Goal: Task Accomplishment & Management: Manage account settings

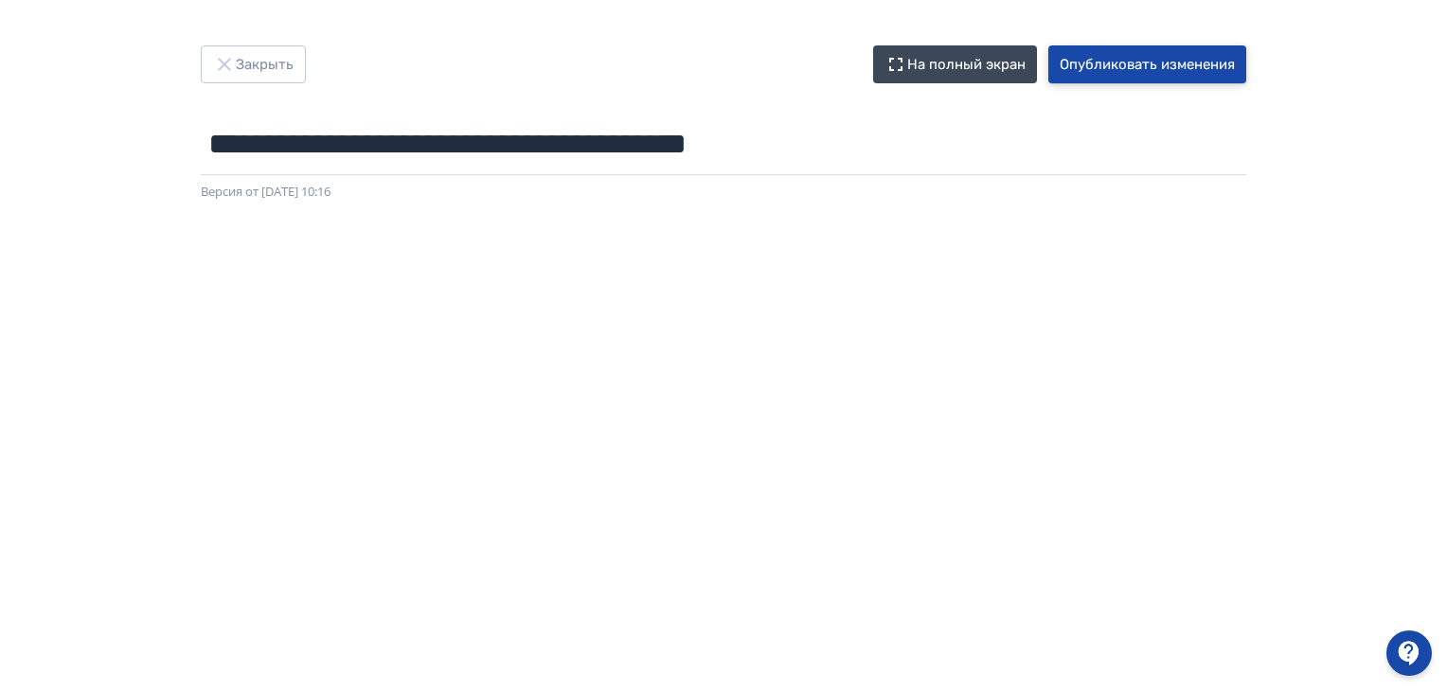
click at [1193, 69] on button "Опубликовать изменения" at bounding box center [1147, 64] width 198 height 38
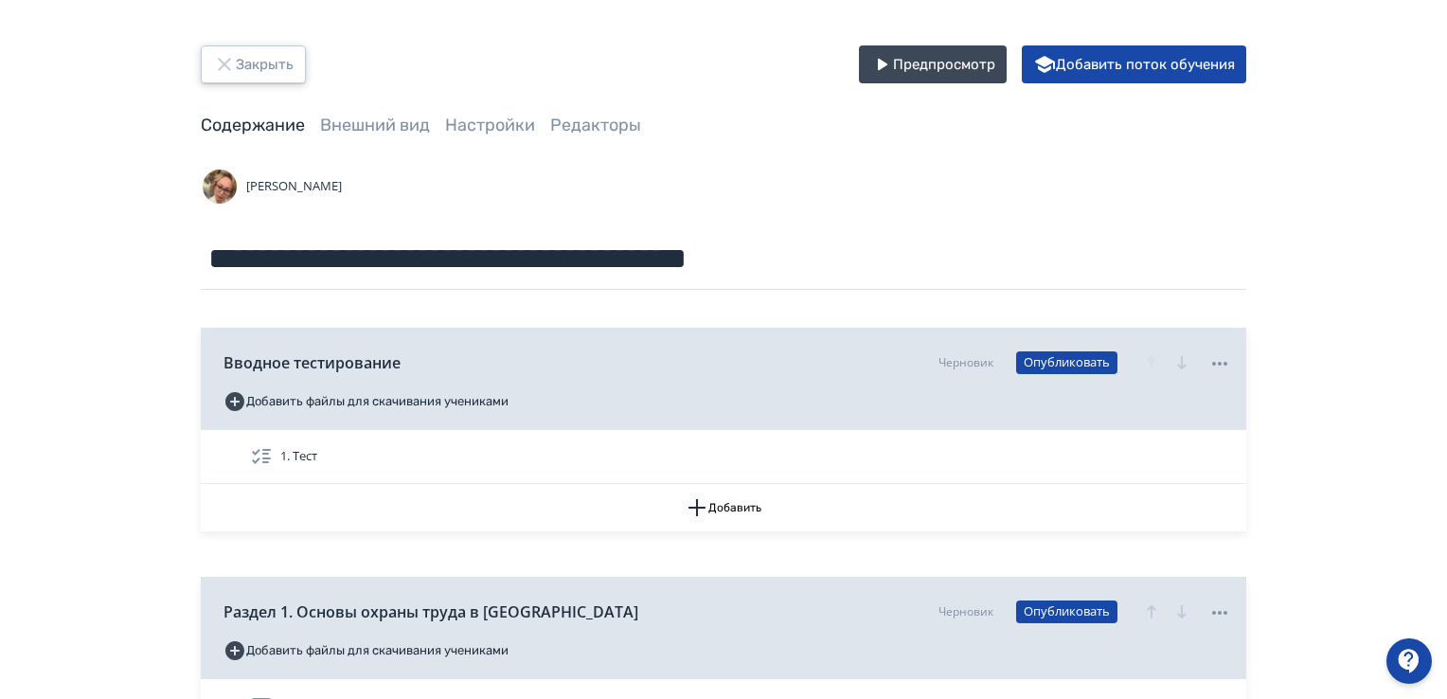
click at [240, 60] on button "Закрыть" at bounding box center [253, 64] width 105 height 38
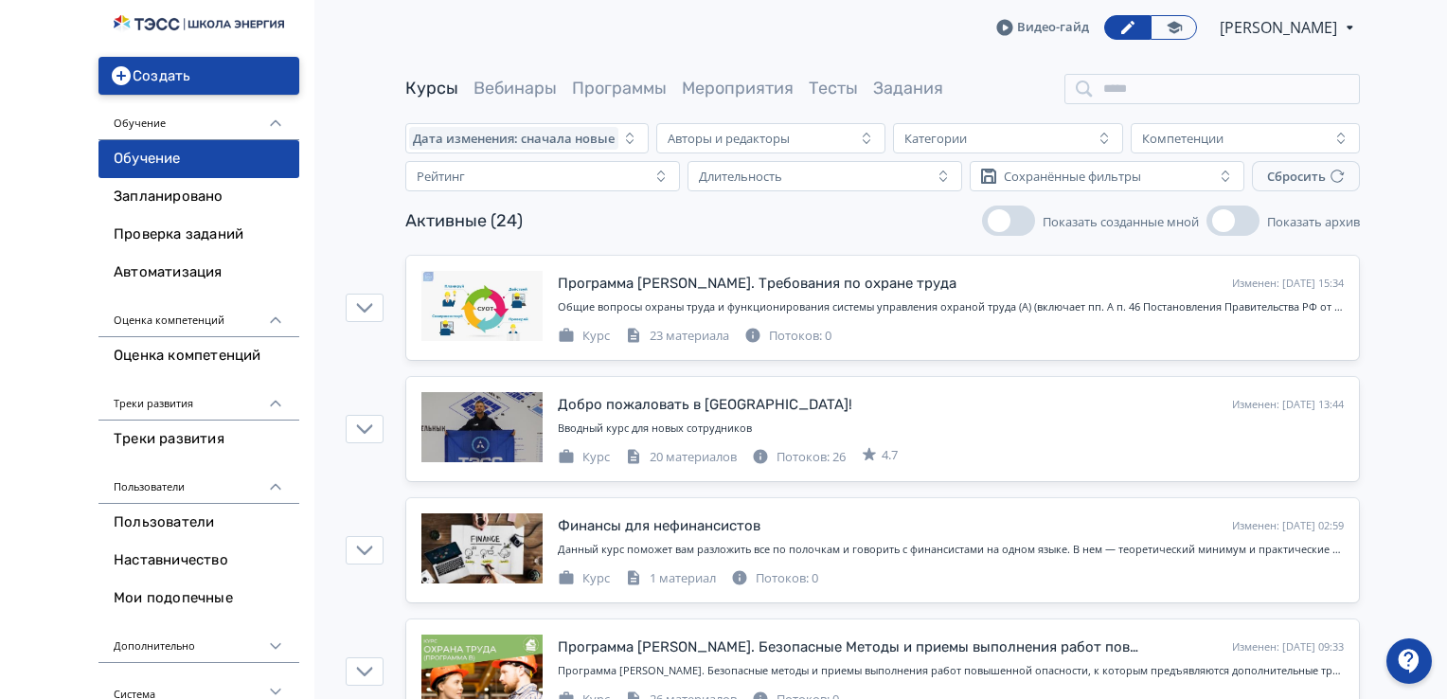
click at [118, 77] on icon "button" at bounding box center [121, 75] width 19 height 19
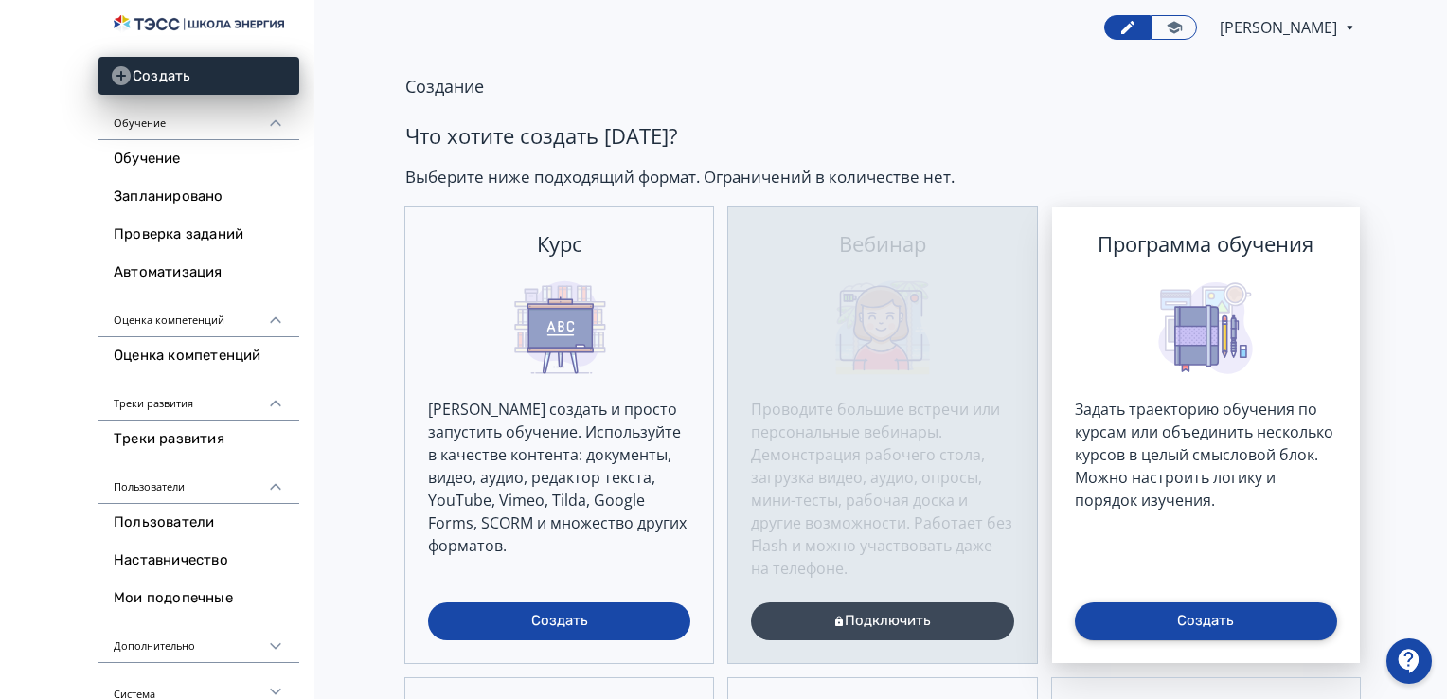
click at [1213, 625] on button "Создать" at bounding box center [1206, 621] width 262 height 38
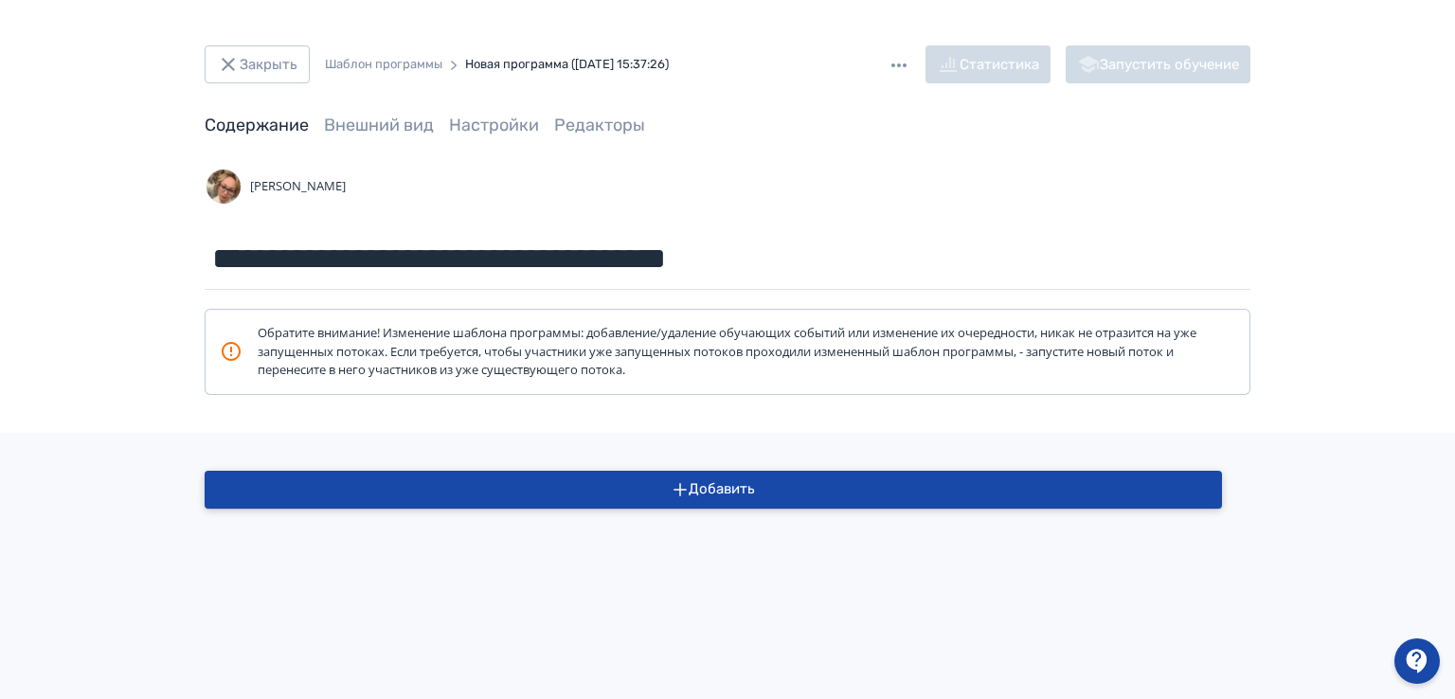
click at [680, 482] on icon "button" at bounding box center [680, 489] width 17 height 17
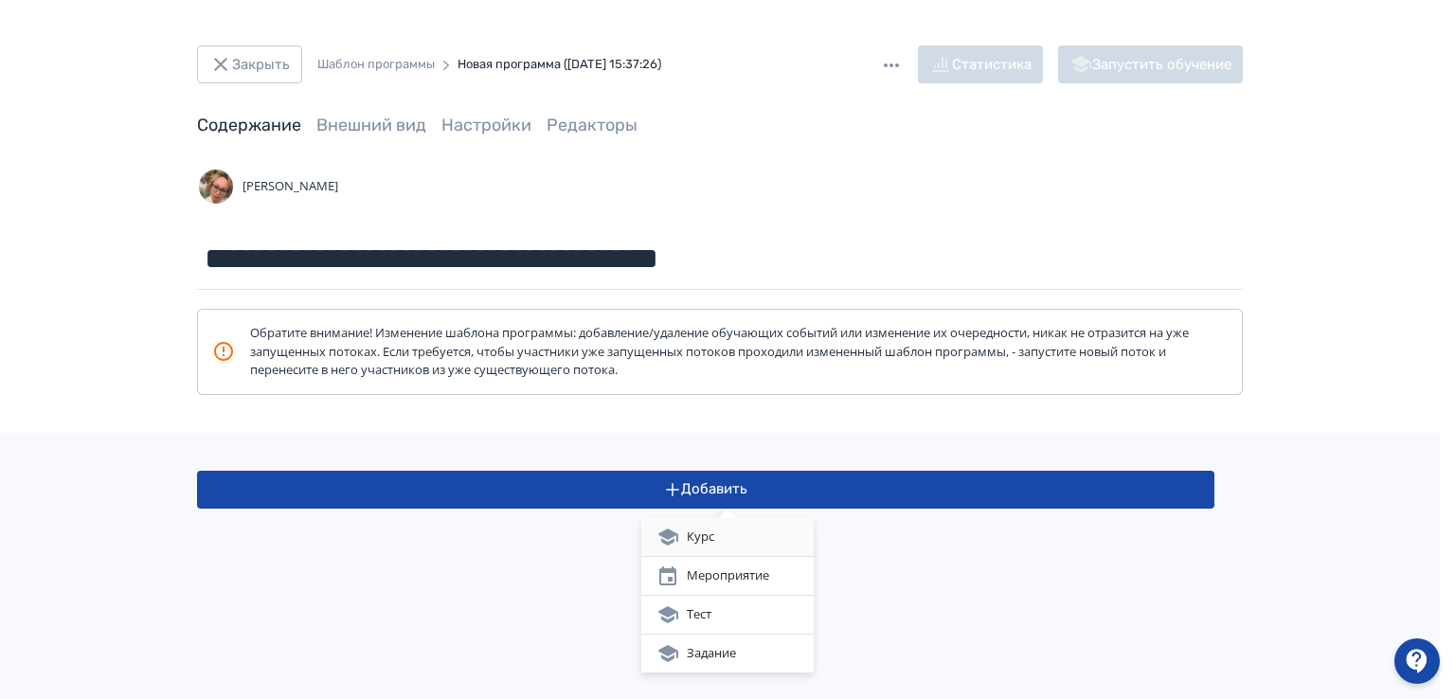
click at [688, 542] on div "Курс" at bounding box center [727, 537] width 142 height 23
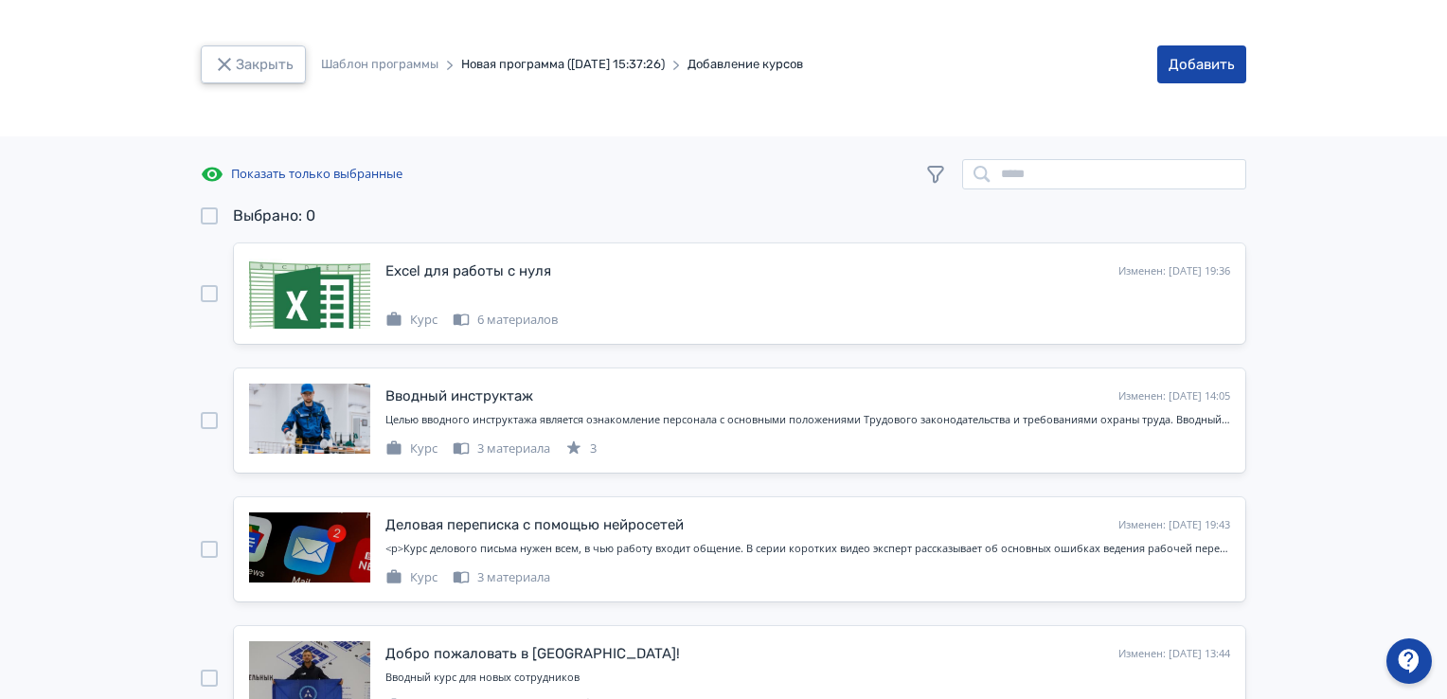
click at [248, 61] on button "Закрыть" at bounding box center [253, 64] width 105 height 38
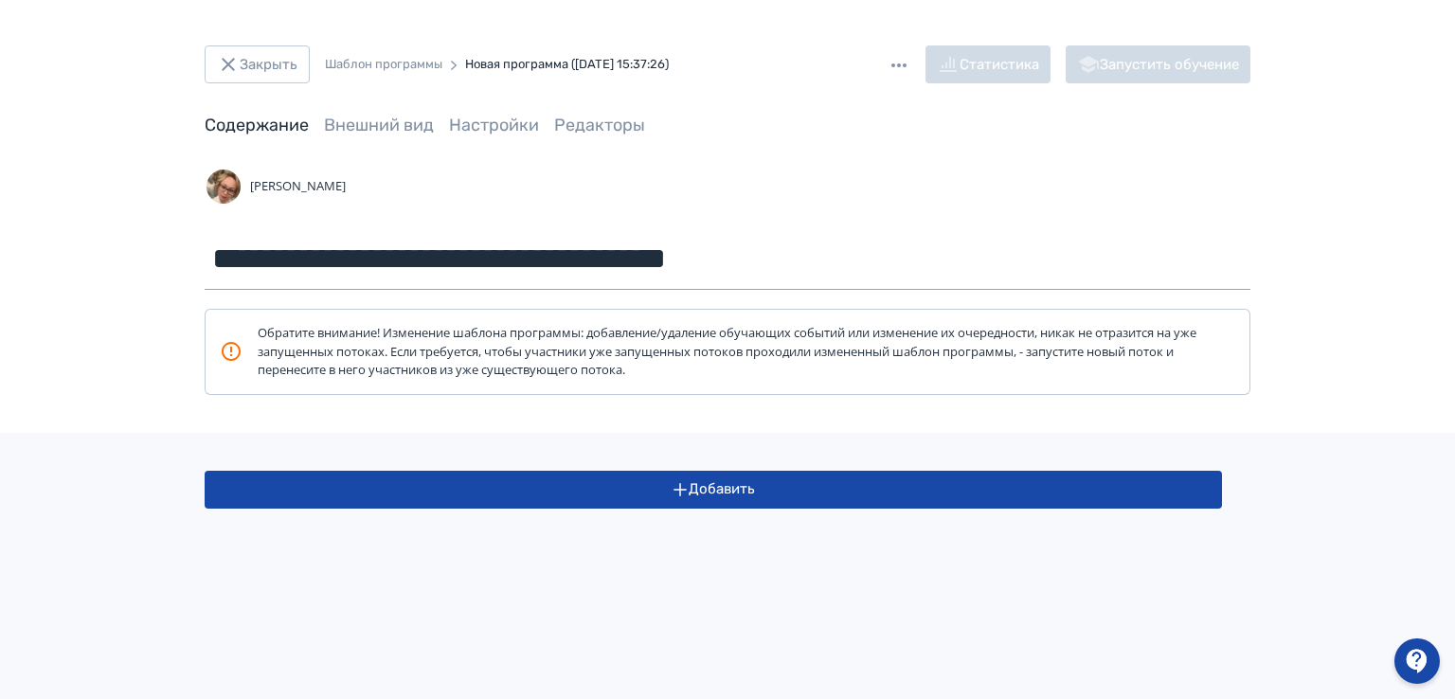
drag, startPoint x: 818, startPoint y: 266, endPoint x: 0, endPoint y: 271, distance: 818.3
click at [0, 271] on div "**********" at bounding box center [727, 349] width 1455 height 699
type input "*"
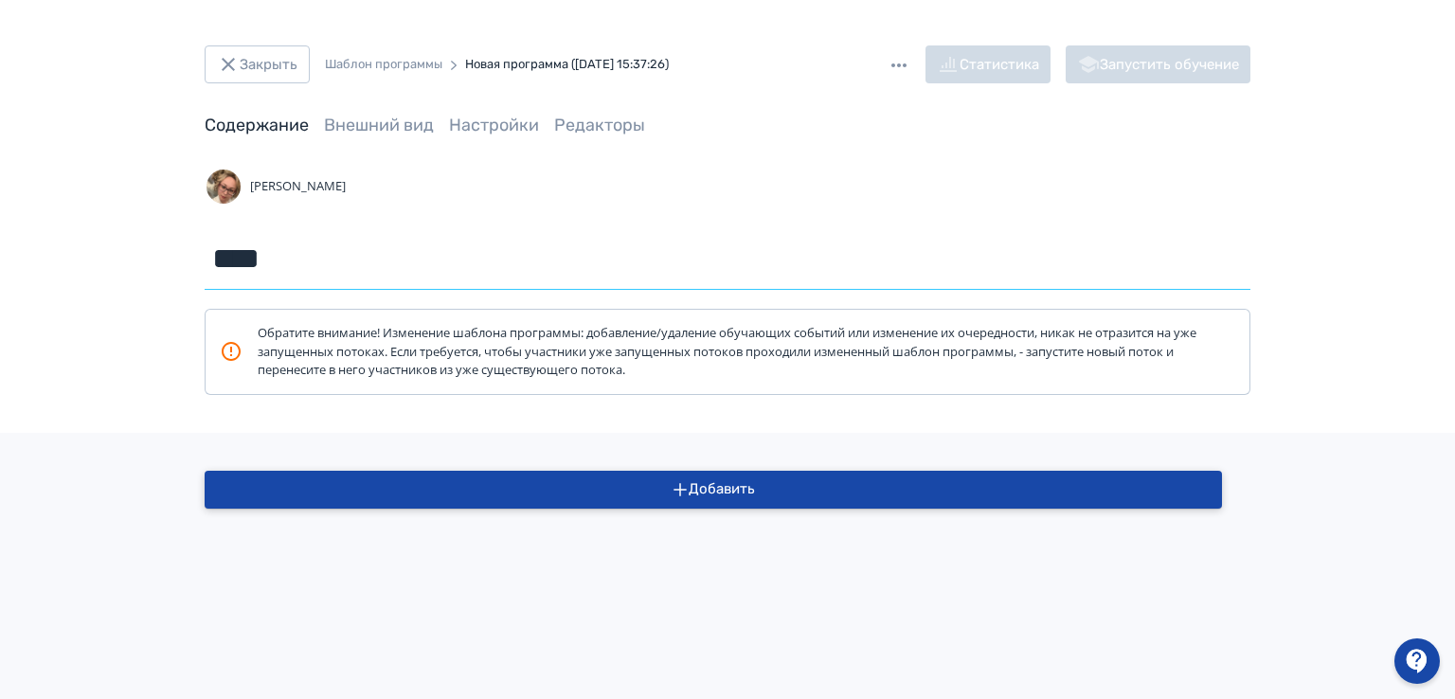
type input "****"
click at [686, 486] on icon "button" at bounding box center [680, 489] width 17 height 17
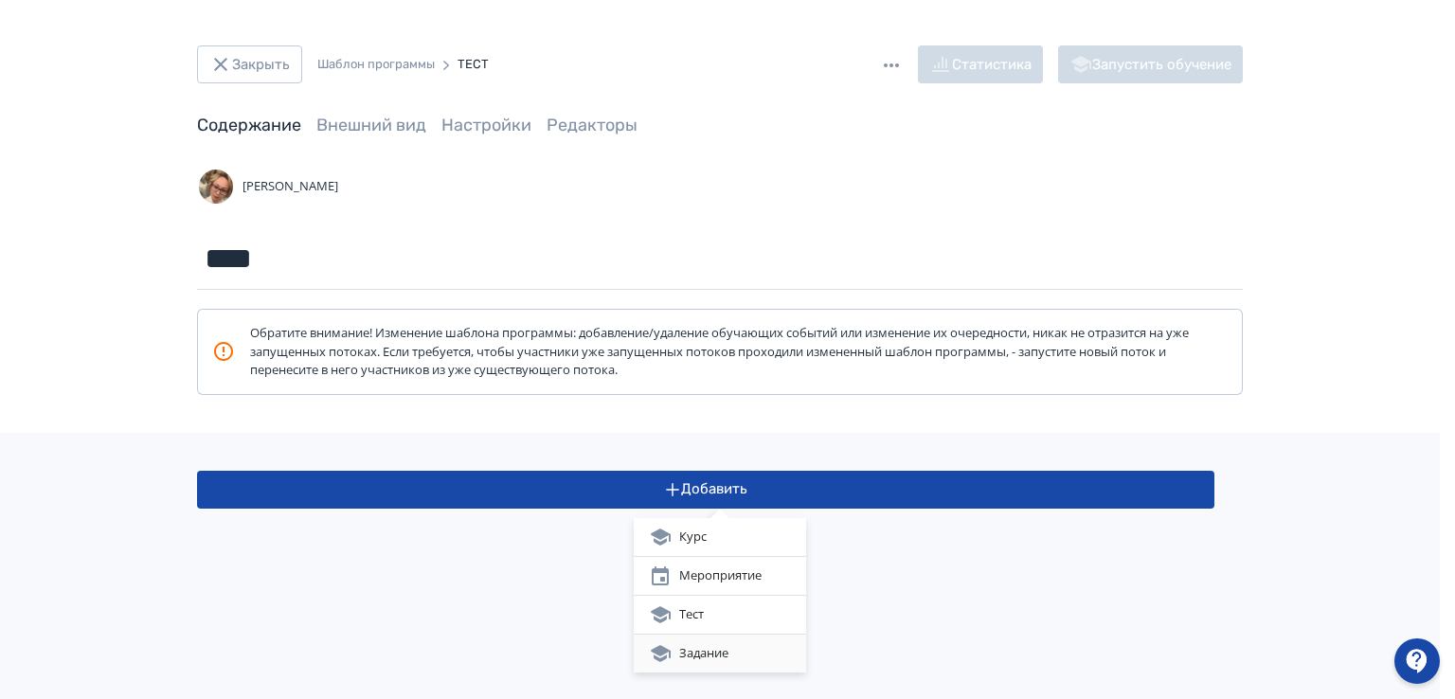
click at [722, 653] on div "Задание" at bounding box center [720, 653] width 142 height 23
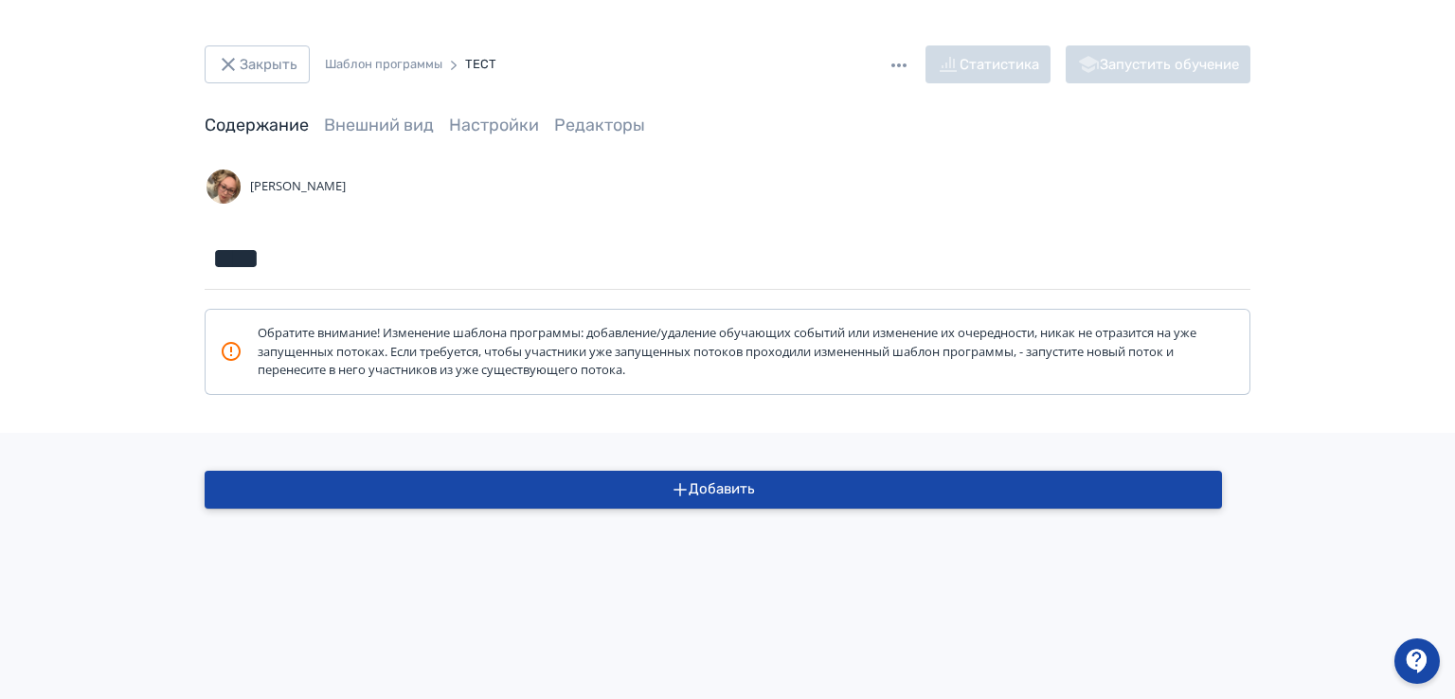
click at [683, 490] on icon "button" at bounding box center [680, 489] width 17 height 17
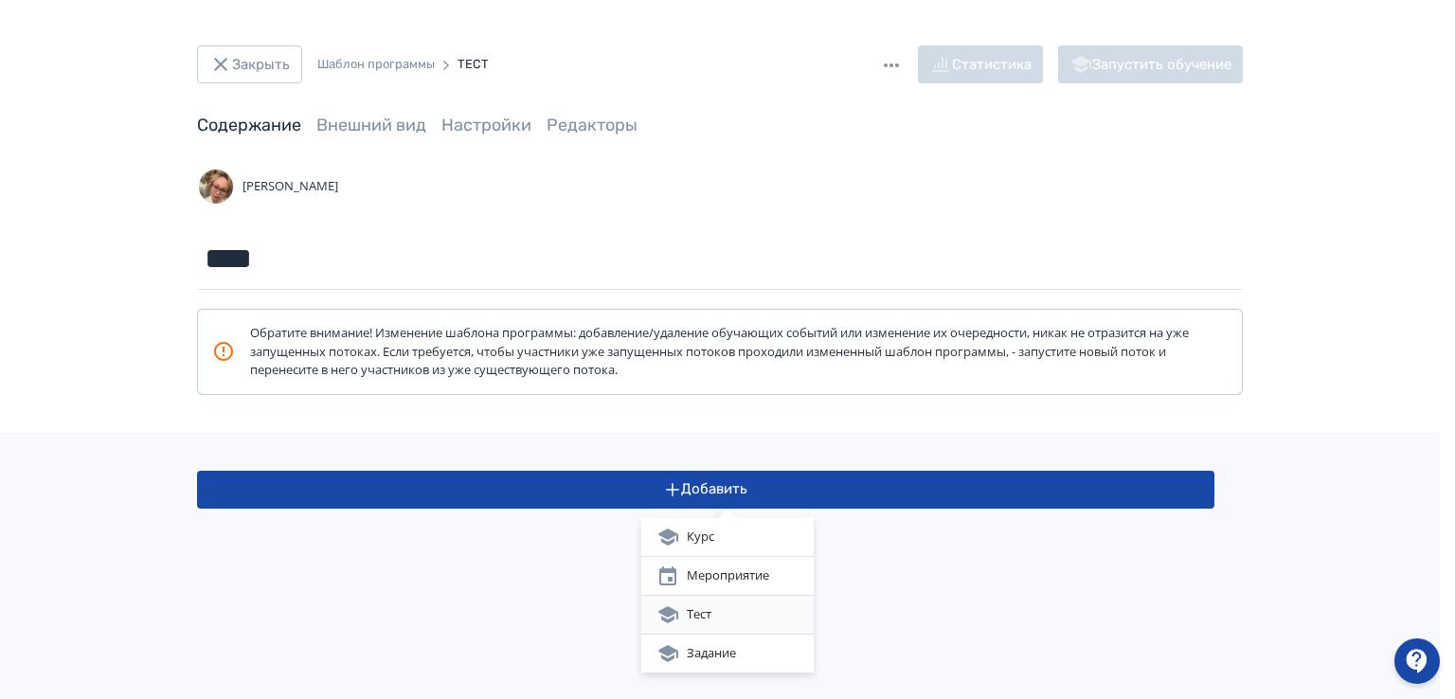
click at [690, 608] on div "Тест" at bounding box center [727, 614] width 142 height 23
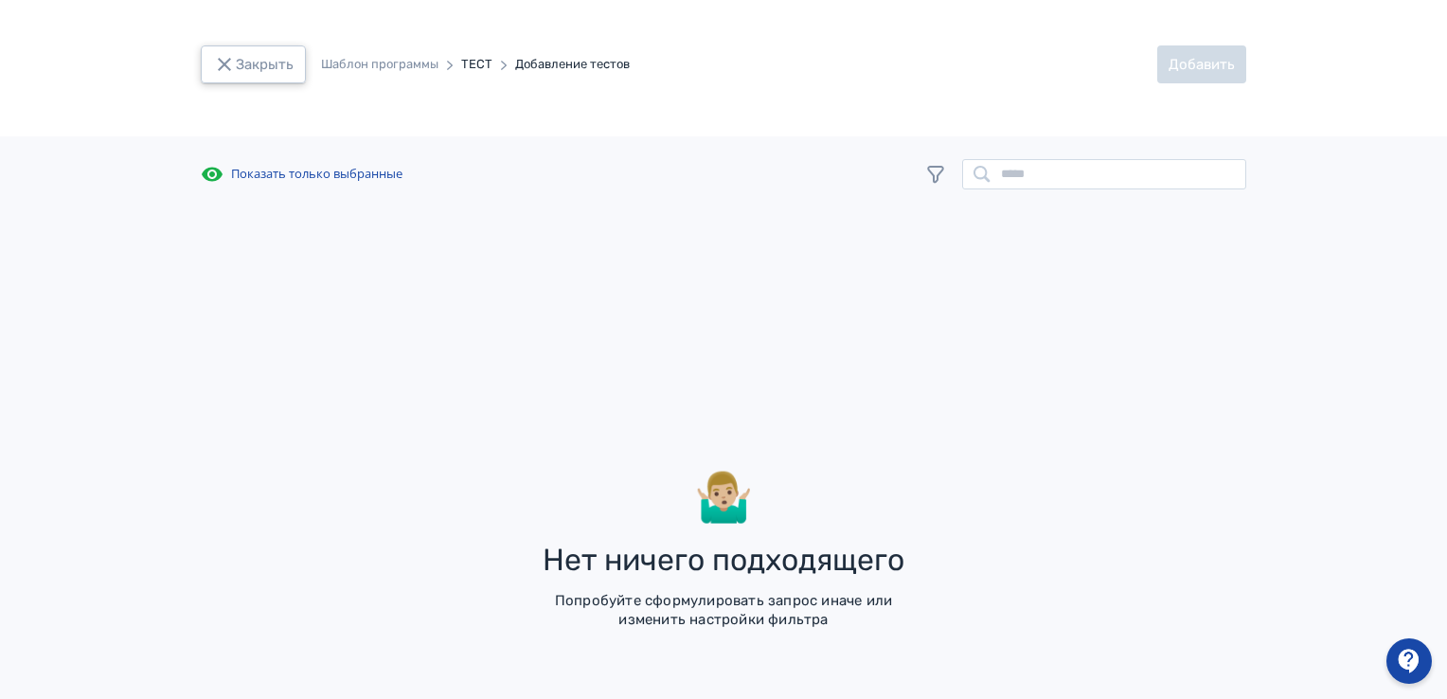
click at [242, 75] on button "Закрыть" at bounding box center [253, 64] width 105 height 38
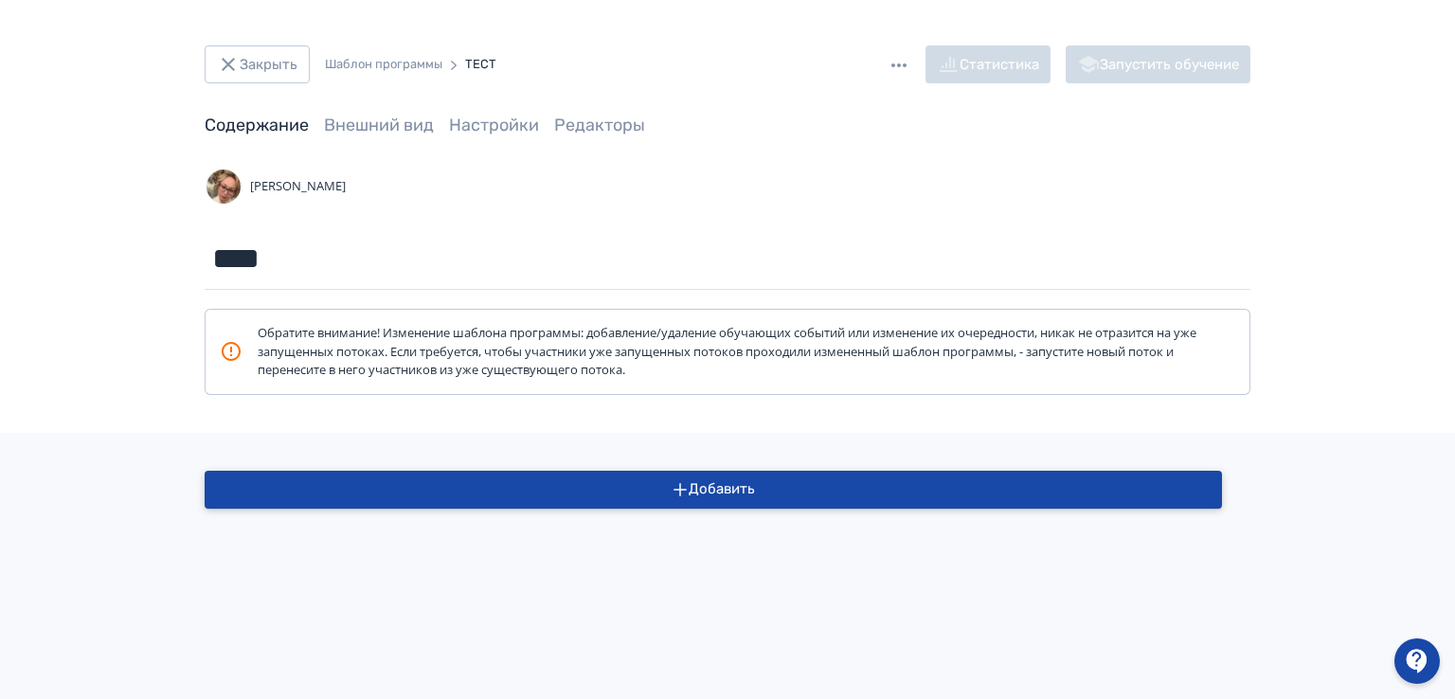
click at [687, 482] on icon "button" at bounding box center [680, 489] width 17 height 17
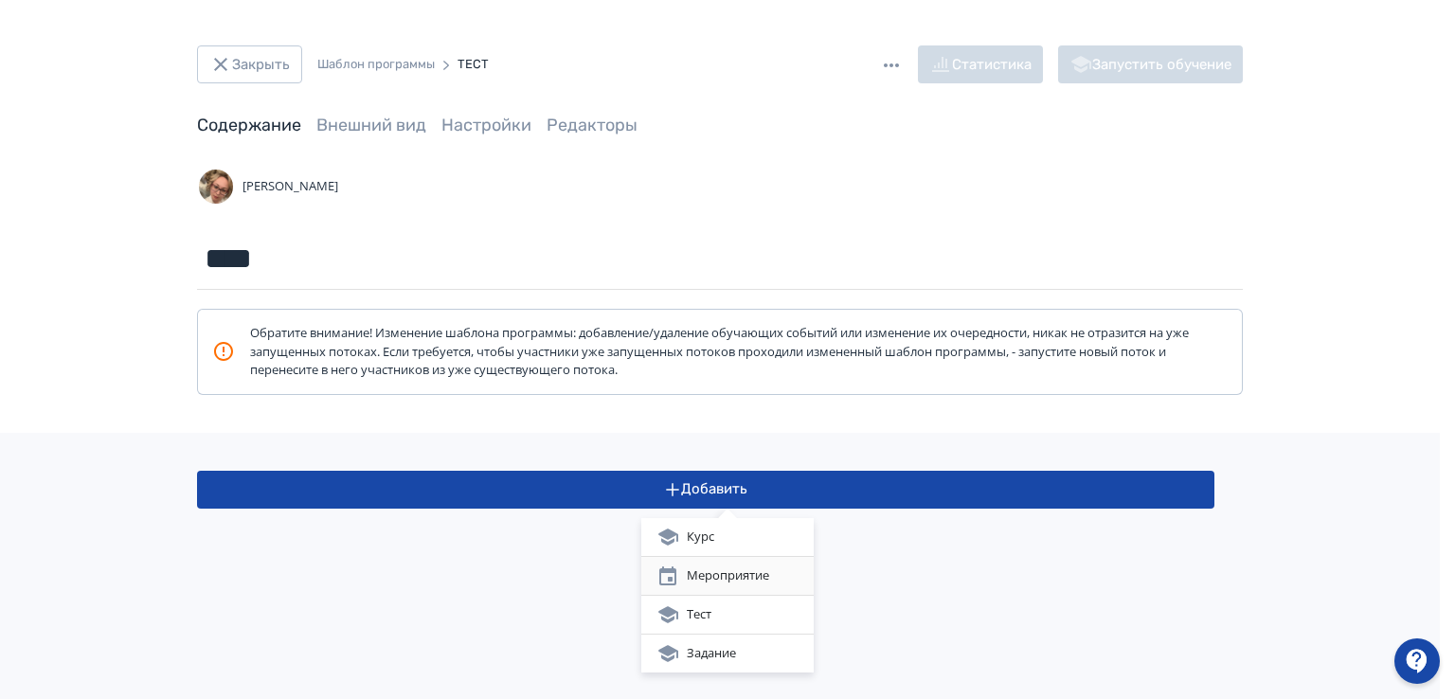
click at [733, 566] on div "Мероприятие" at bounding box center [727, 575] width 142 height 23
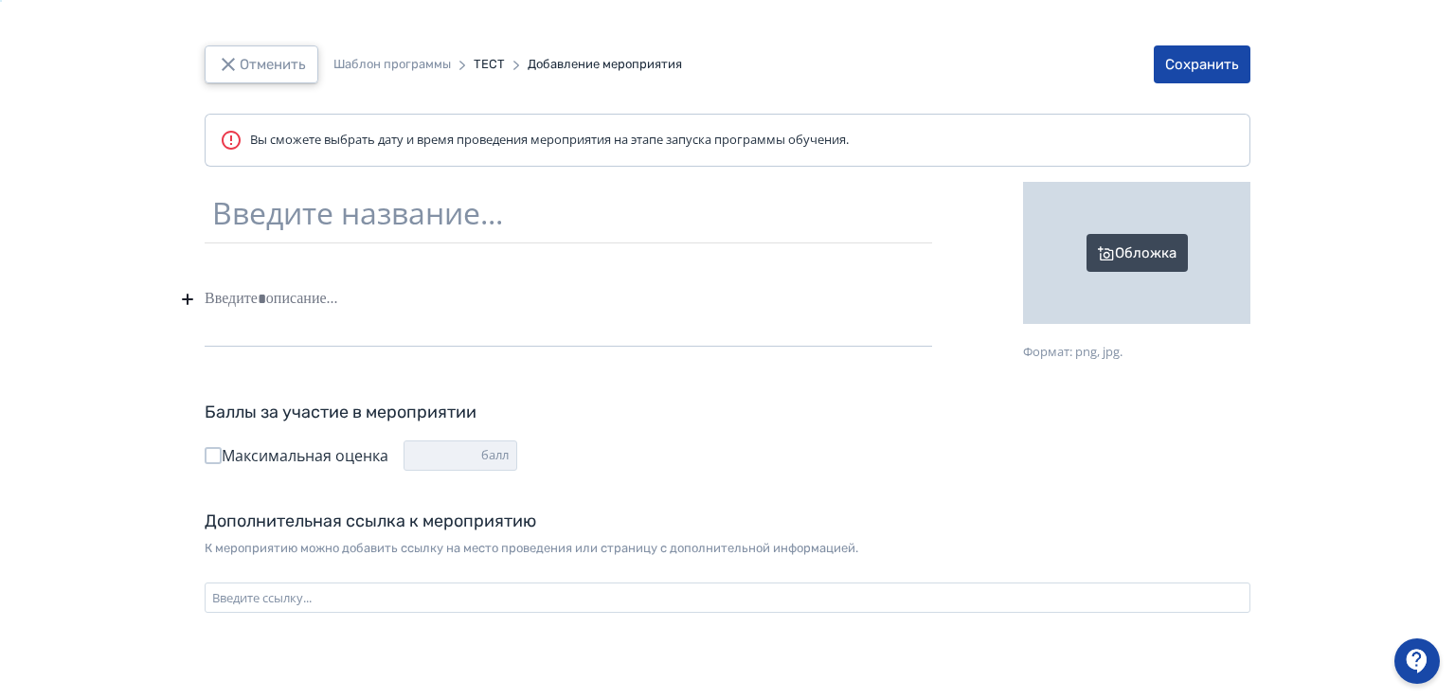
click at [251, 59] on button "Отменить" at bounding box center [262, 64] width 114 height 38
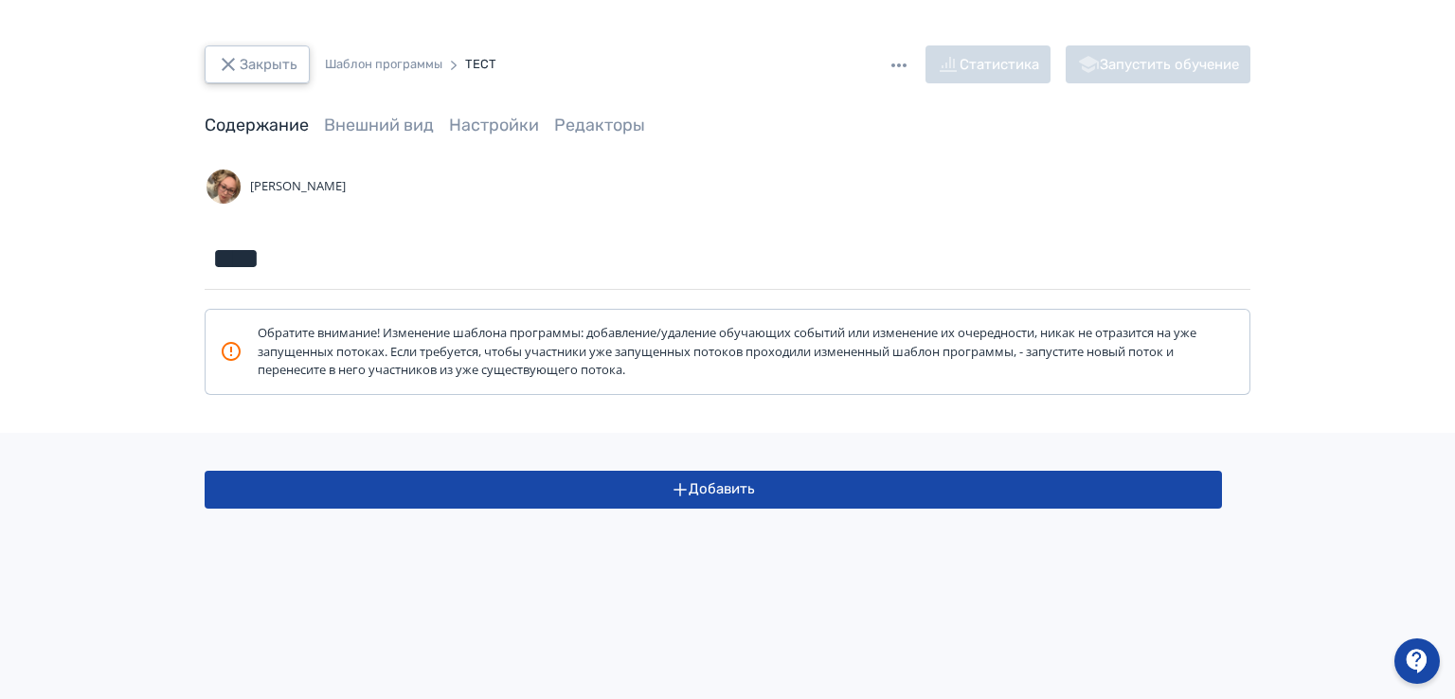
click at [224, 63] on icon "button" at bounding box center [228, 64] width 23 height 23
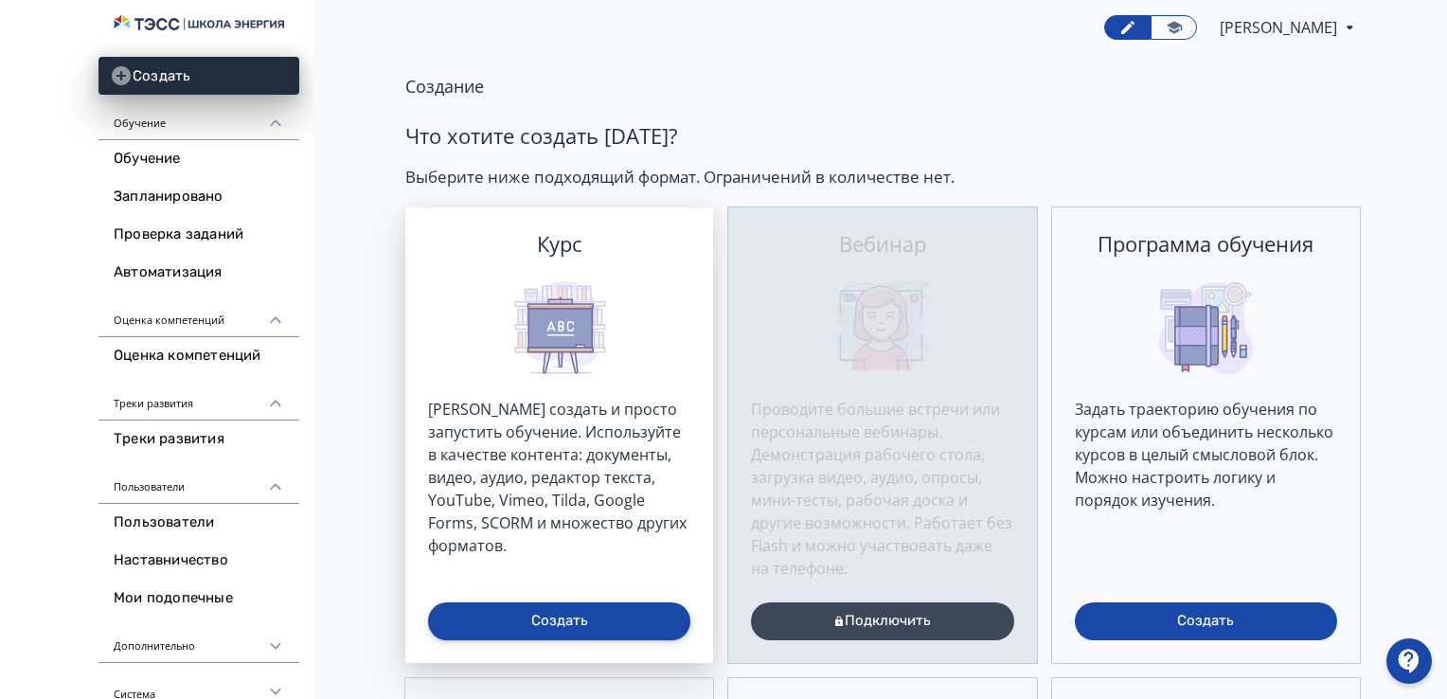
click at [546, 616] on button "Создать" at bounding box center [559, 621] width 262 height 38
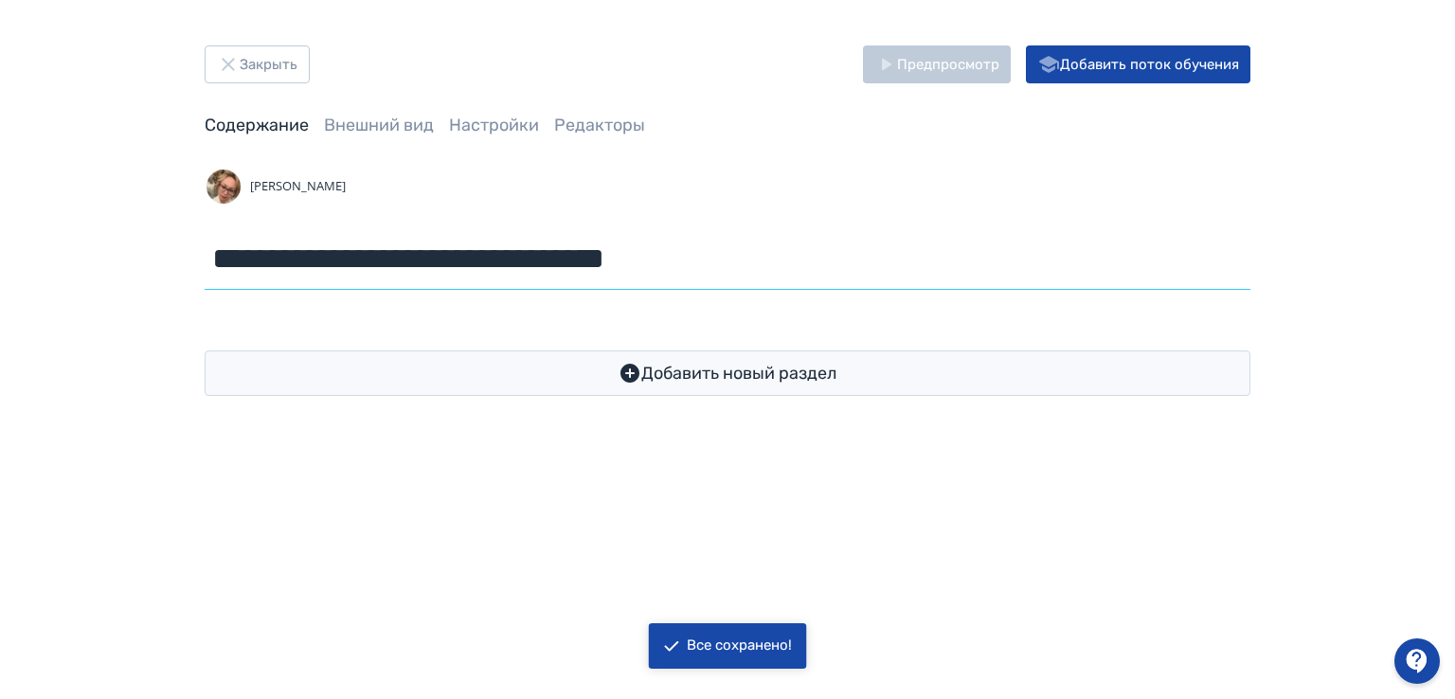
drag, startPoint x: 704, startPoint y: 255, endPoint x: 45, endPoint y: 263, distance: 659.2
click at [45, 263] on div "**********" at bounding box center [727, 220] width 1455 height 441
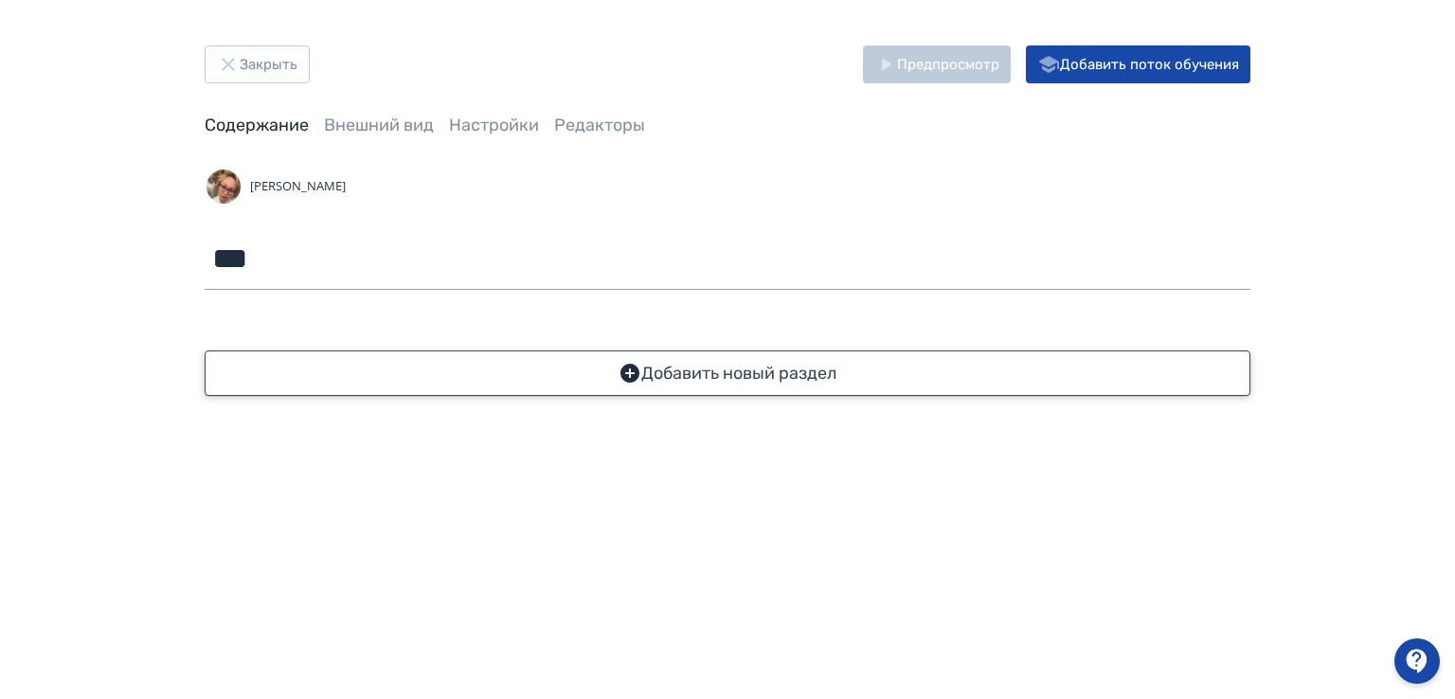
type input "****"
click at [625, 378] on icon "button" at bounding box center [629, 373] width 19 height 19
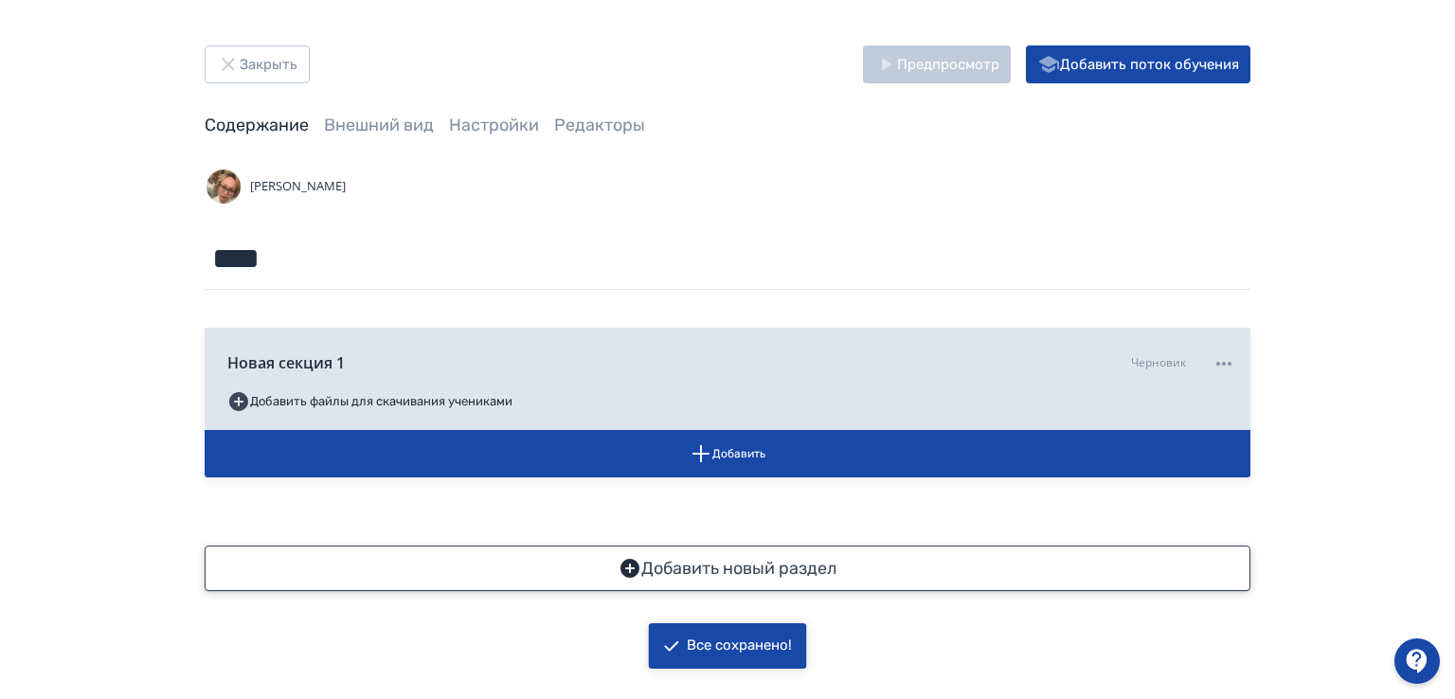
click at [636, 570] on icon "button" at bounding box center [629, 568] width 19 height 19
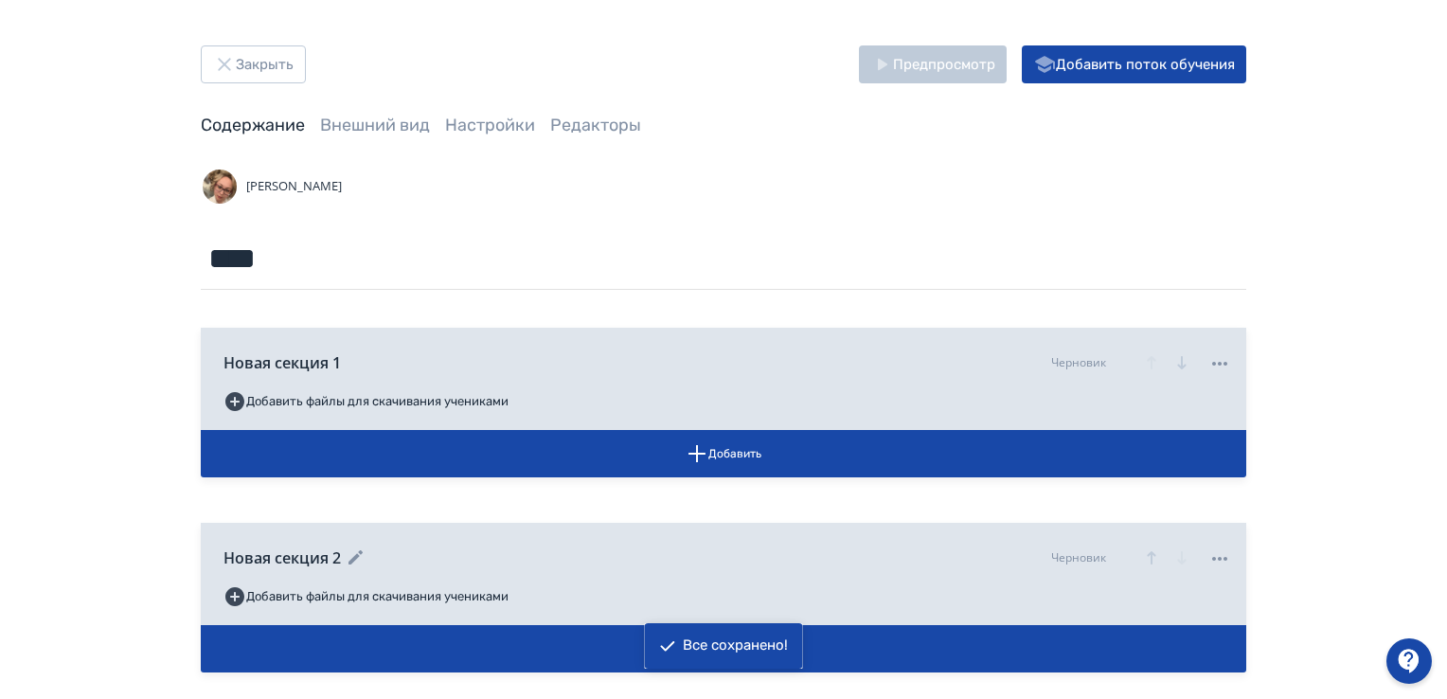
click at [1214, 554] on icon at bounding box center [1220, 558] width 23 height 23
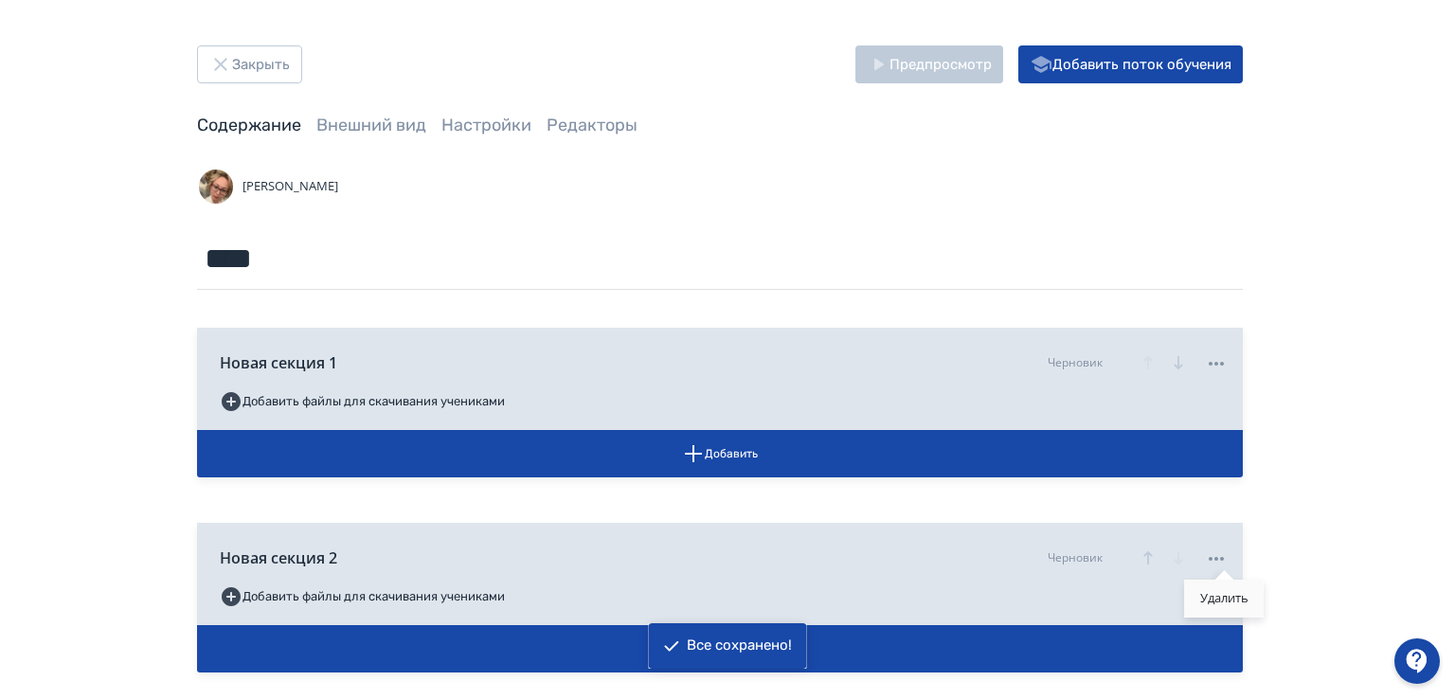
drag, startPoint x: 1227, startPoint y: 597, endPoint x: 803, endPoint y: 101, distance: 652.2
click at [1226, 596] on div "Удалить" at bounding box center [1224, 599] width 79 height 38
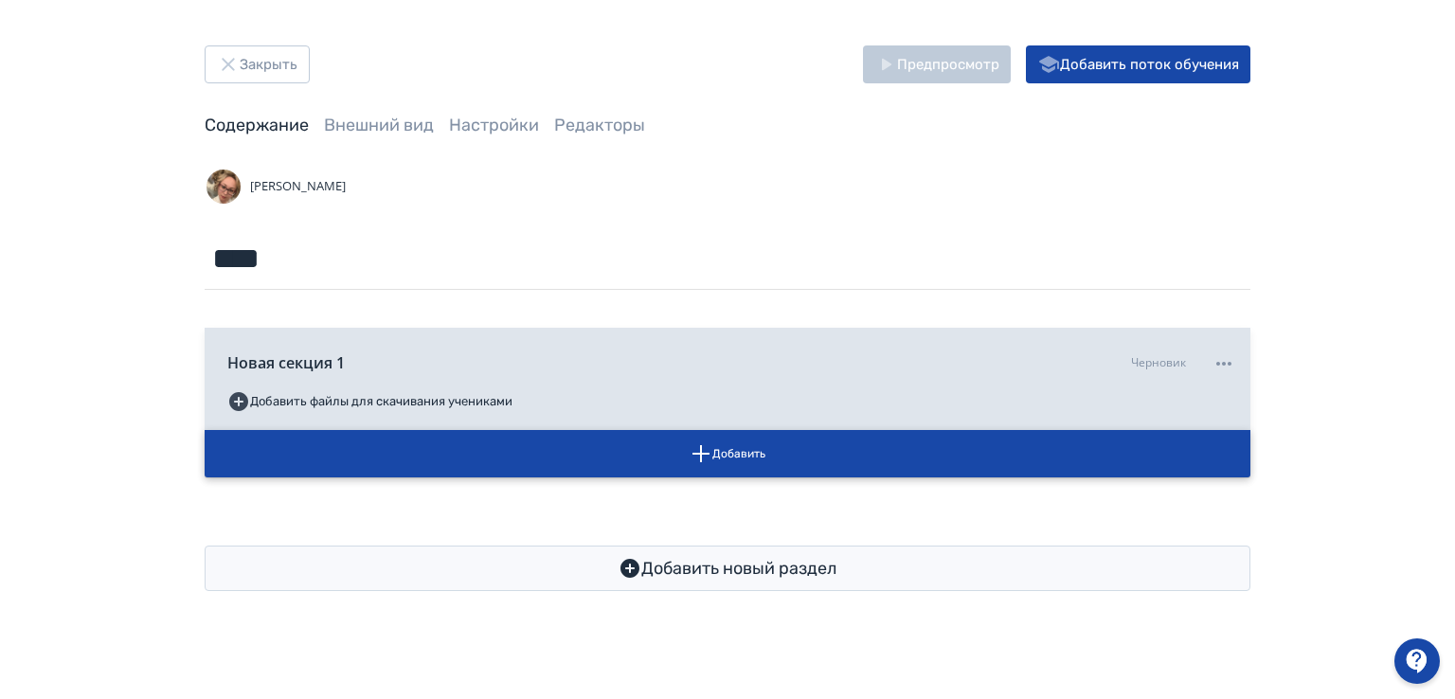
click at [694, 457] on icon "button" at bounding box center [701, 453] width 23 height 23
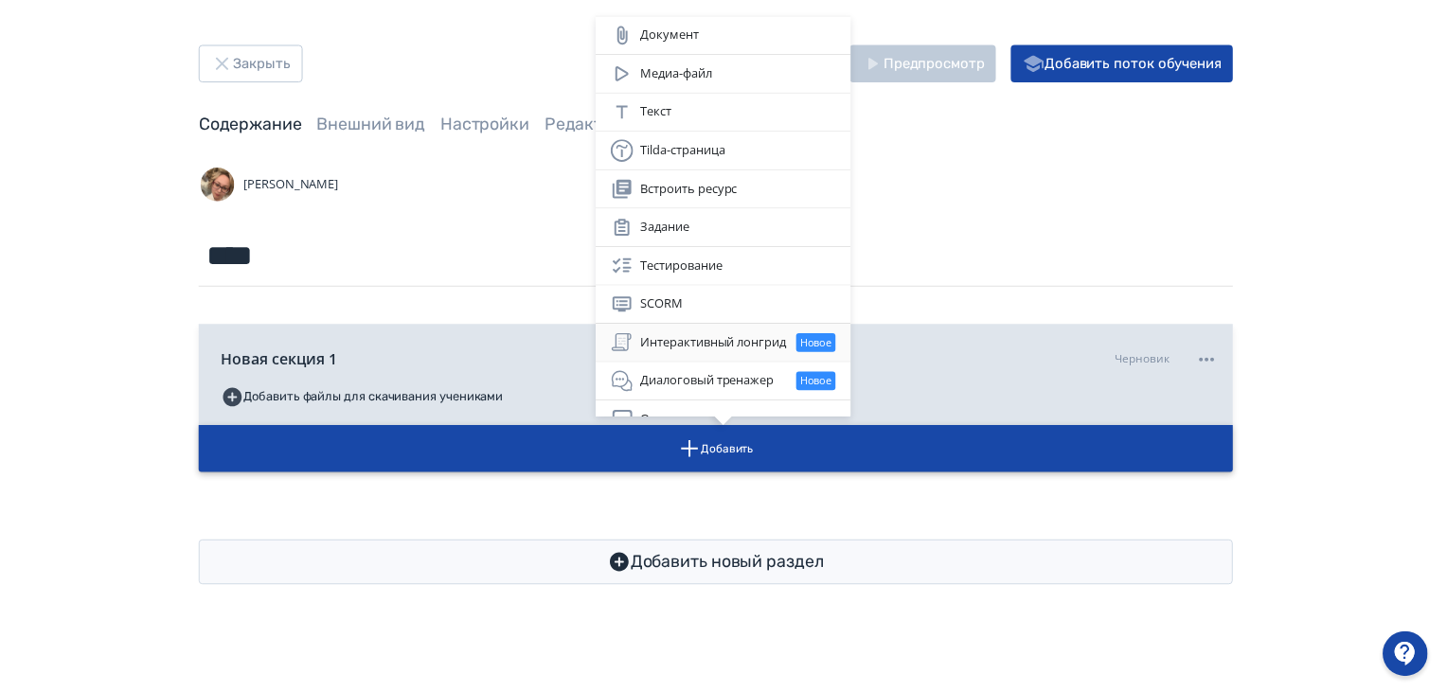
scroll to position [57, 0]
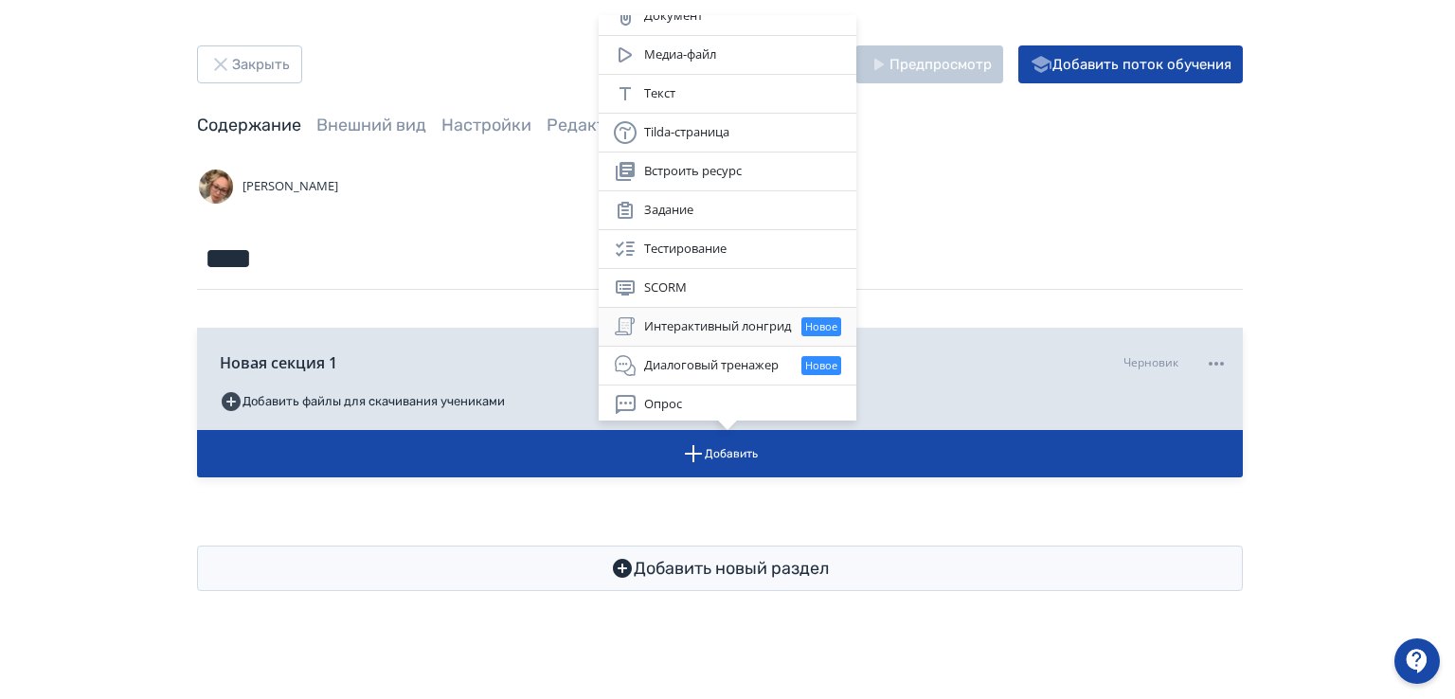
click at [696, 317] on div "Интерактивный лонгрид Новое" at bounding box center [727, 326] width 227 height 23
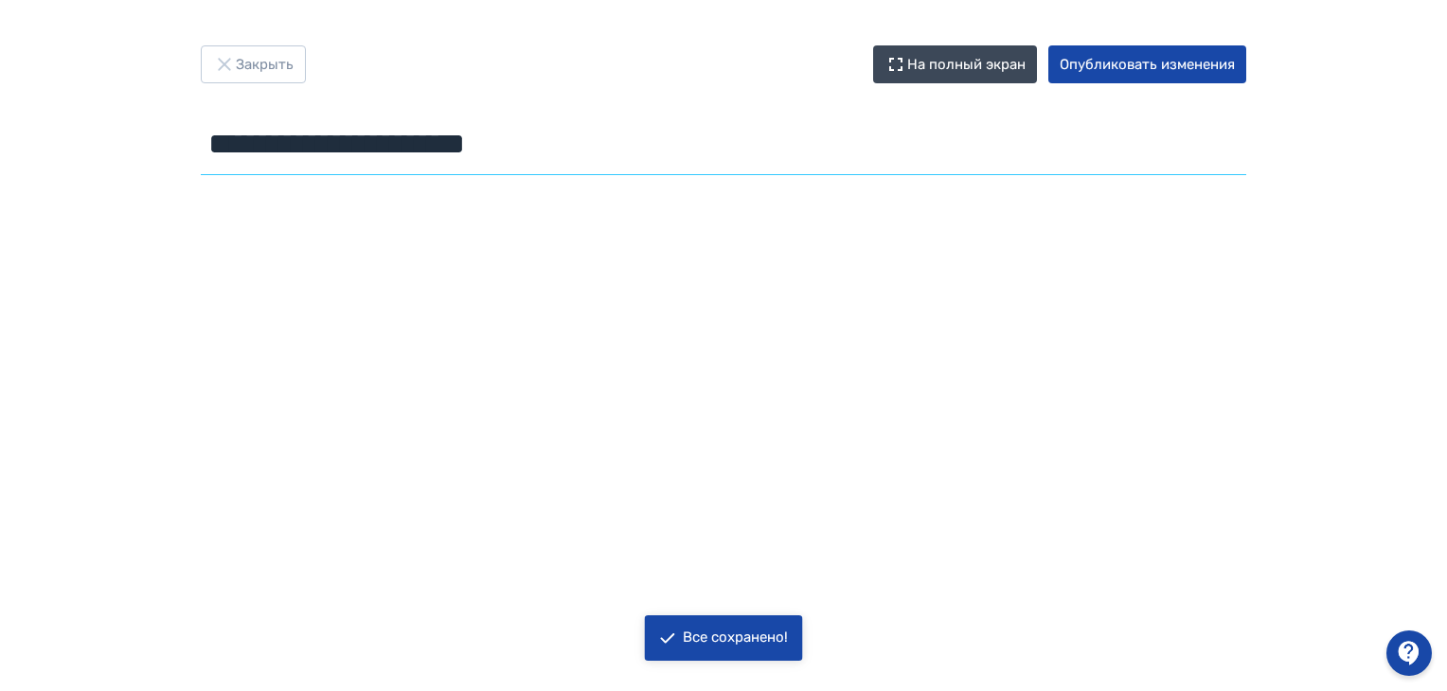
drag, startPoint x: 490, startPoint y: 150, endPoint x: 87, endPoint y: 143, distance: 402.6
click at [87, 143] on div "**********" at bounding box center [723, 345] width 1447 height 600
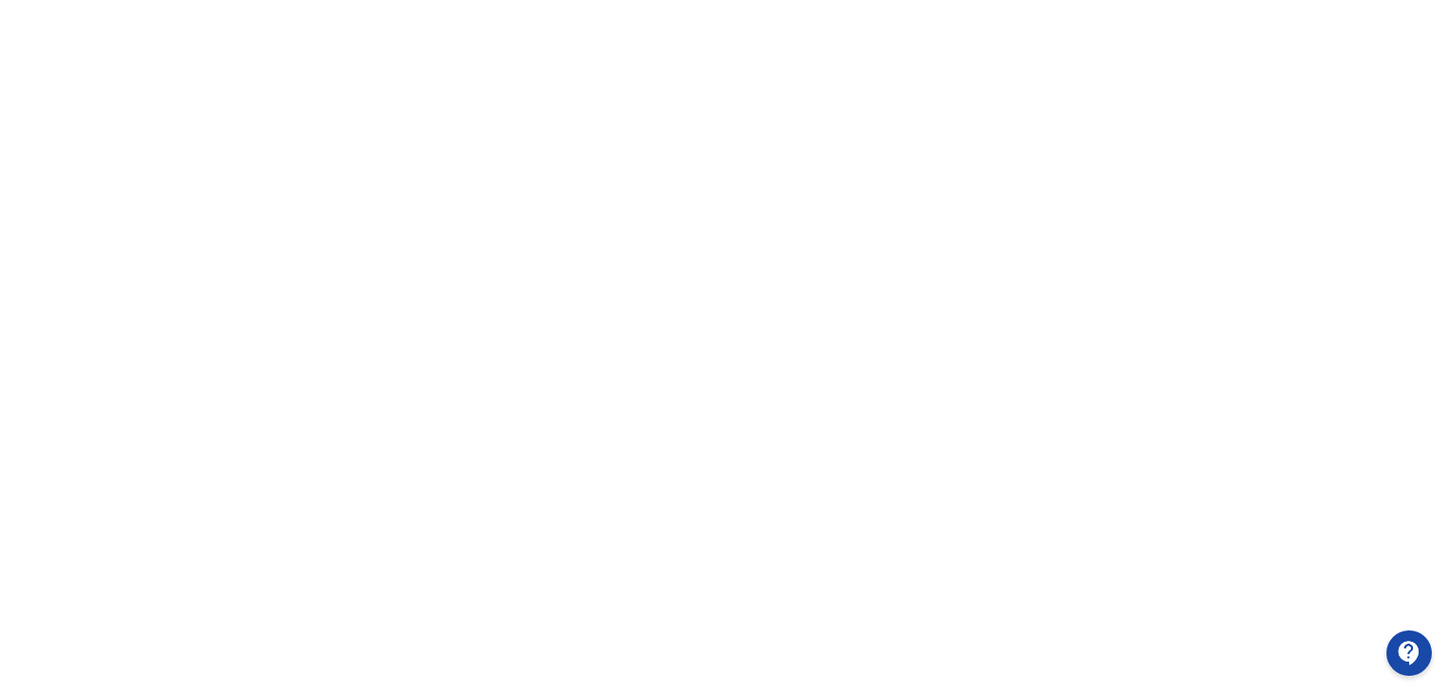
scroll to position [382, 0]
type input "**********"
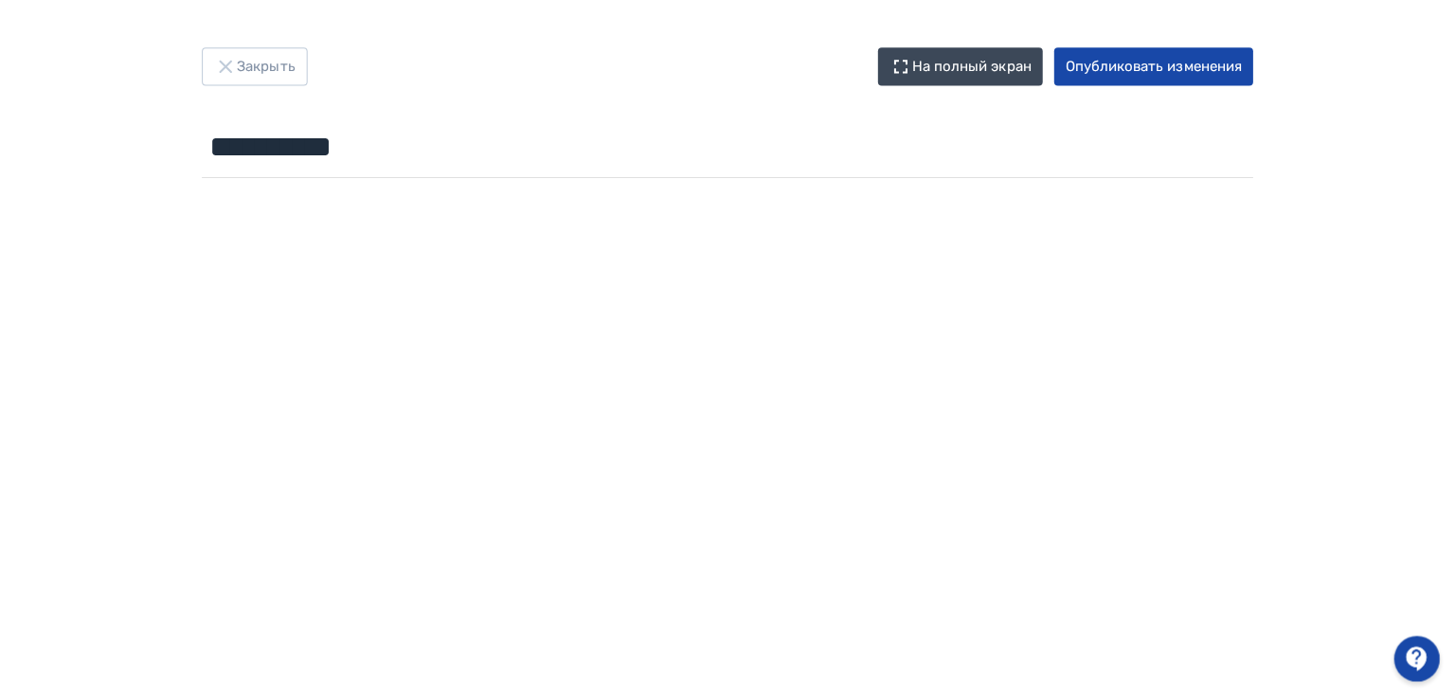
scroll to position [0, 0]
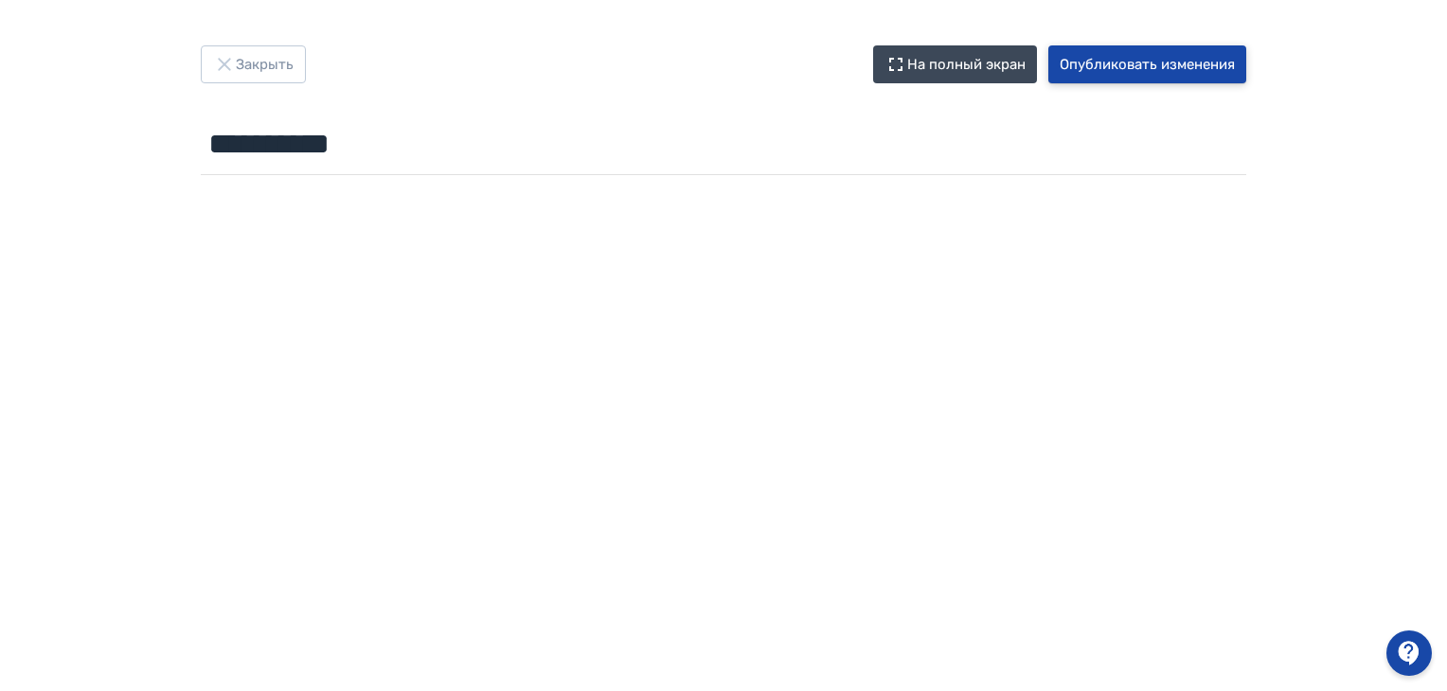
click at [1123, 71] on button "Опубликовать изменения" at bounding box center [1147, 64] width 198 height 38
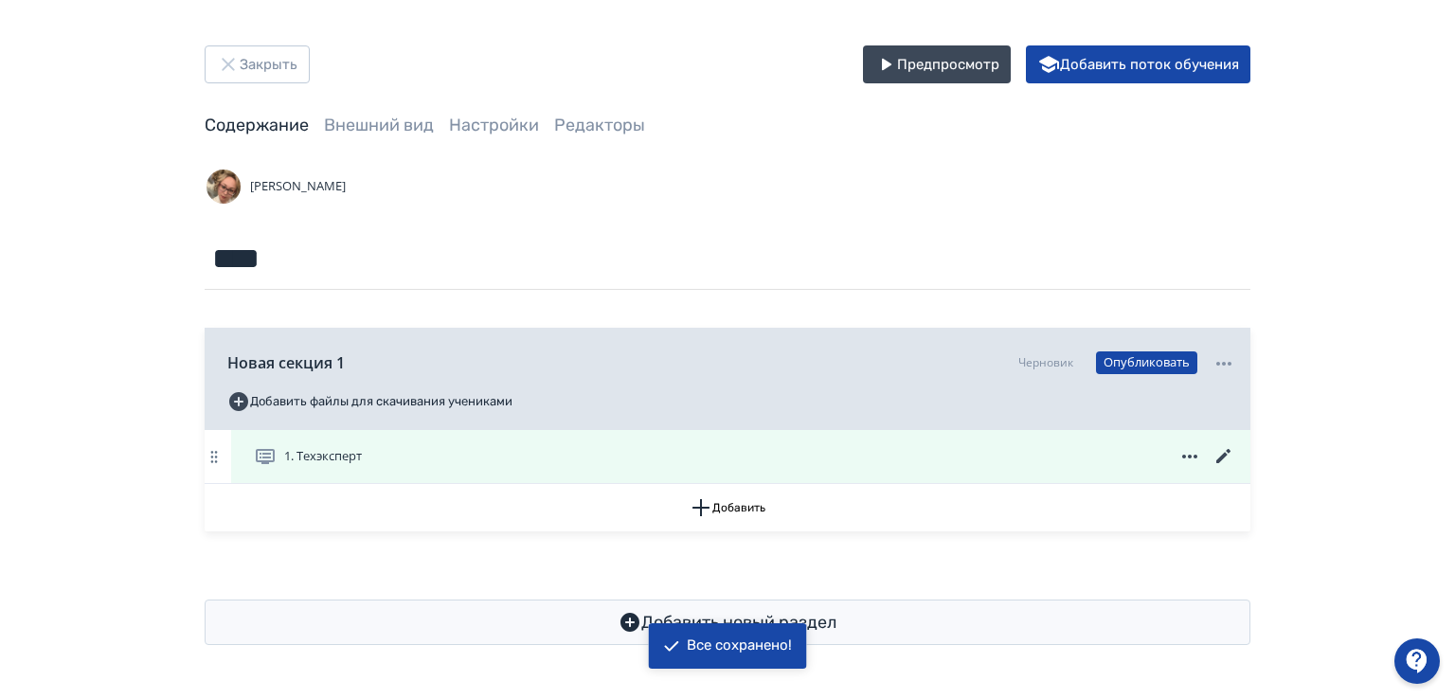
click at [562, 452] on div "1. Техэксперт" at bounding box center [744, 456] width 981 height 23
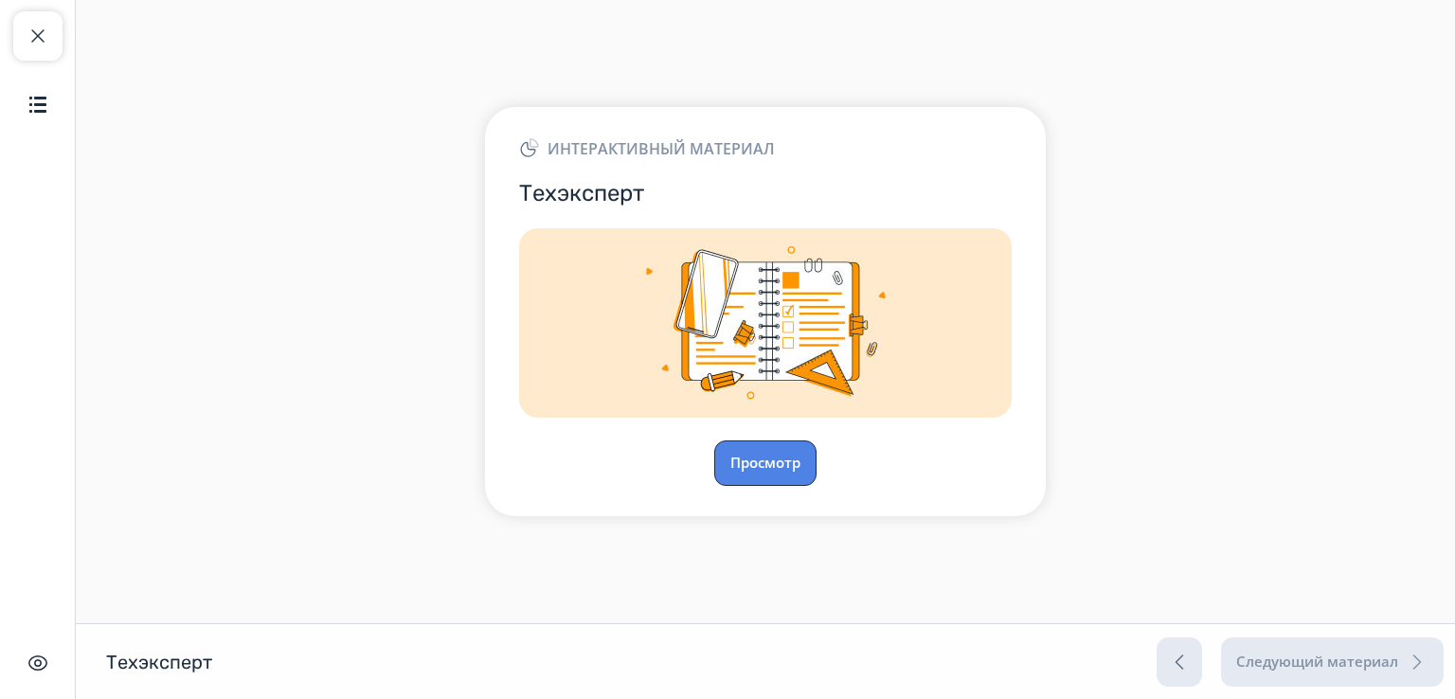
click at [759, 459] on button "Просмотр" at bounding box center [765, 462] width 102 height 45
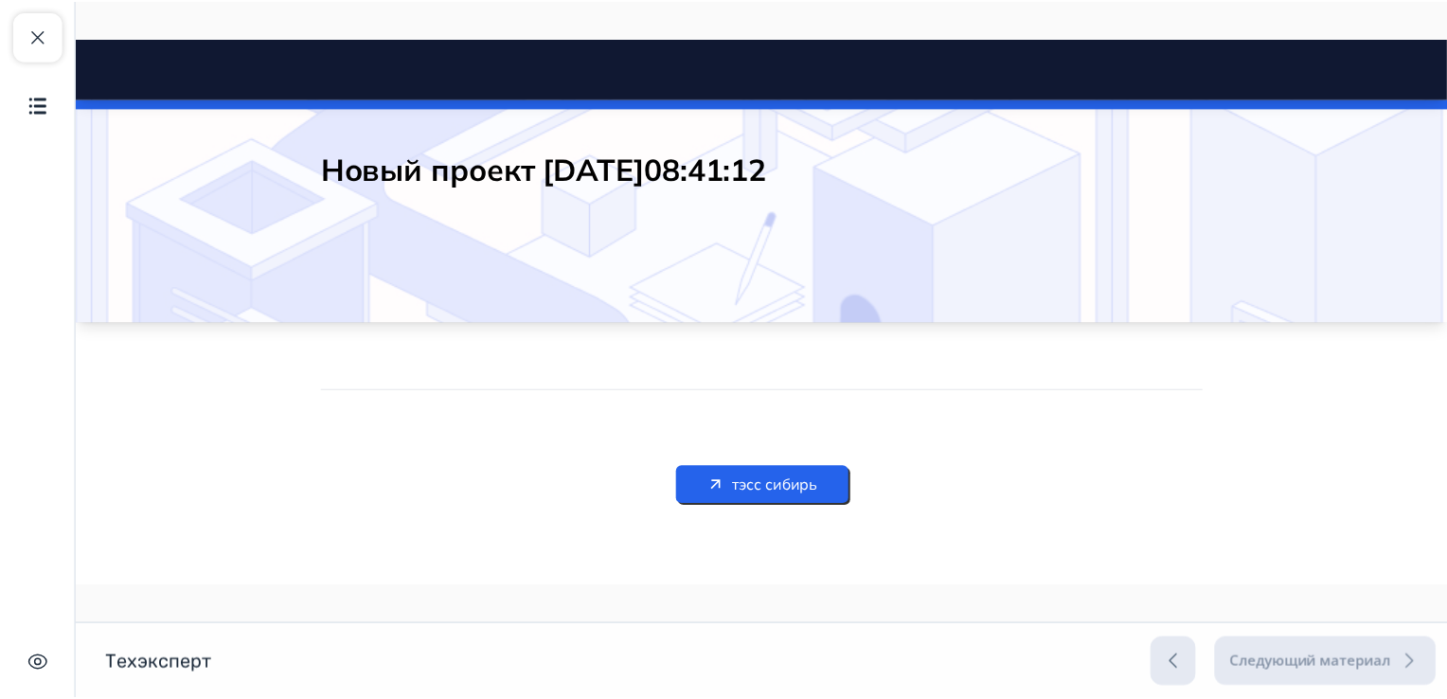
scroll to position [70, 0]
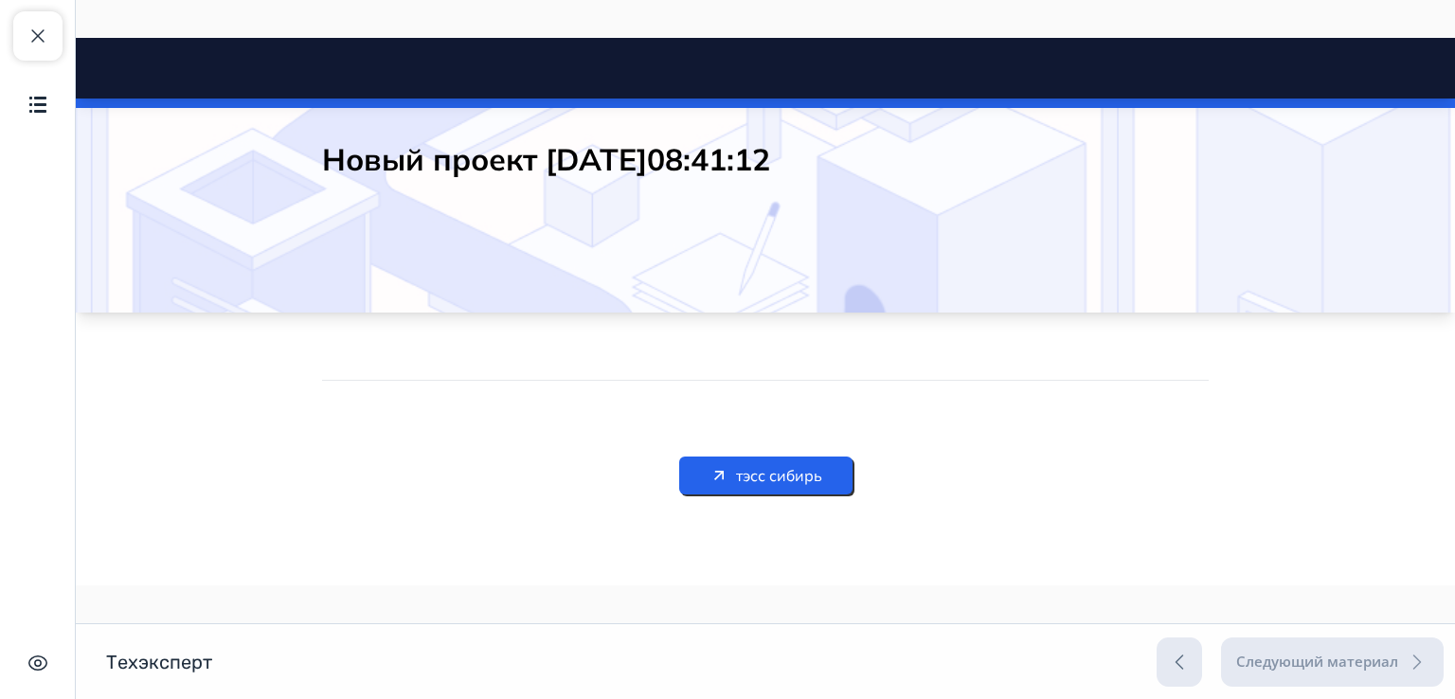
click at [790, 471] on span "тэсс сибирь" at bounding box center [779, 475] width 86 height 23
click at [736, 475] on span "тэсс сибирь" at bounding box center [779, 475] width 86 height 23
click at [45, 43] on span "button" at bounding box center [38, 36] width 23 height 23
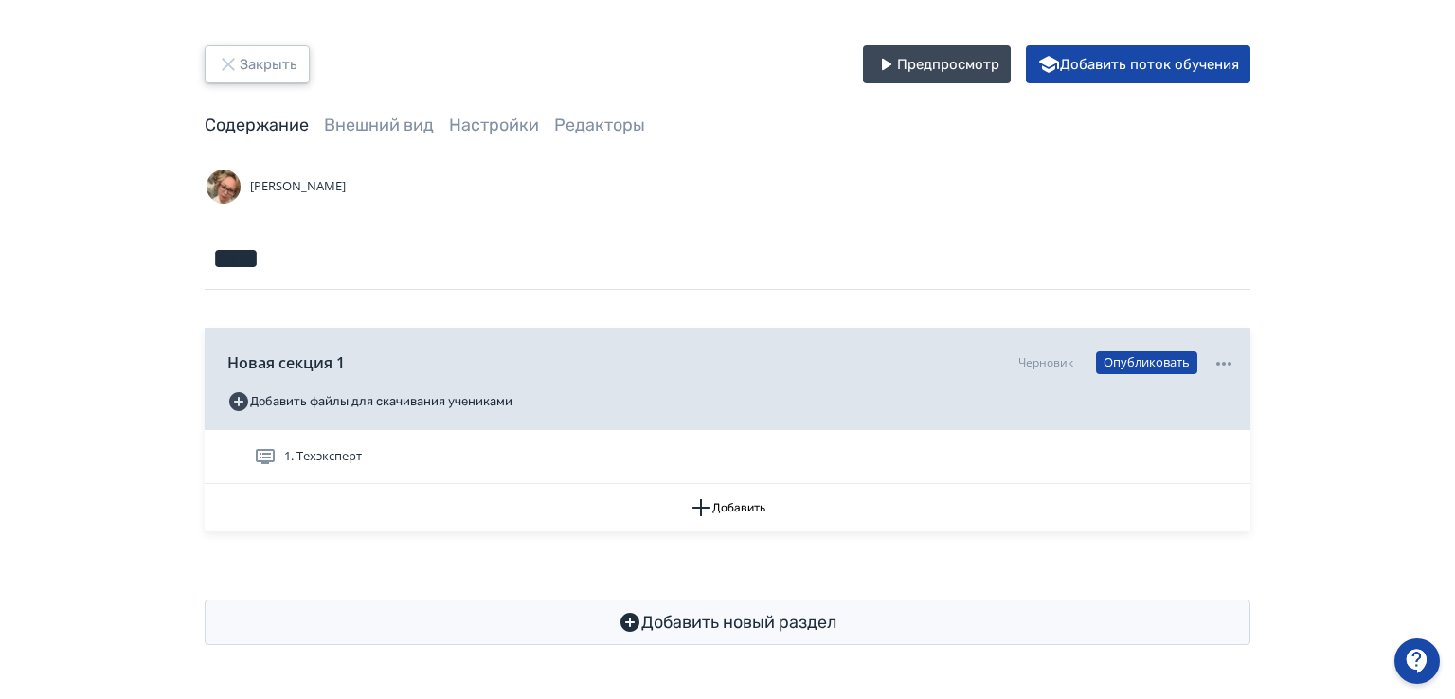
click at [232, 58] on icon "button" at bounding box center [228, 64] width 12 height 12
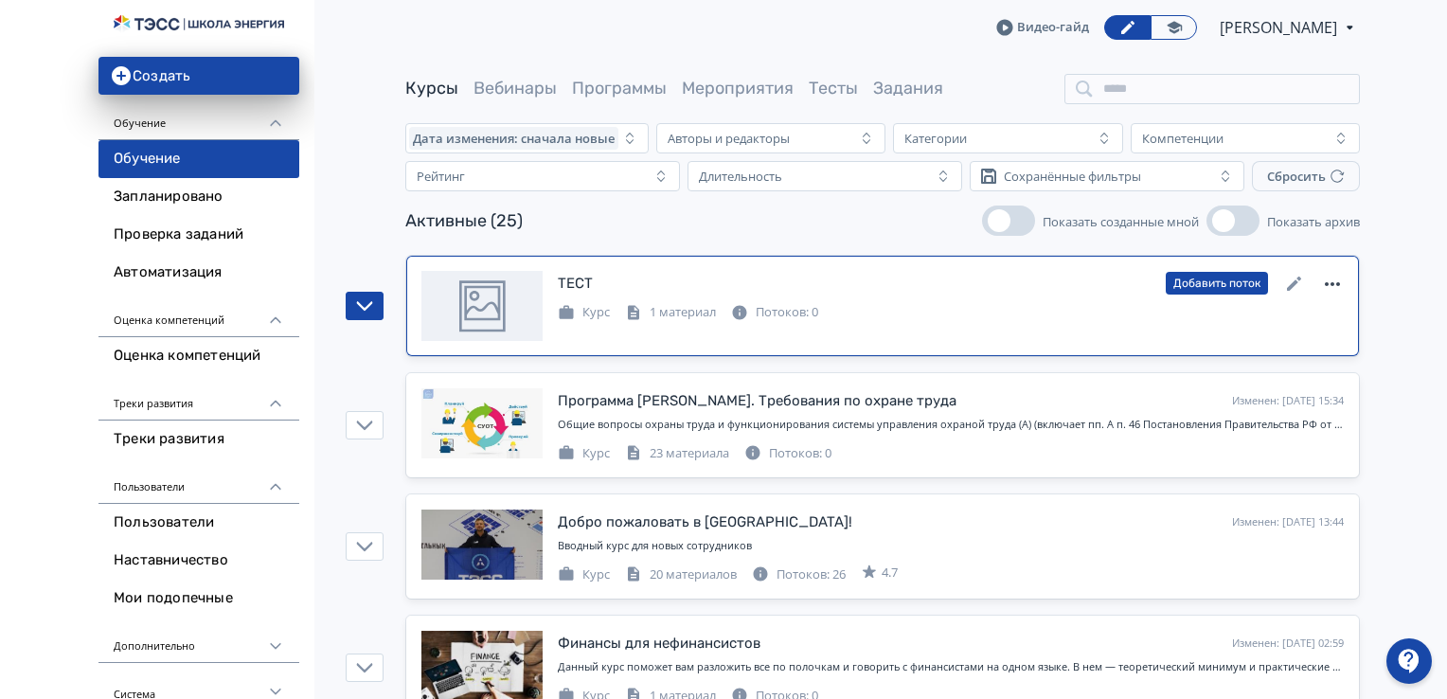
click at [1339, 278] on icon at bounding box center [1332, 284] width 23 height 23
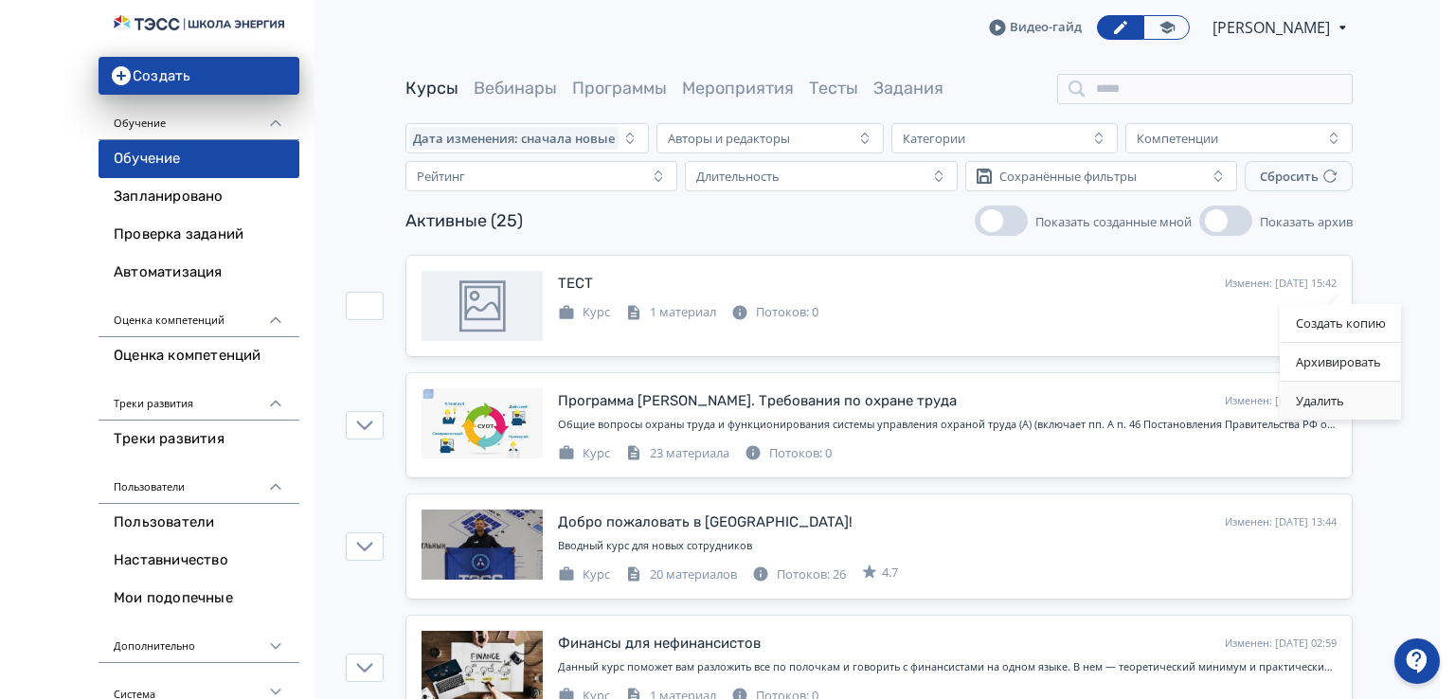
click at [1326, 399] on div "Удалить" at bounding box center [1341, 401] width 120 height 38
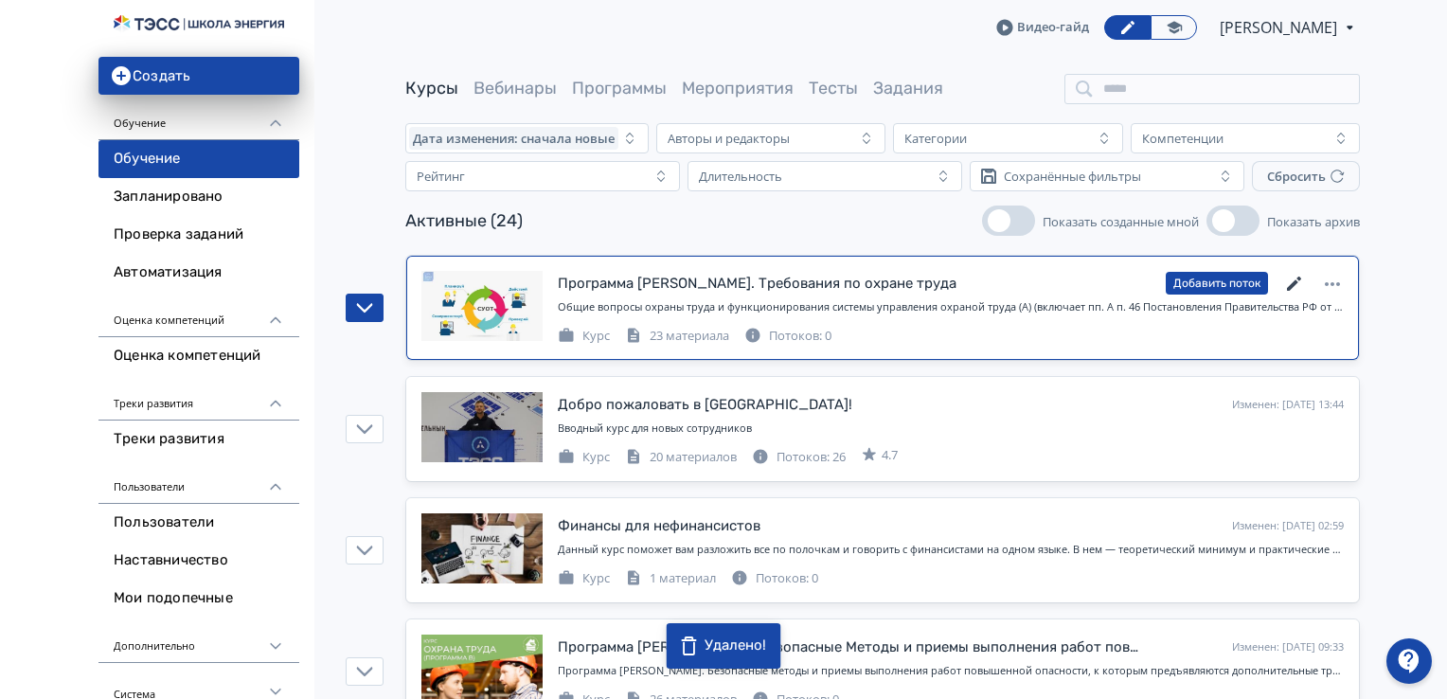
click at [1293, 281] on icon at bounding box center [1294, 284] width 14 height 14
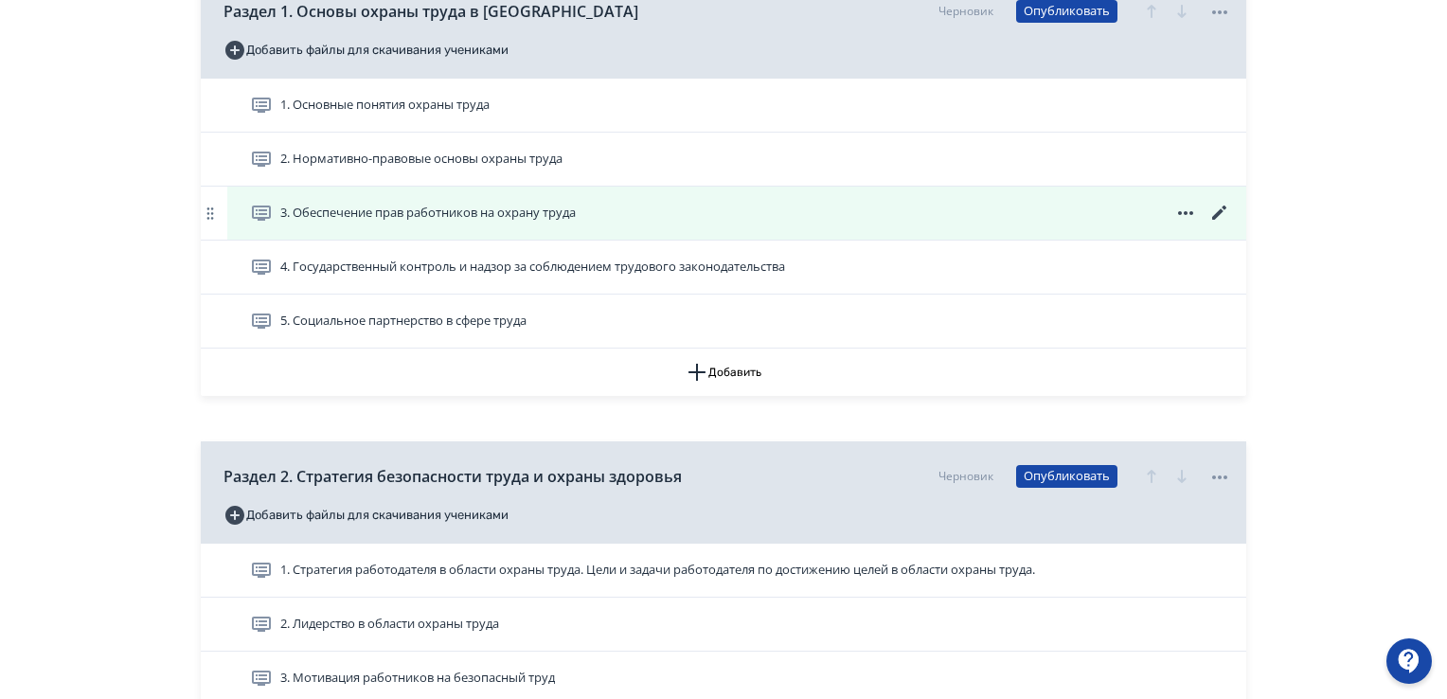
scroll to position [568, 0]
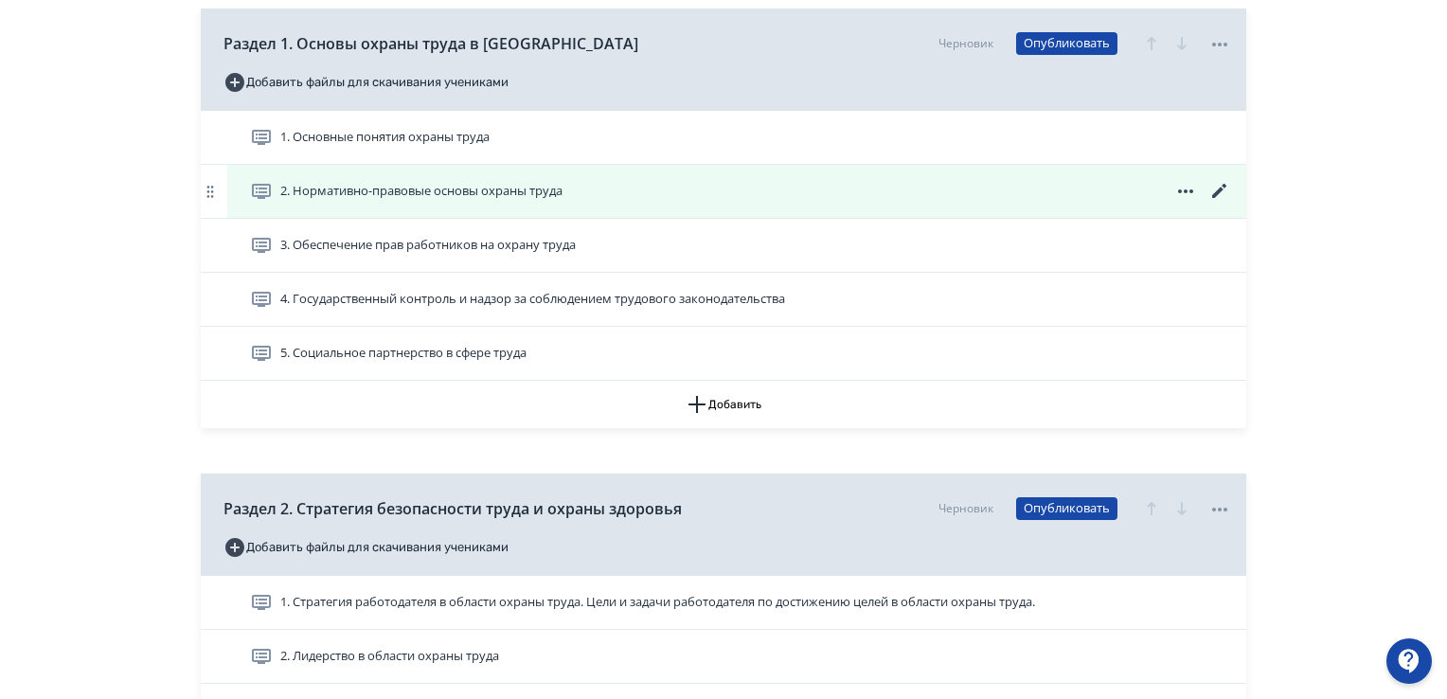
click at [1221, 190] on icon at bounding box center [1219, 191] width 14 height 14
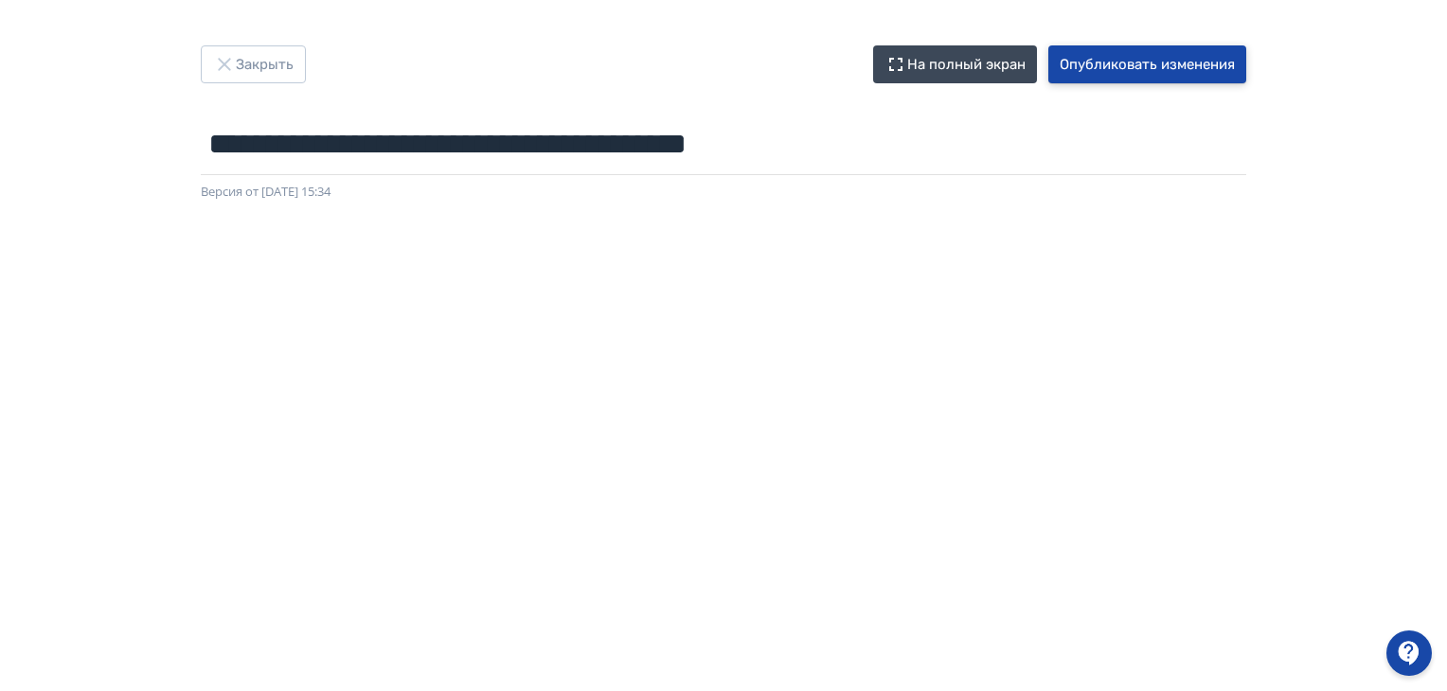
click at [1141, 62] on button "Опубликовать изменения" at bounding box center [1147, 64] width 198 height 38
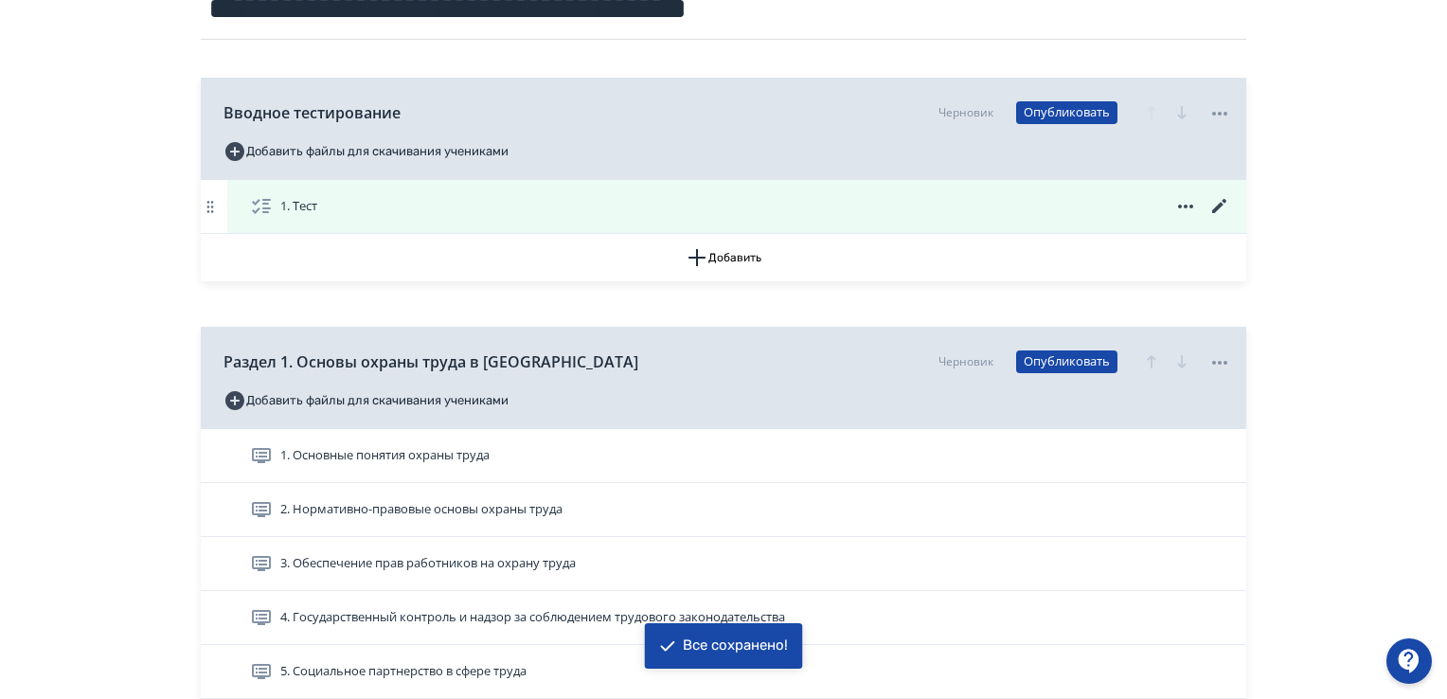
scroll to position [379, 0]
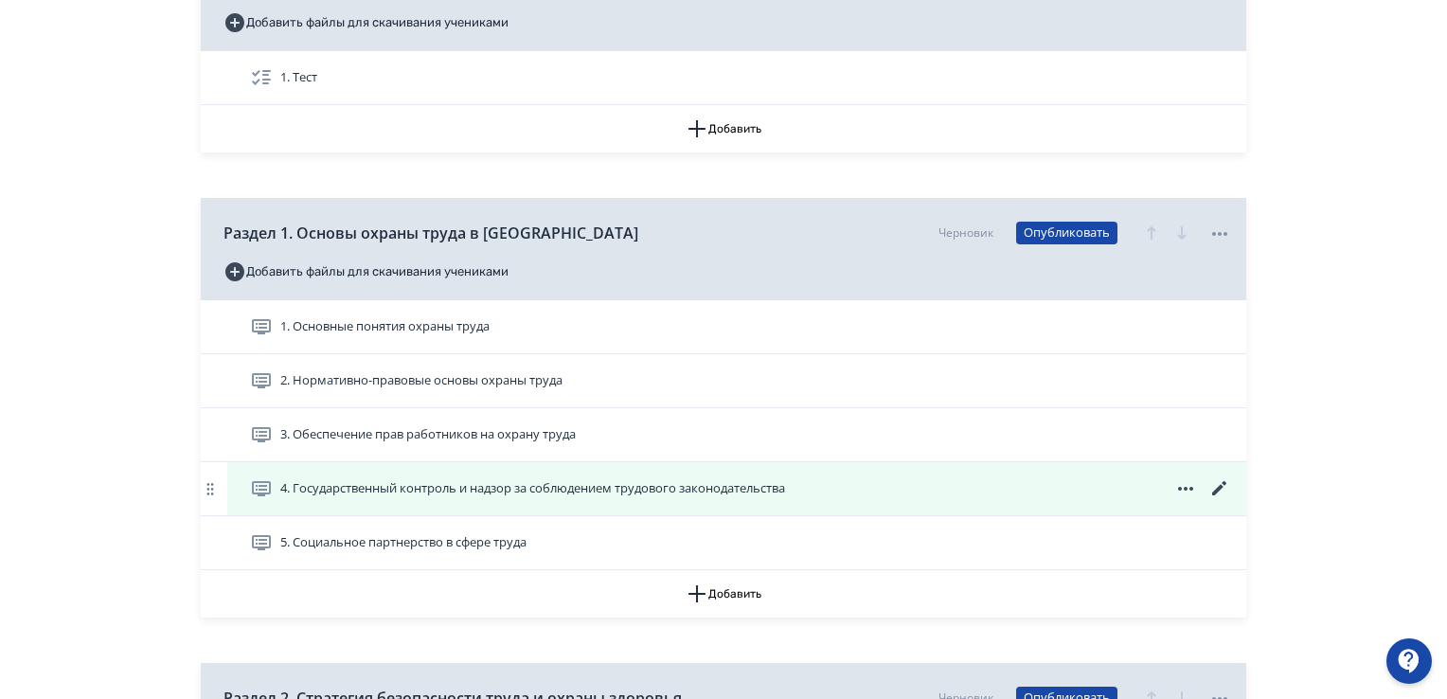
click at [1227, 482] on icon at bounding box center [1220, 488] width 23 height 23
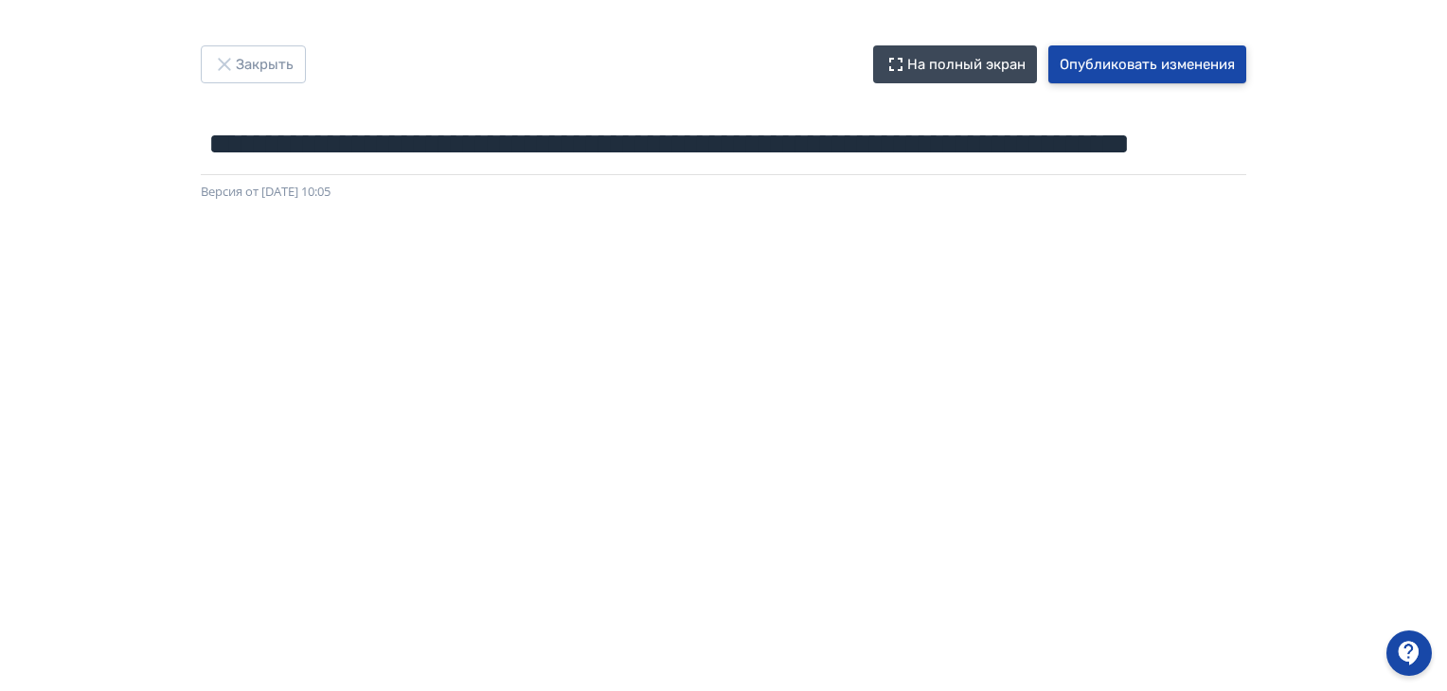
click at [1121, 60] on button "Опубликовать изменения" at bounding box center [1147, 64] width 198 height 38
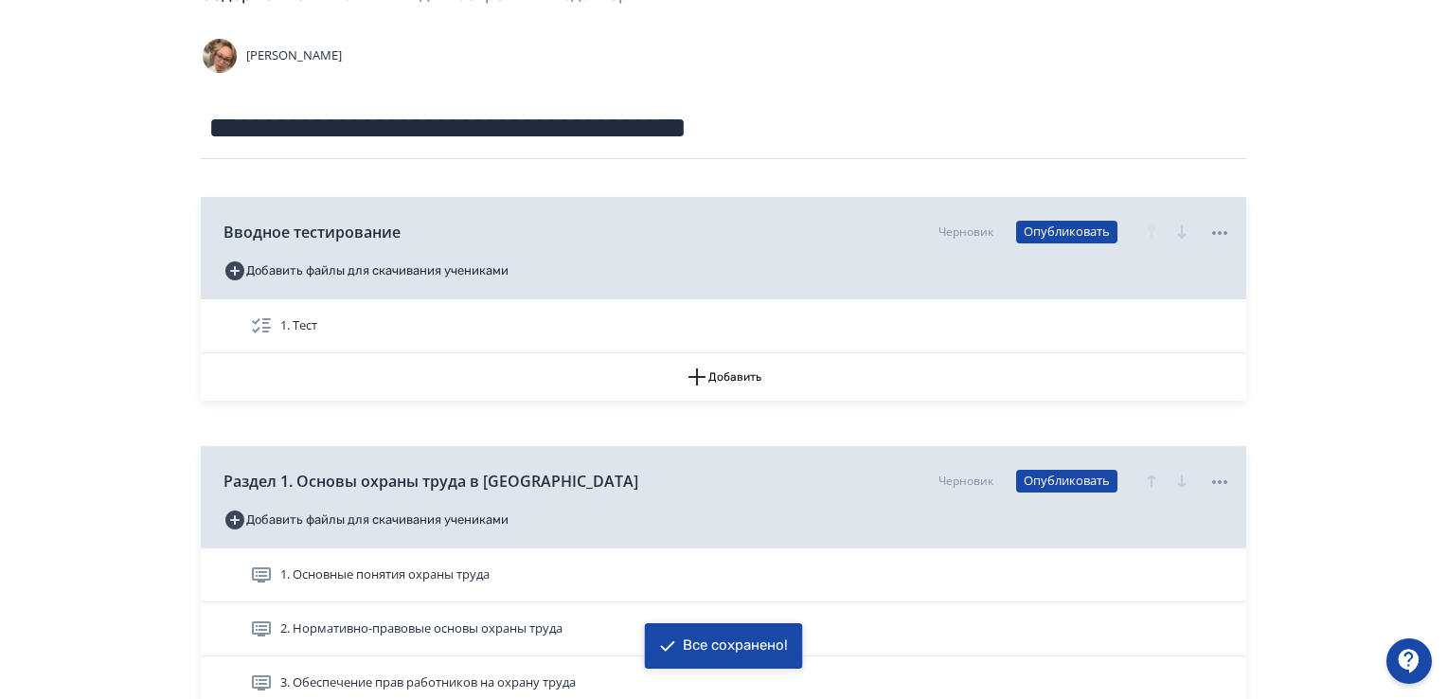
scroll to position [379, 0]
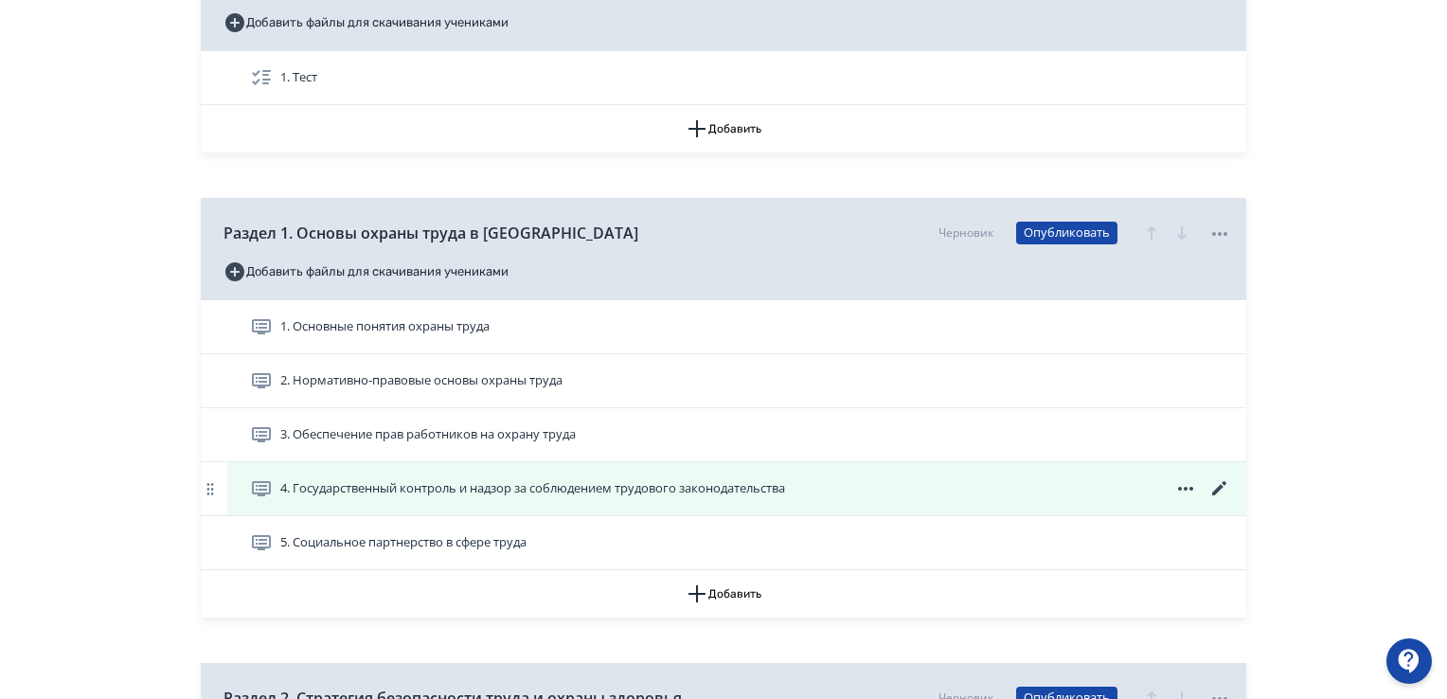
click at [1206, 486] on span at bounding box center [1185, 488] width 91 height 23
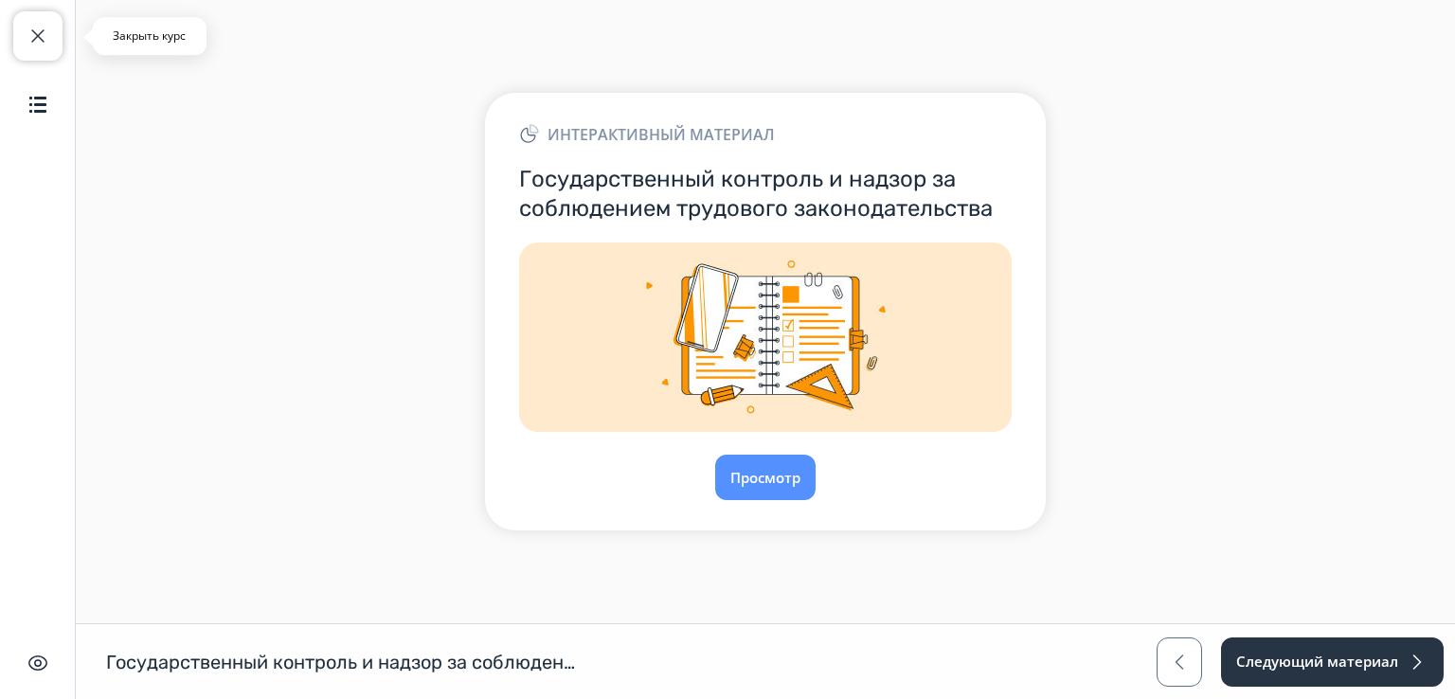
click at [34, 28] on span "button" at bounding box center [38, 36] width 23 height 23
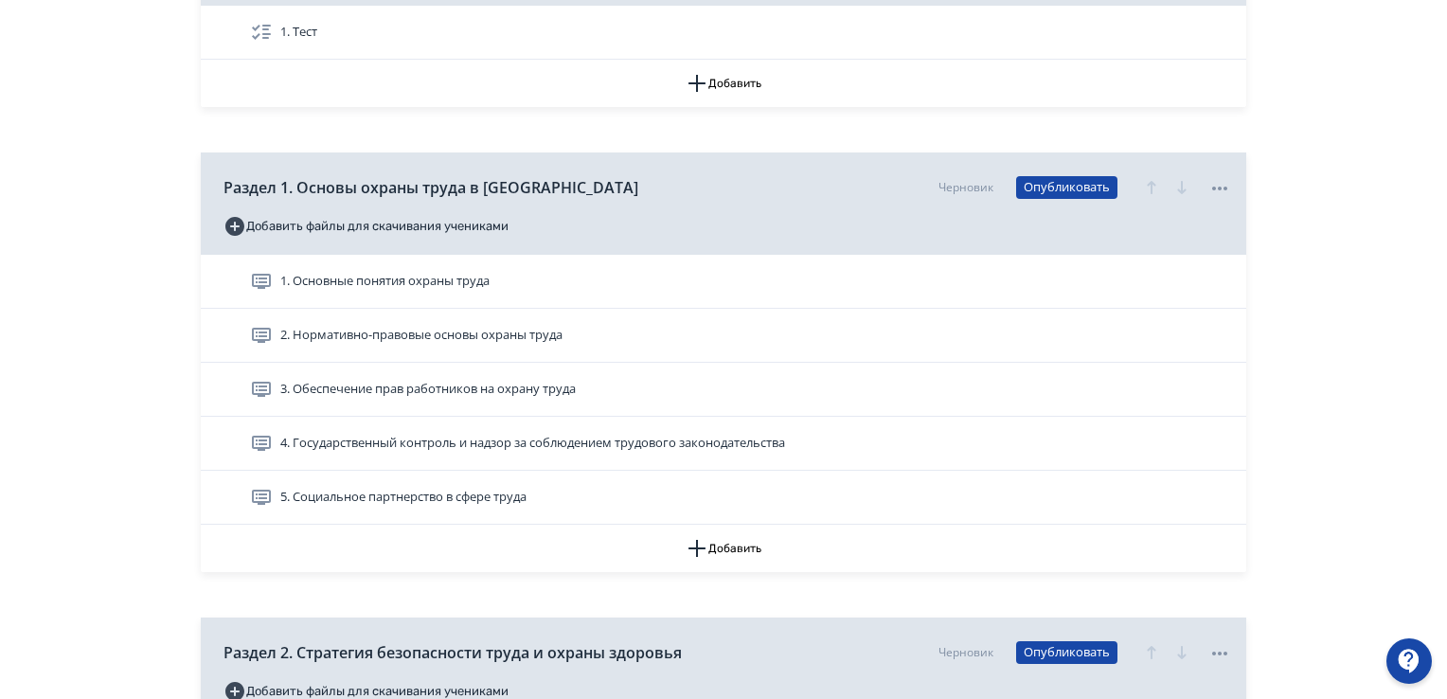
scroll to position [474, 0]
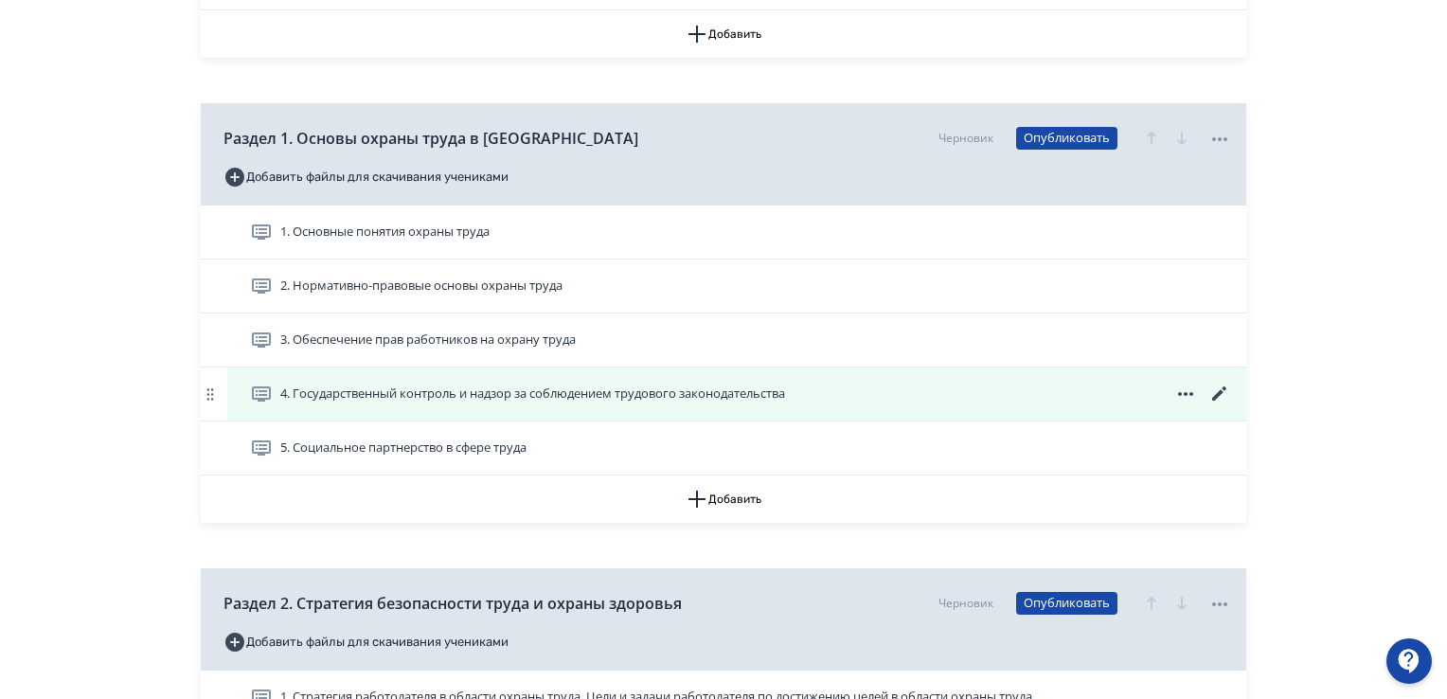
click at [1220, 393] on icon at bounding box center [1219, 393] width 14 height 14
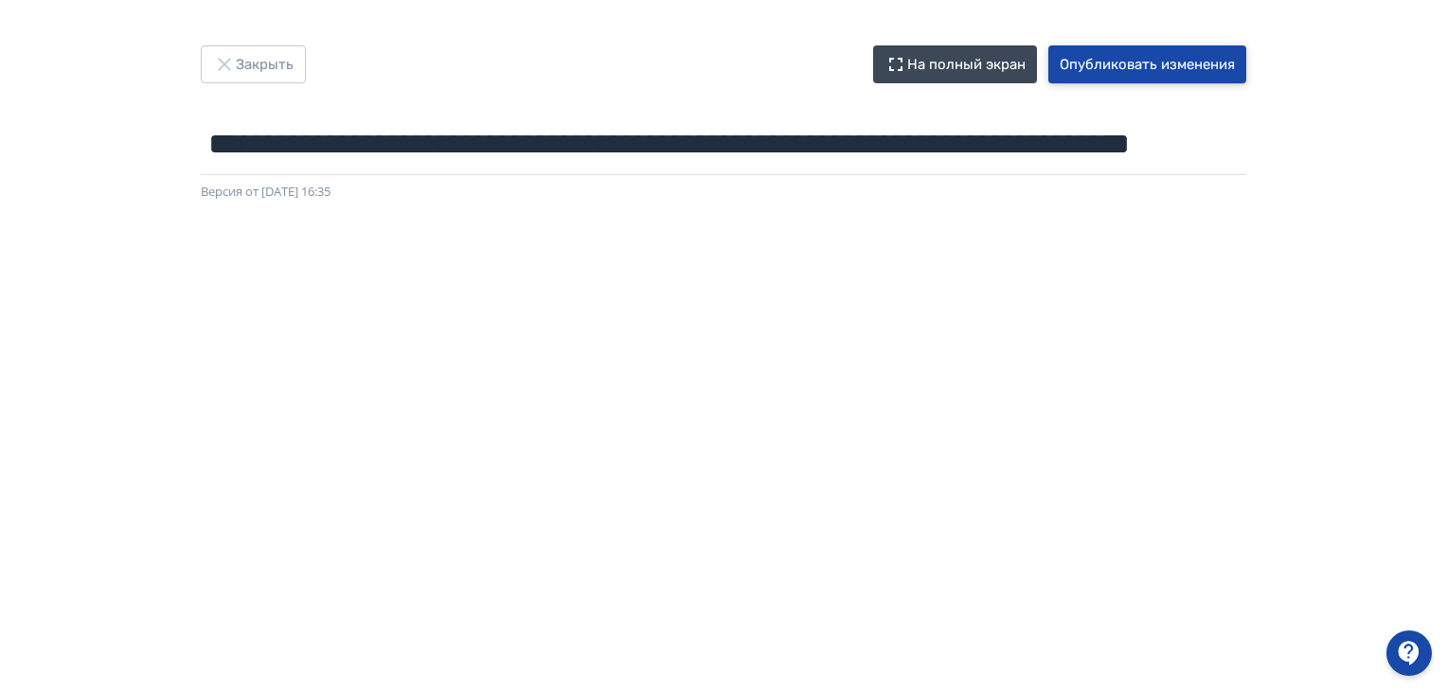
click at [1152, 57] on button "Опубликовать изменения" at bounding box center [1147, 64] width 198 height 38
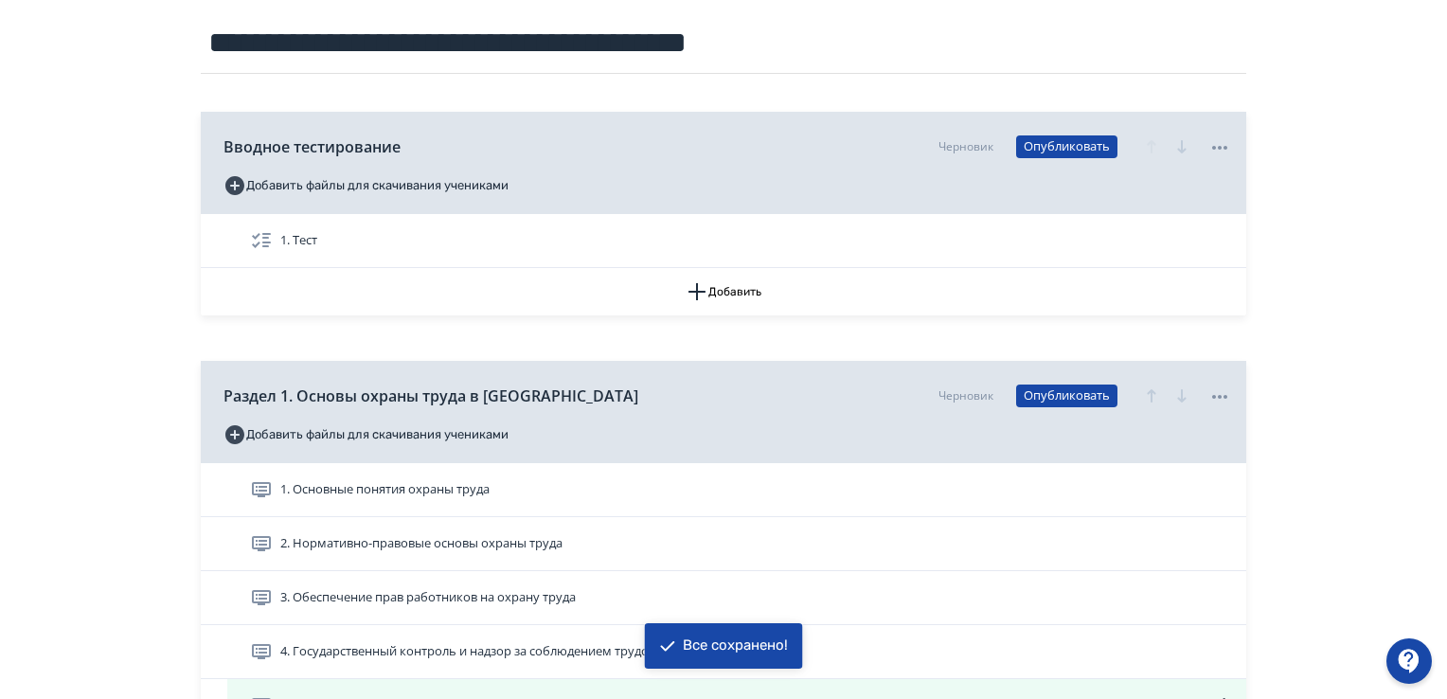
scroll to position [474, 0]
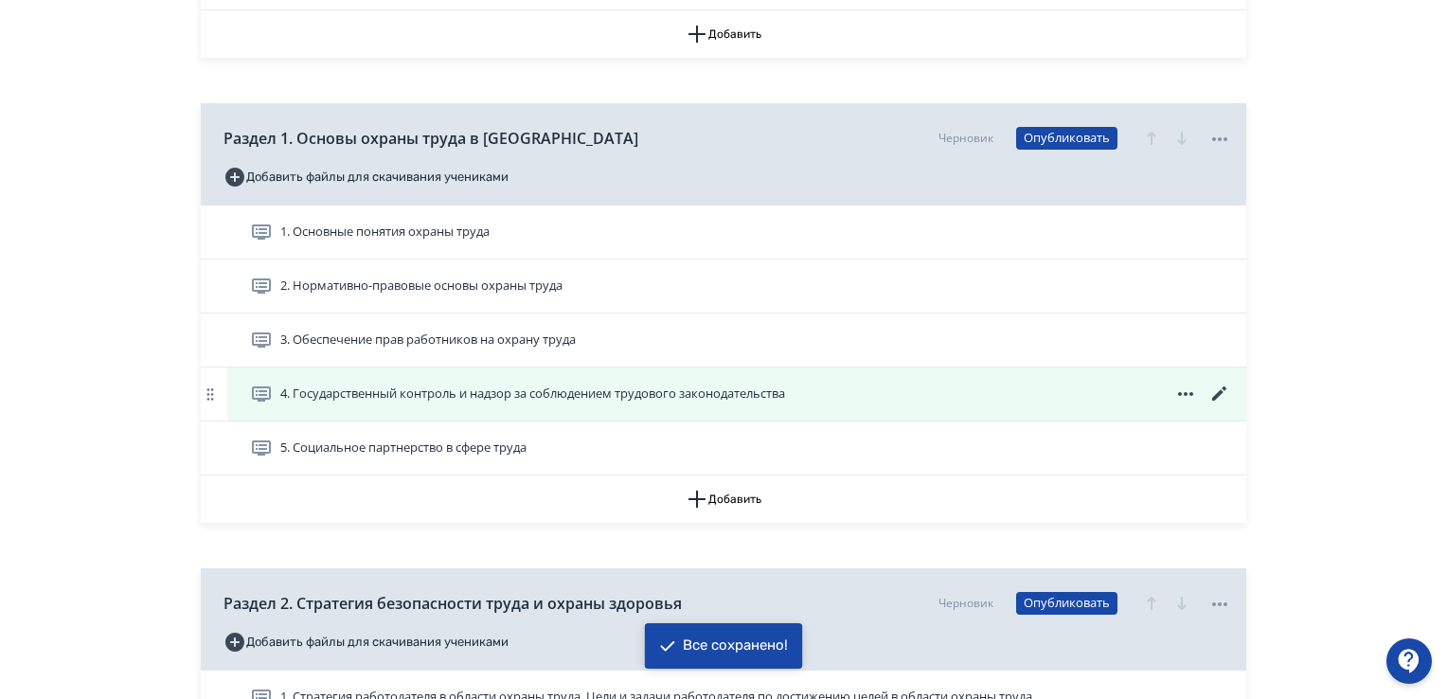
click at [476, 389] on span "4. Государственный контроль и надзор за соблюдением трудового законодательства" at bounding box center [532, 394] width 505 height 19
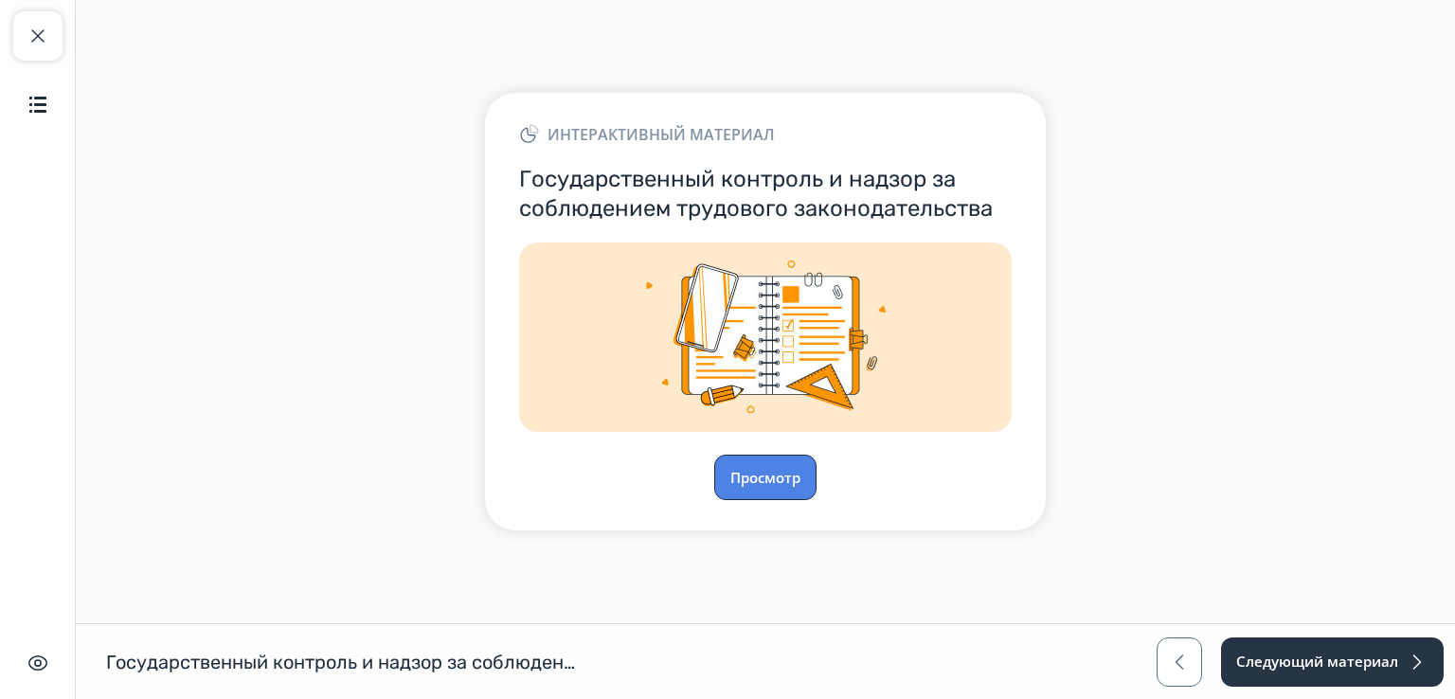
click at [750, 472] on button "Просмотр" at bounding box center [765, 477] width 102 height 45
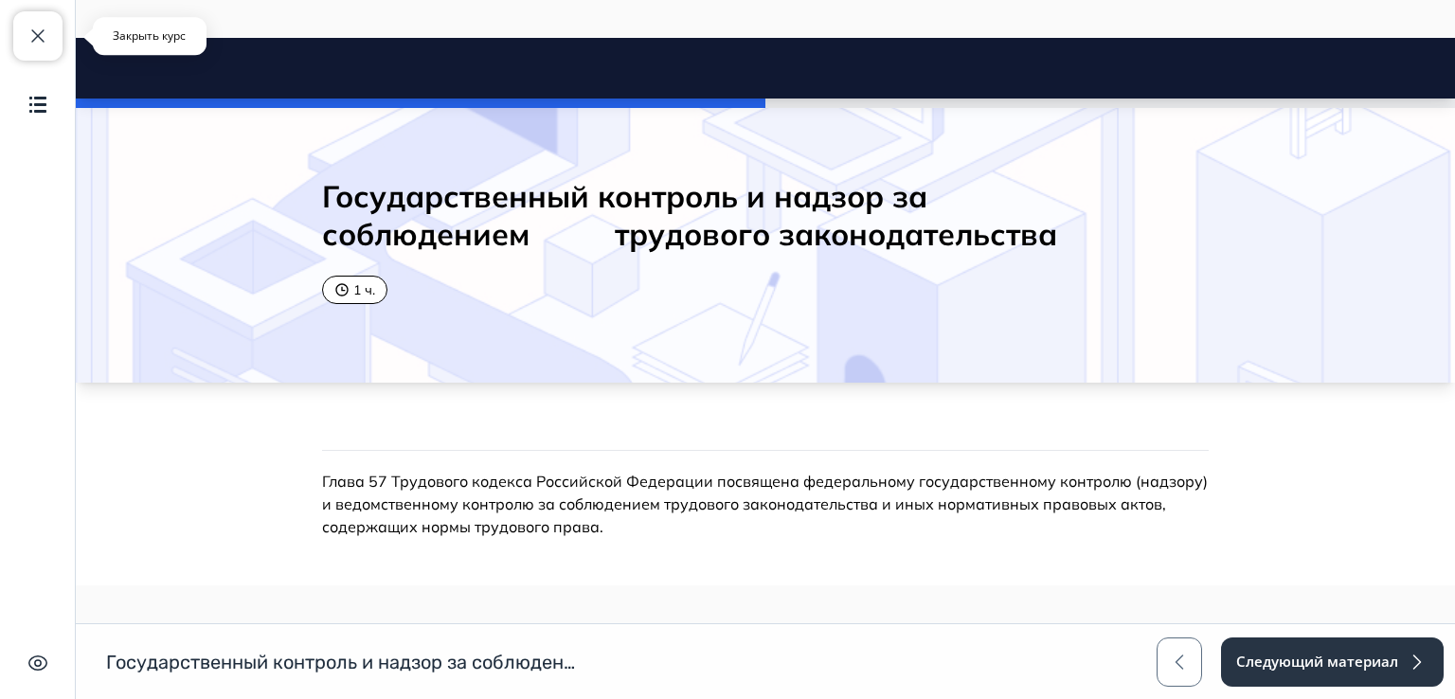
click at [38, 36] on span "button" at bounding box center [38, 36] width 23 height 23
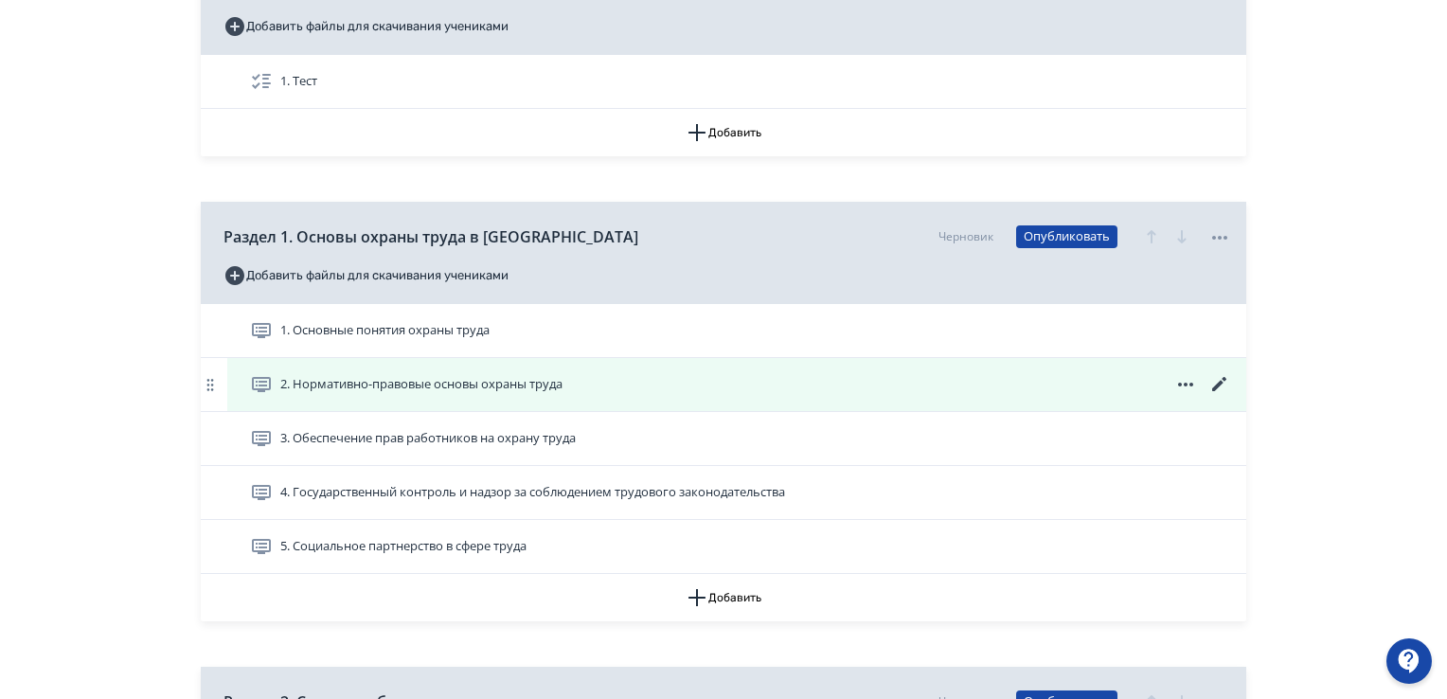
scroll to position [379, 0]
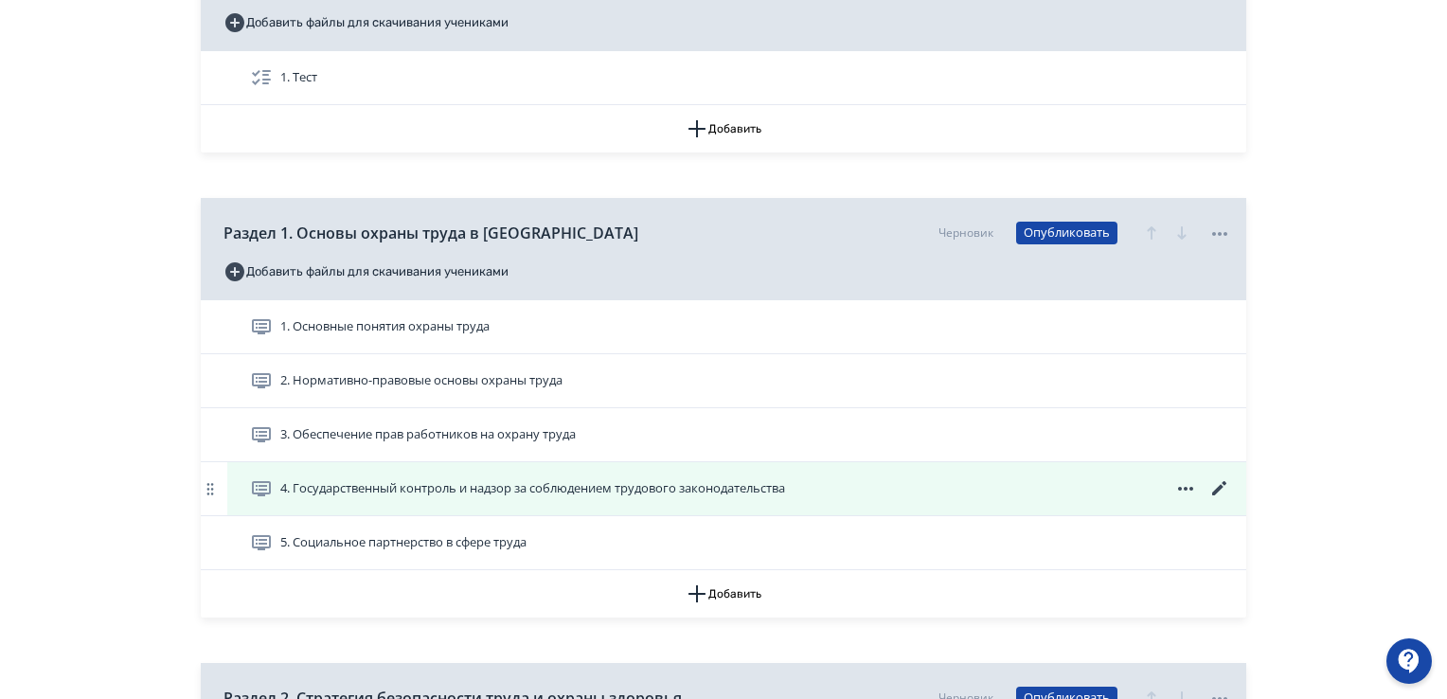
click at [1220, 490] on icon at bounding box center [1220, 488] width 23 height 23
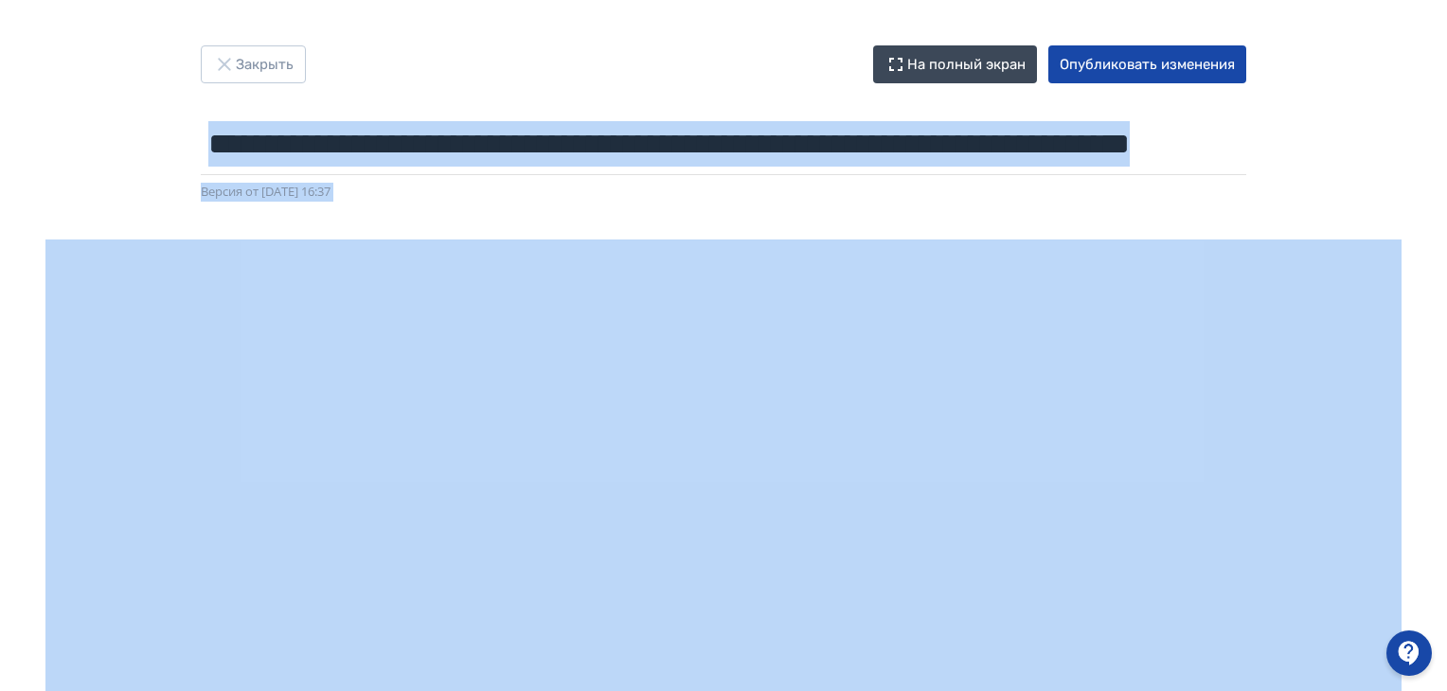
drag, startPoint x: 297, startPoint y: 152, endPoint x: 355, endPoint y: 228, distance: 96.0
click at [311, 172] on div "**********" at bounding box center [723, 345] width 1447 height 600
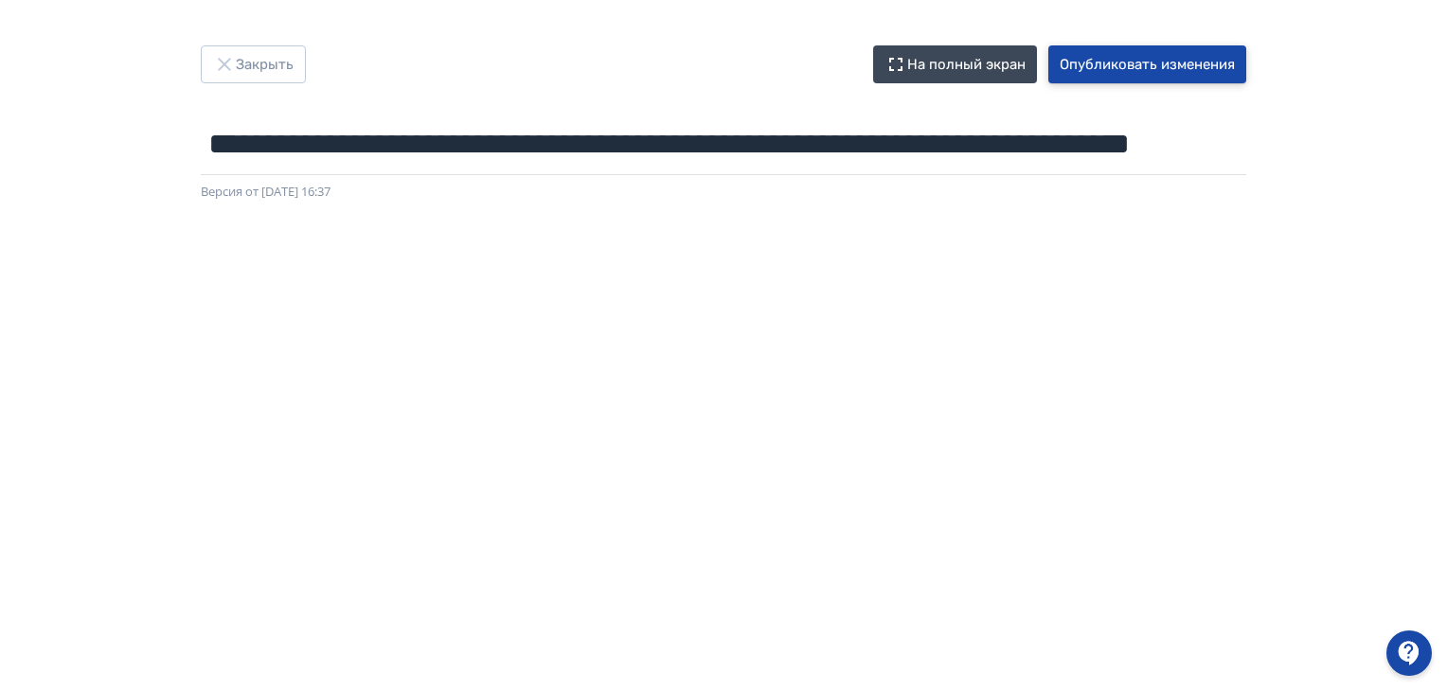
click at [1080, 59] on button "Опубликовать изменения" at bounding box center [1147, 64] width 198 height 38
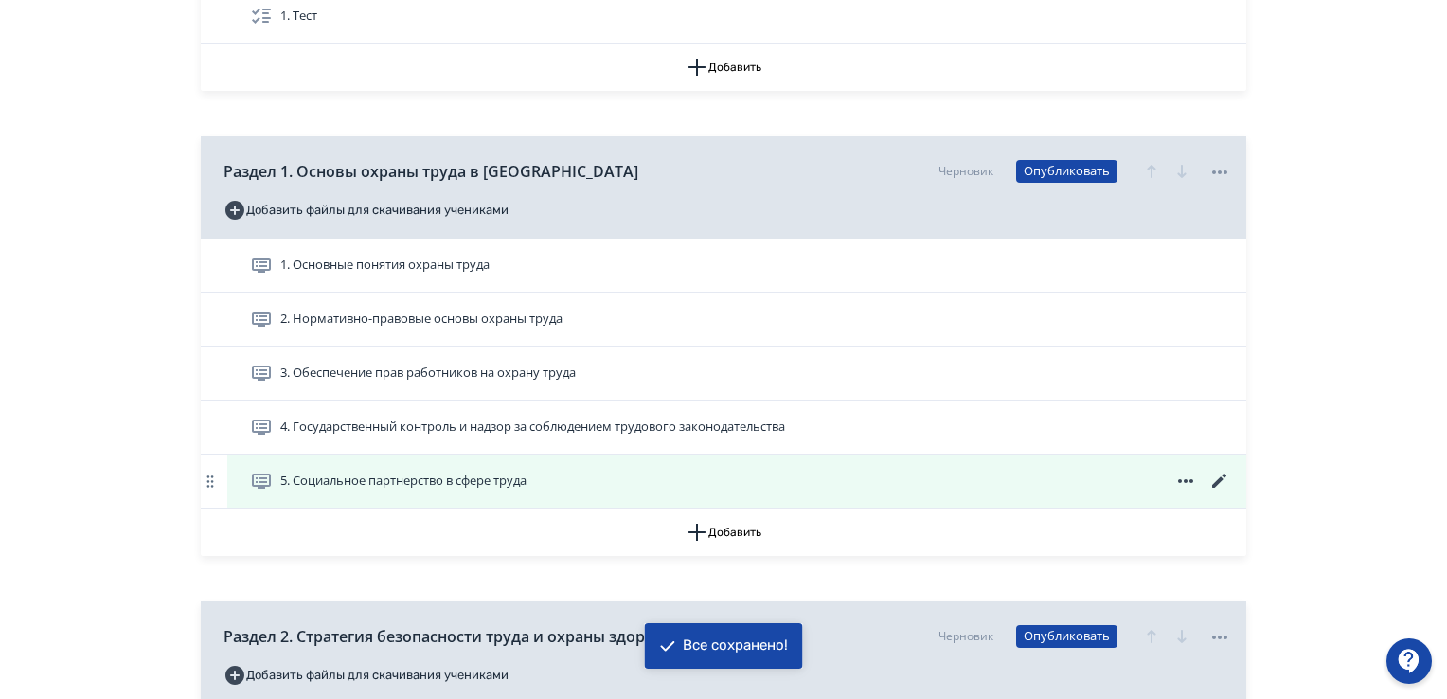
scroll to position [474, 0]
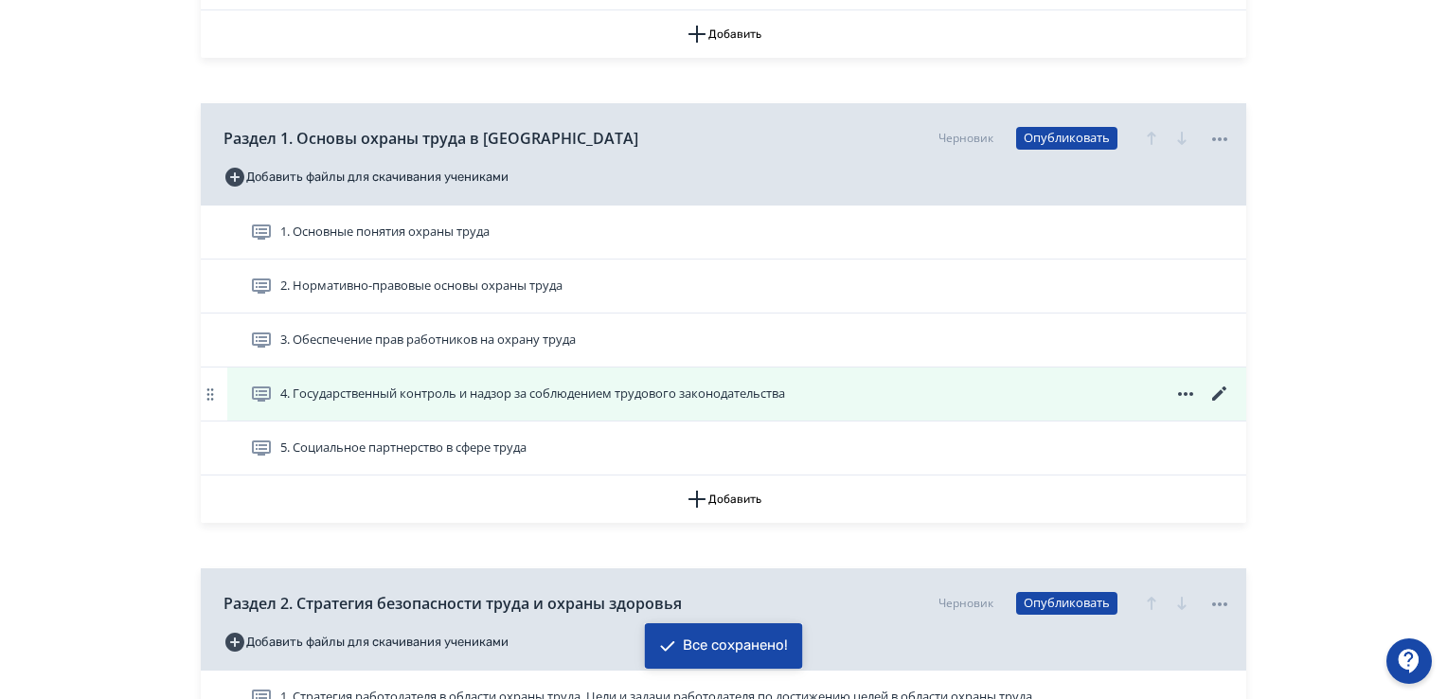
click at [506, 395] on span "4. Государственный контроль и надзор за соблюдением трудового законодательства" at bounding box center [532, 394] width 505 height 19
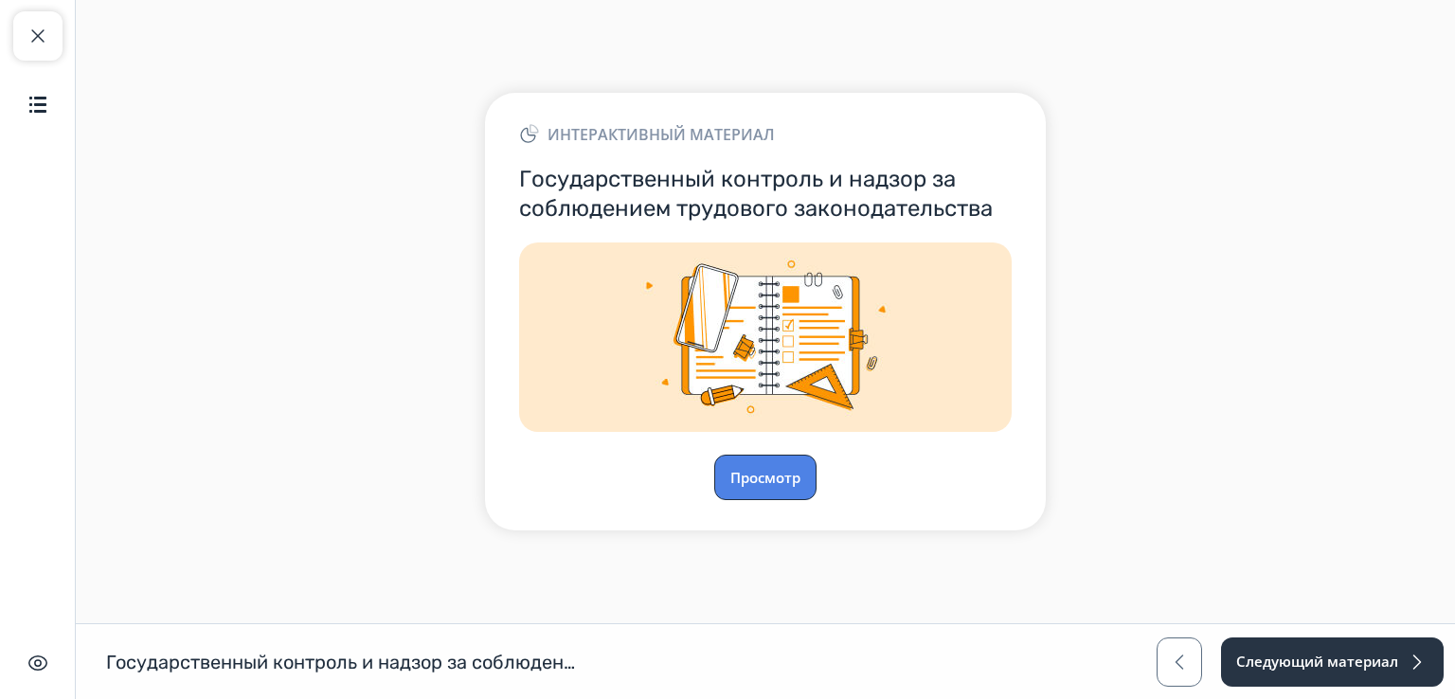
click at [780, 466] on button "Просмотр" at bounding box center [765, 477] width 102 height 45
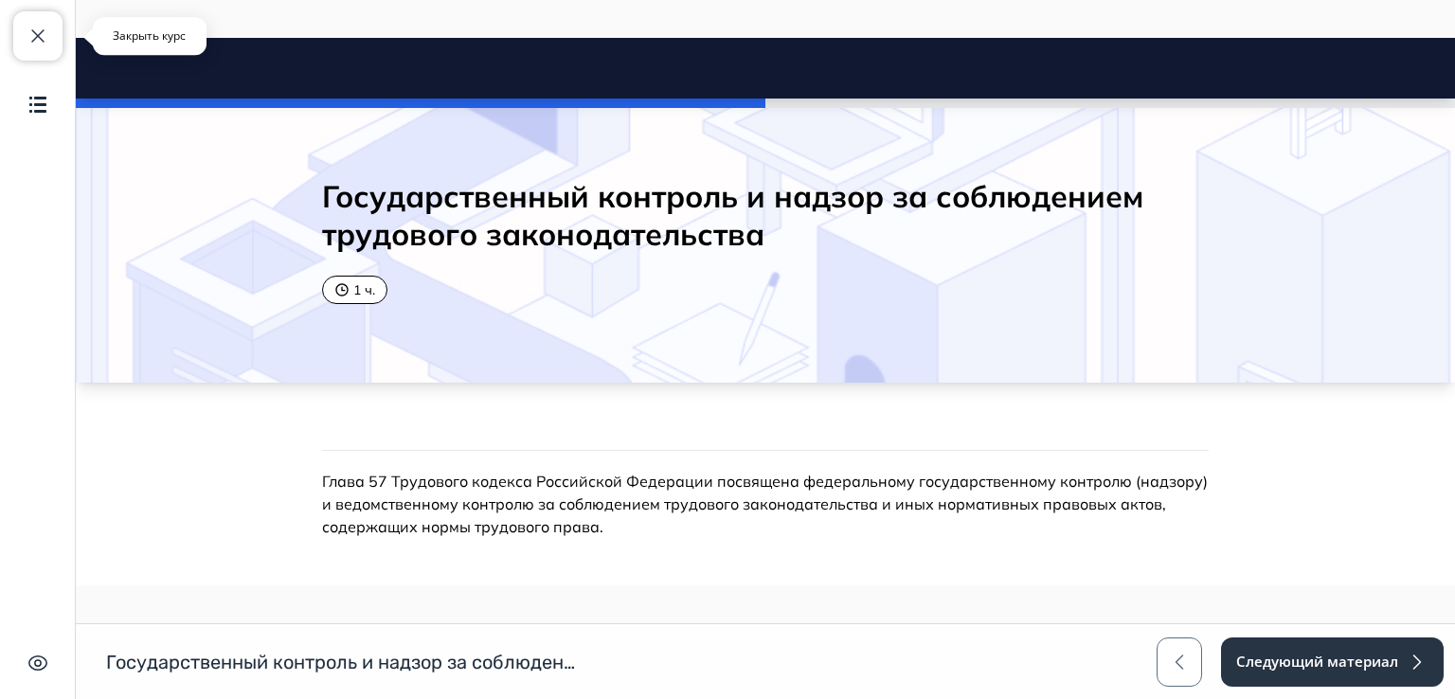
click at [43, 33] on span "button" at bounding box center [38, 36] width 23 height 23
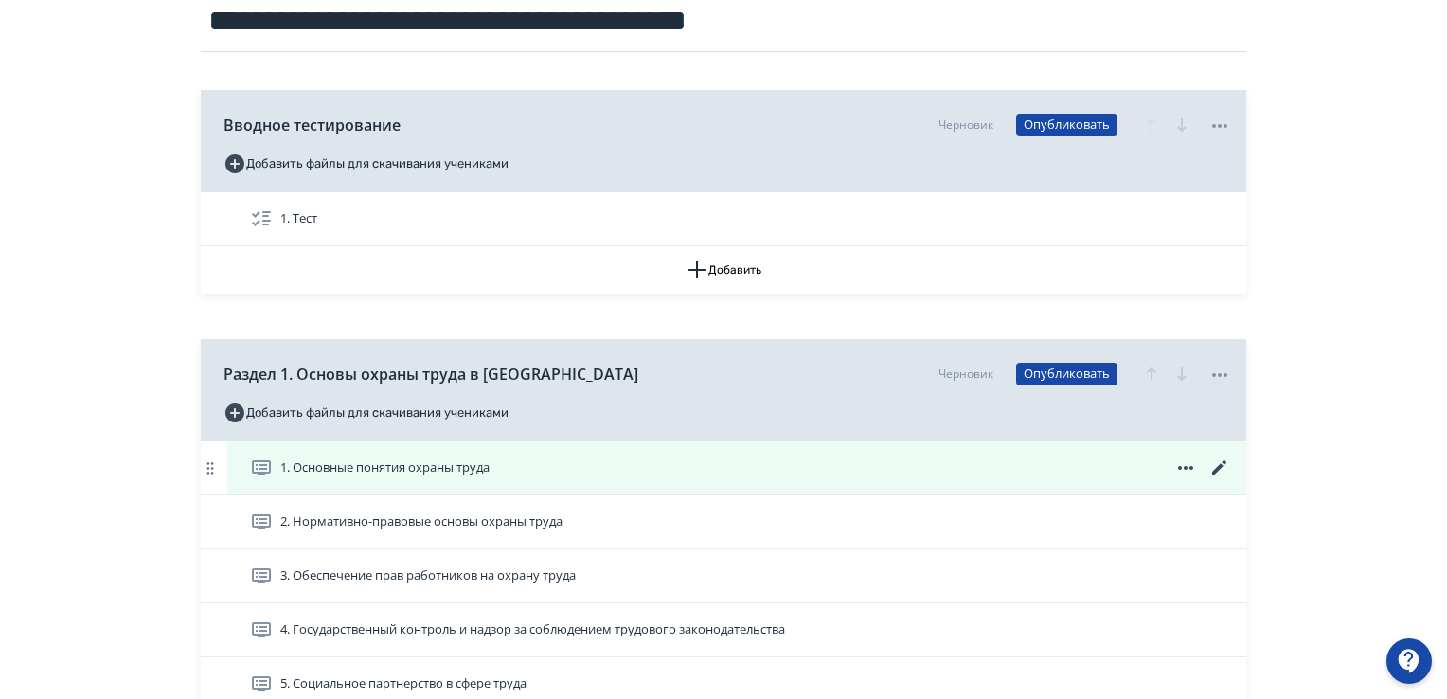
scroll to position [284, 0]
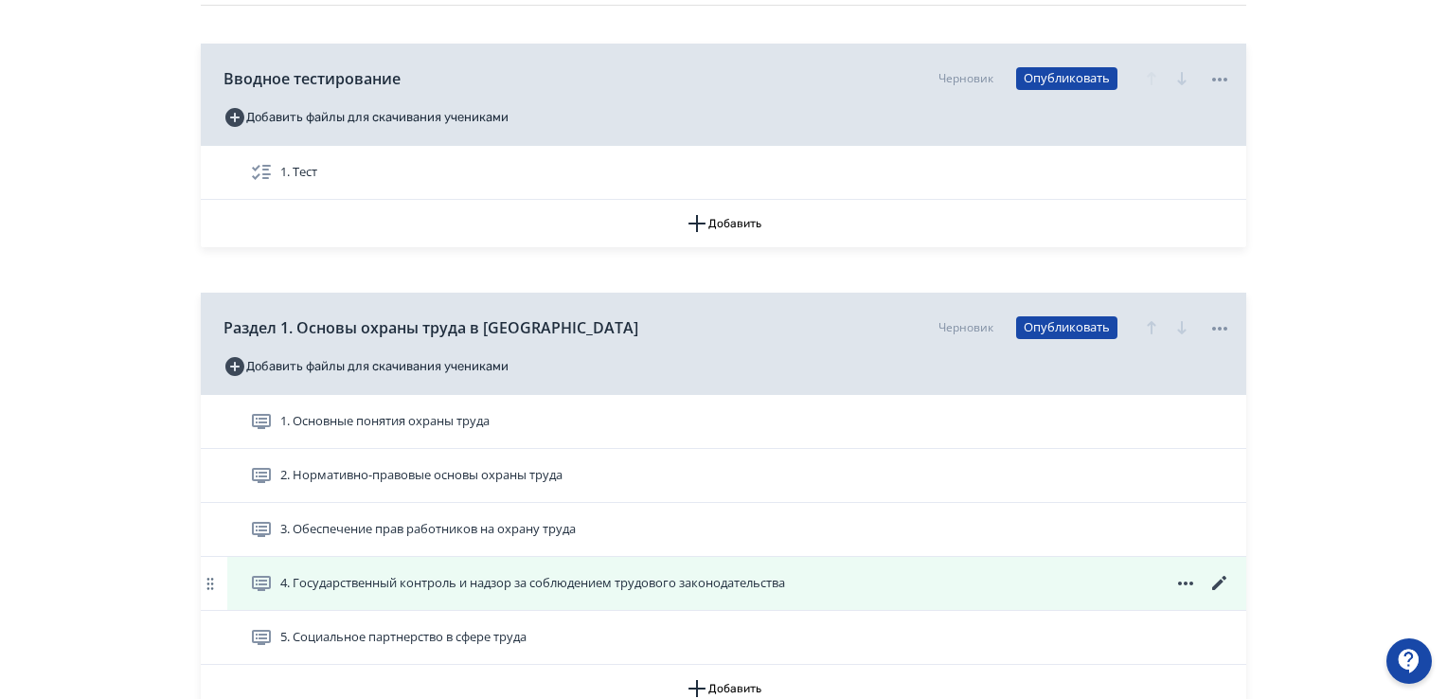
click at [1226, 578] on icon at bounding box center [1219, 583] width 14 height 14
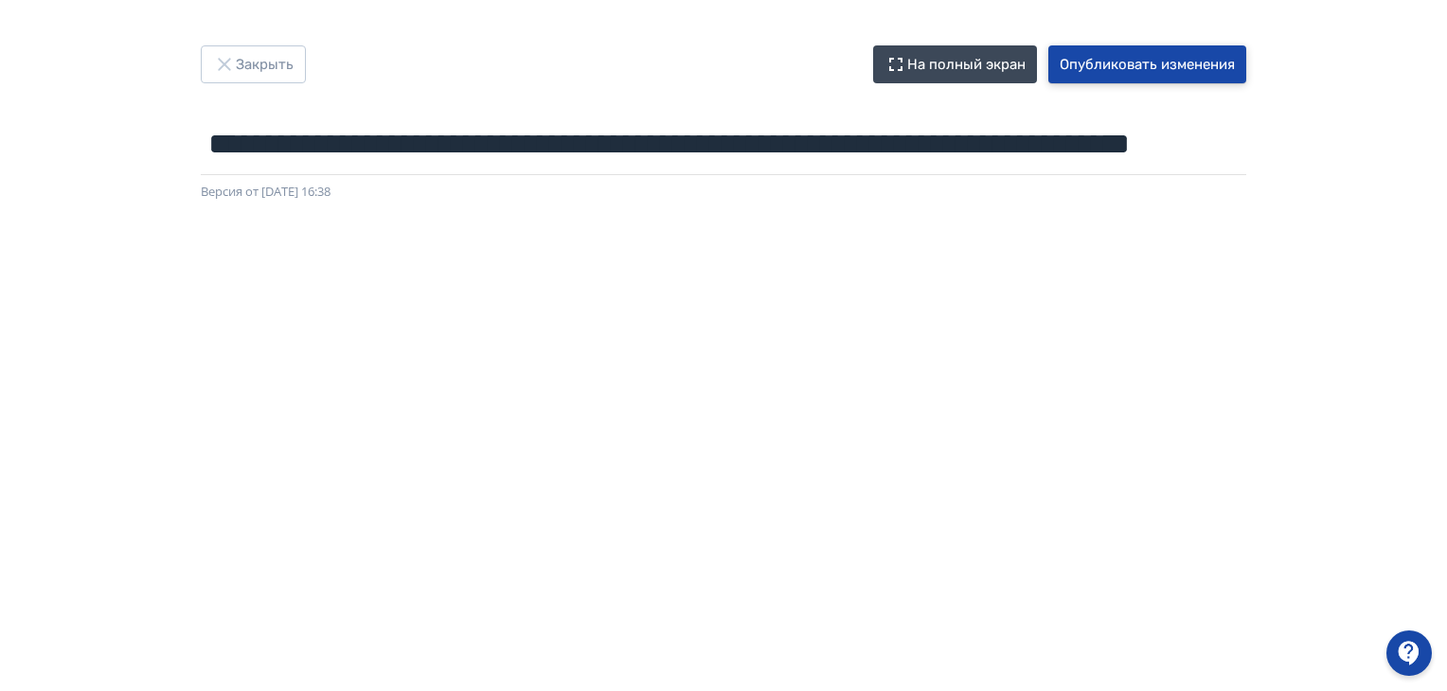
click at [1157, 58] on button "Опубликовать изменения" at bounding box center [1147, 64] width 198 height 38
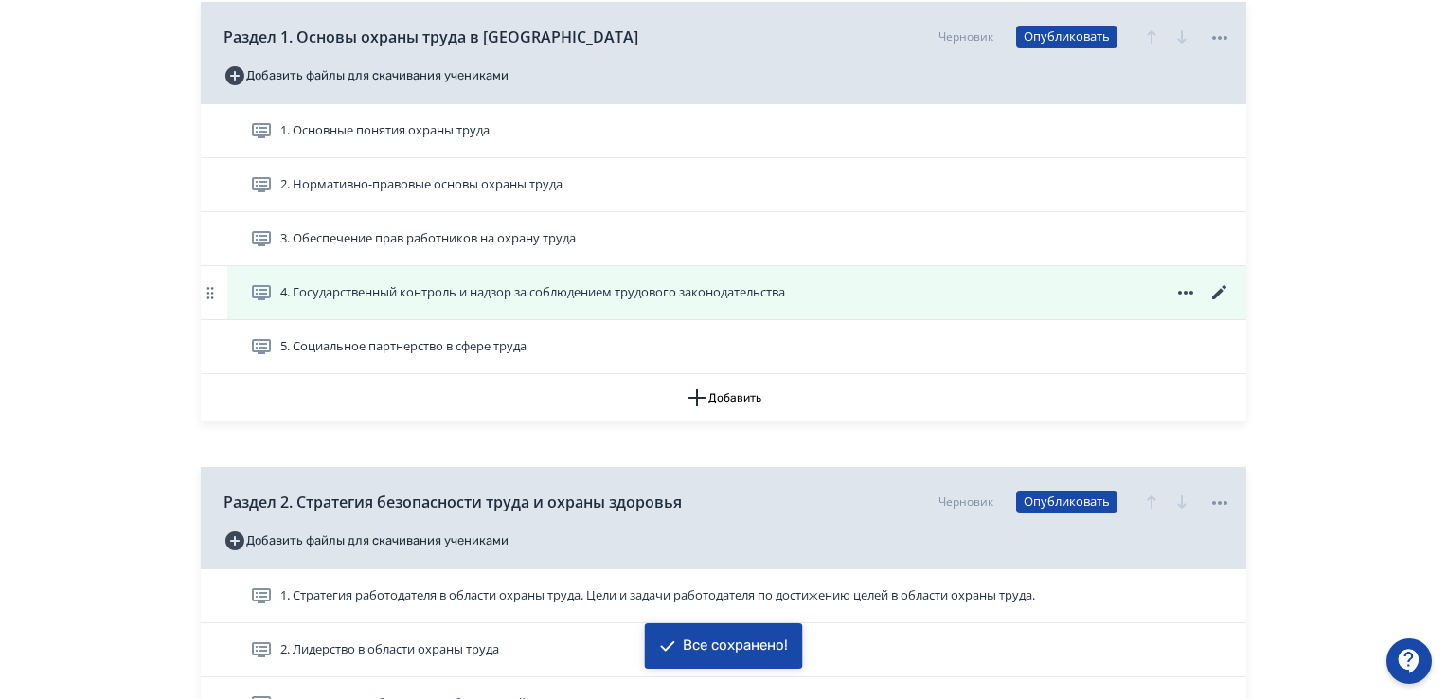
scroll to position [568, 0]
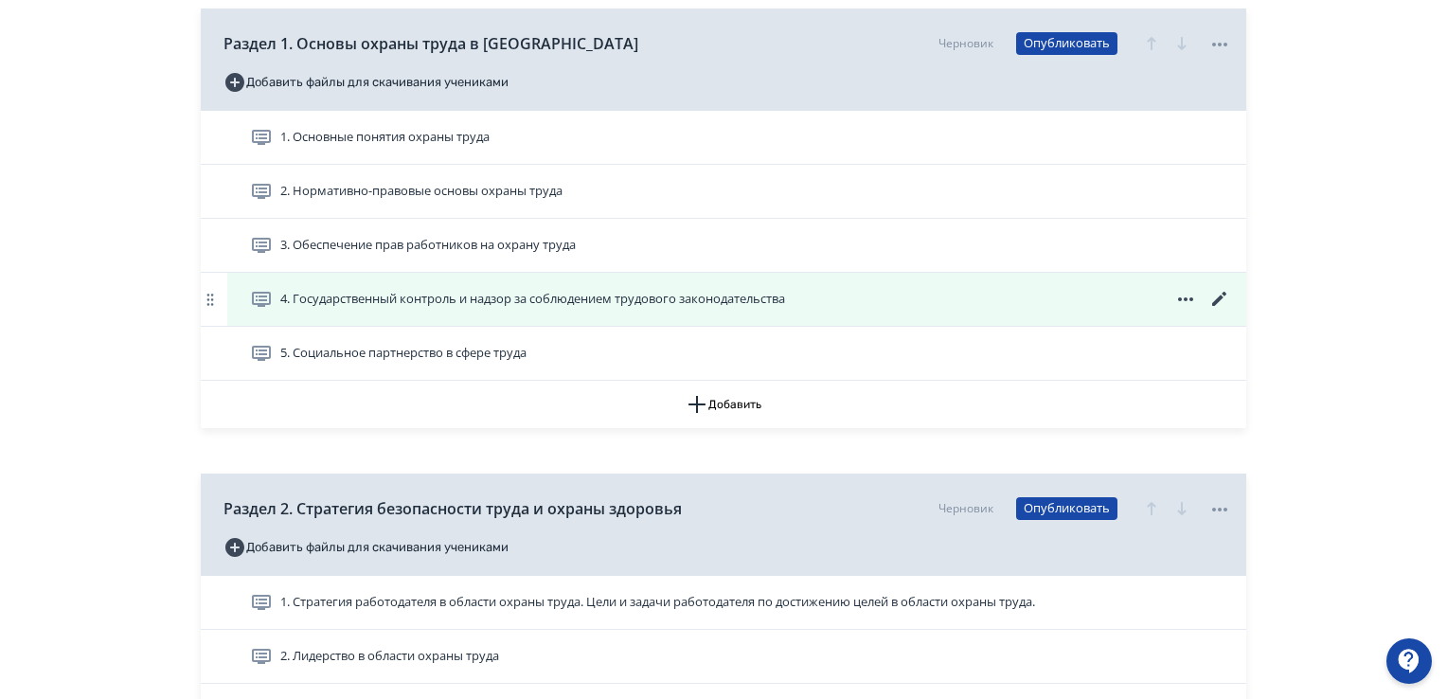
click at [579, 301] on span "4. Государственный контроль и надзор за соблюдением трудового законодательства" at bounding box center [532, 299] width 505 height 19
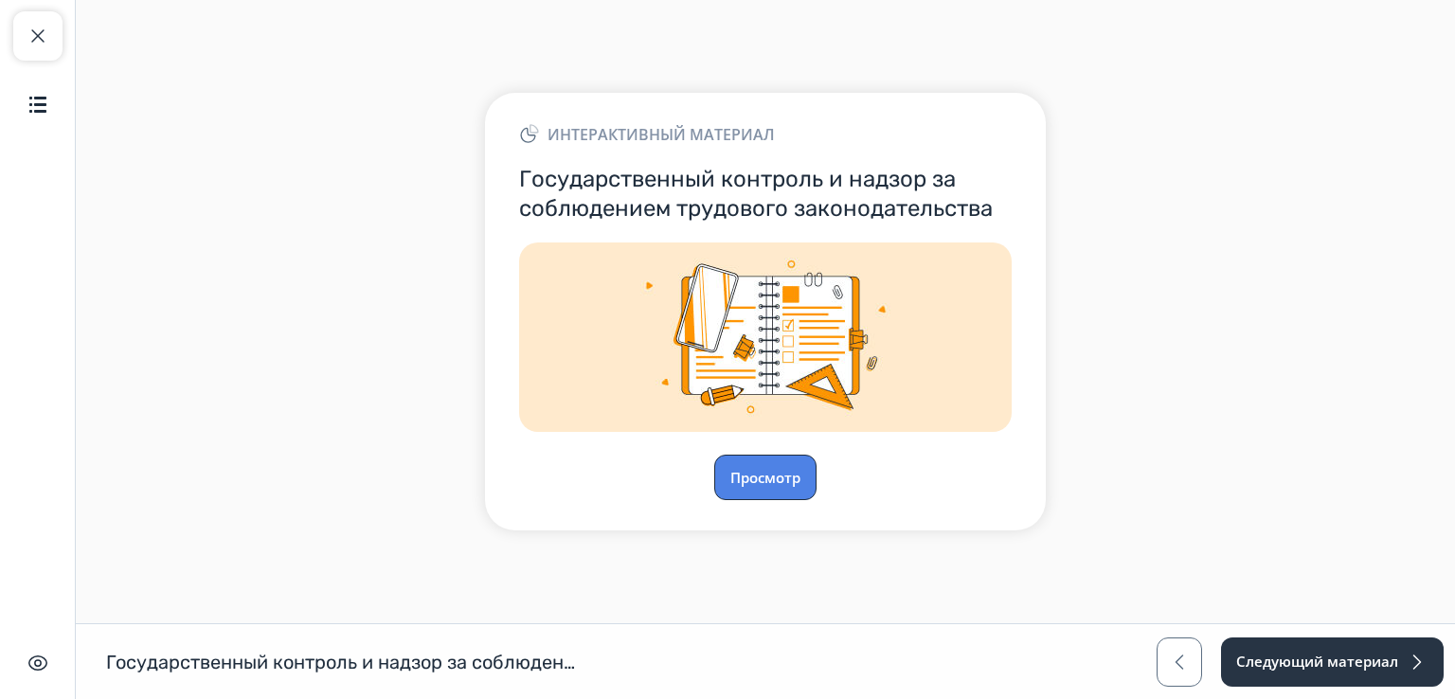
click at [762, 478] on button "Просмотр" at bounding box center [765, 477] width 102 height 45
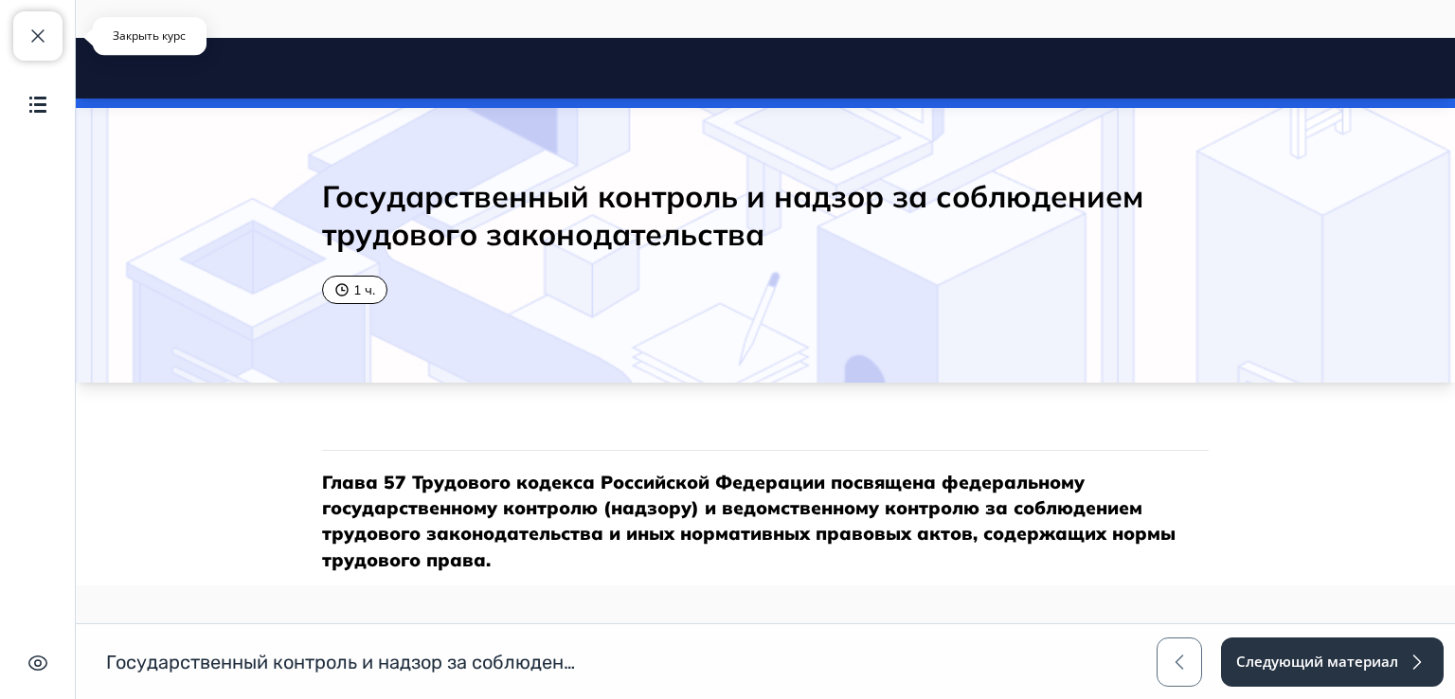
click at [29, 35] on span "button" at bounding box center [38, 36] width 23 height 23
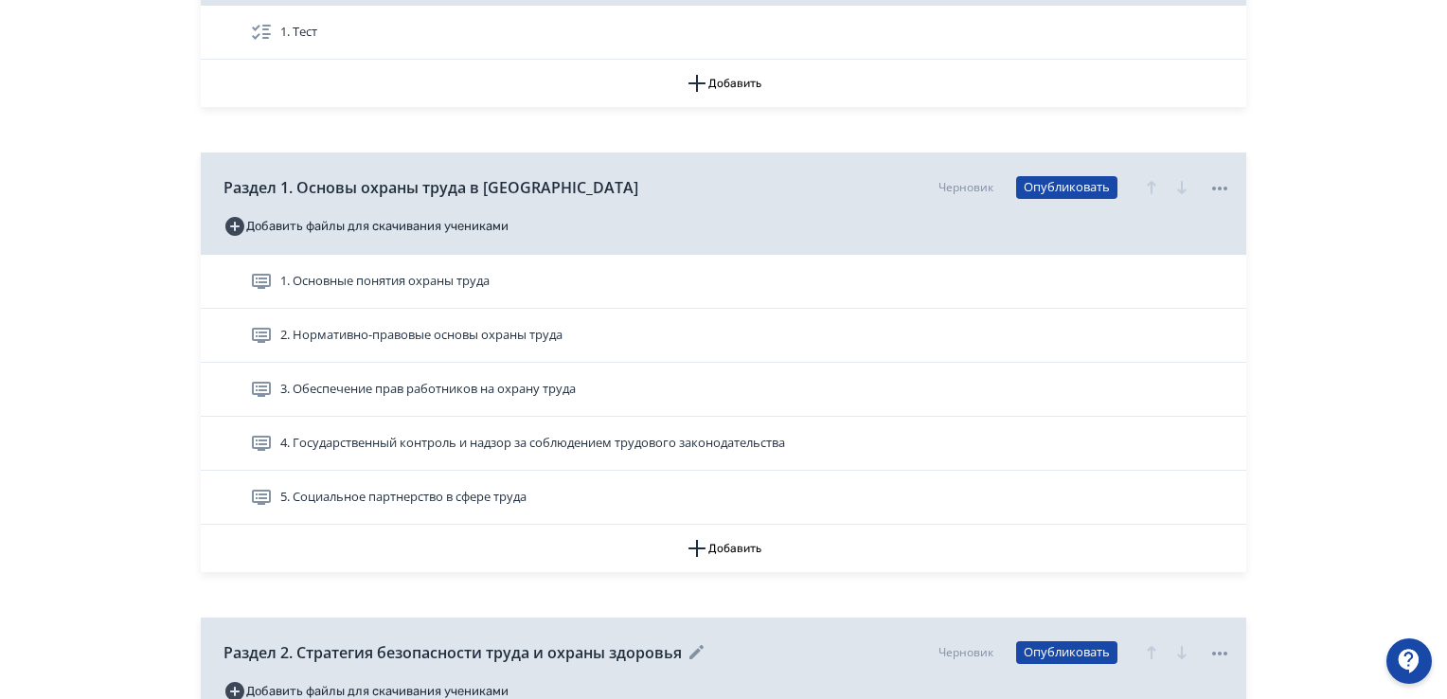
scroll to position [474, 0]
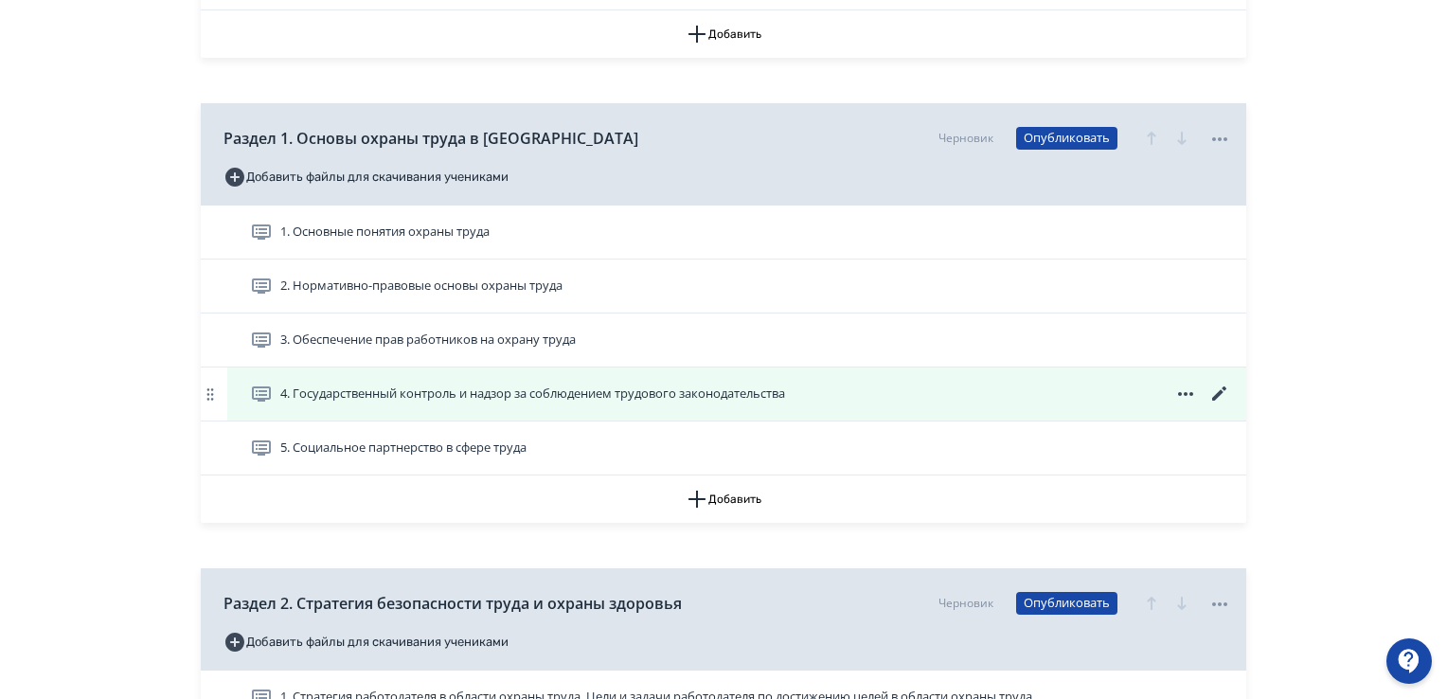
click at [1222, 389] on icon at bounding box center [1220, 394] width 23 height 23
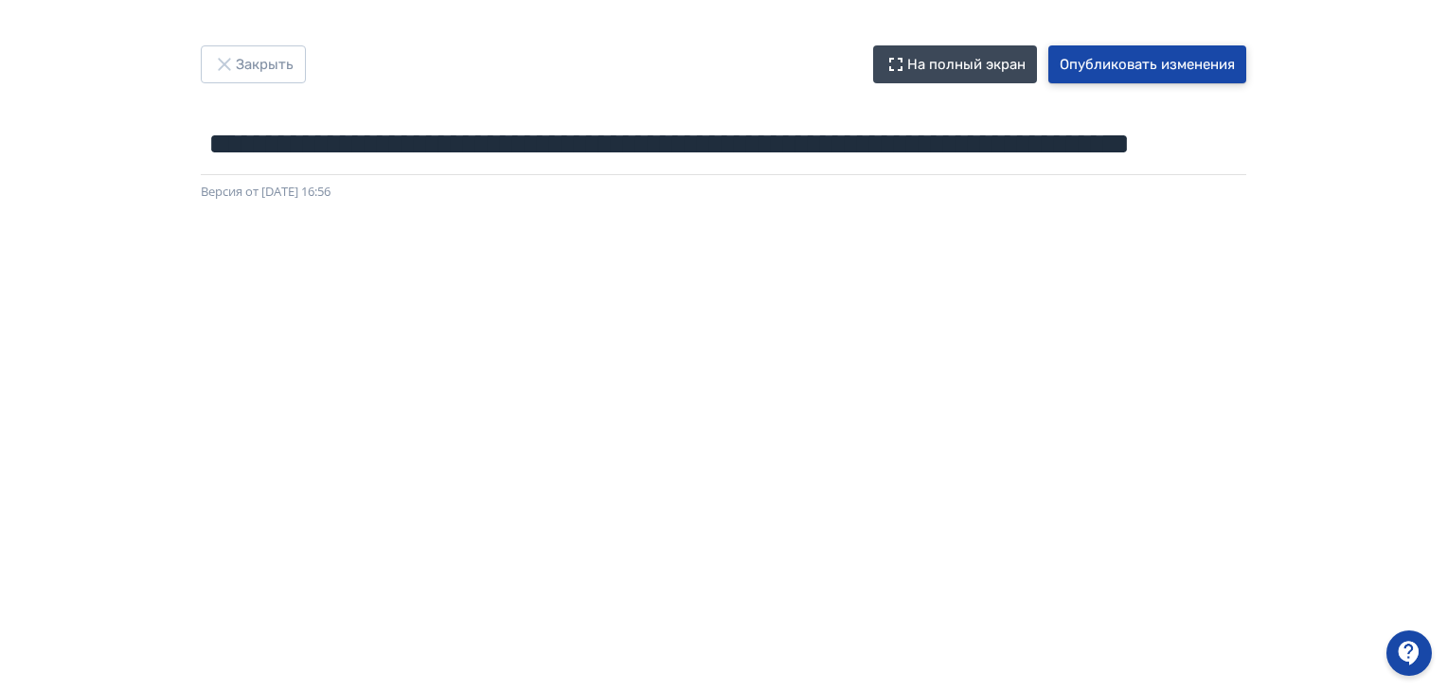
click at [1111, 65] on button "Опубликовать изменения" at bounding box center [1147, 64] width 198 height 38
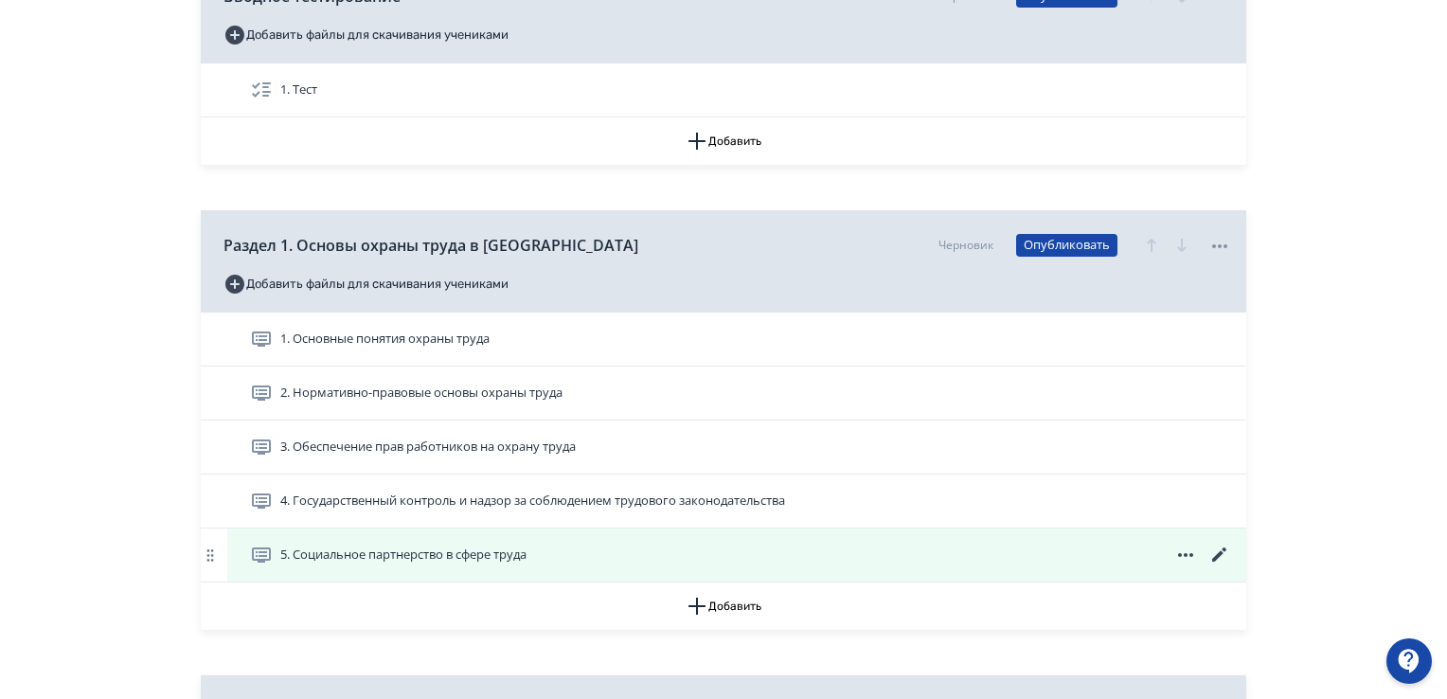
scroll to position [379, 0]
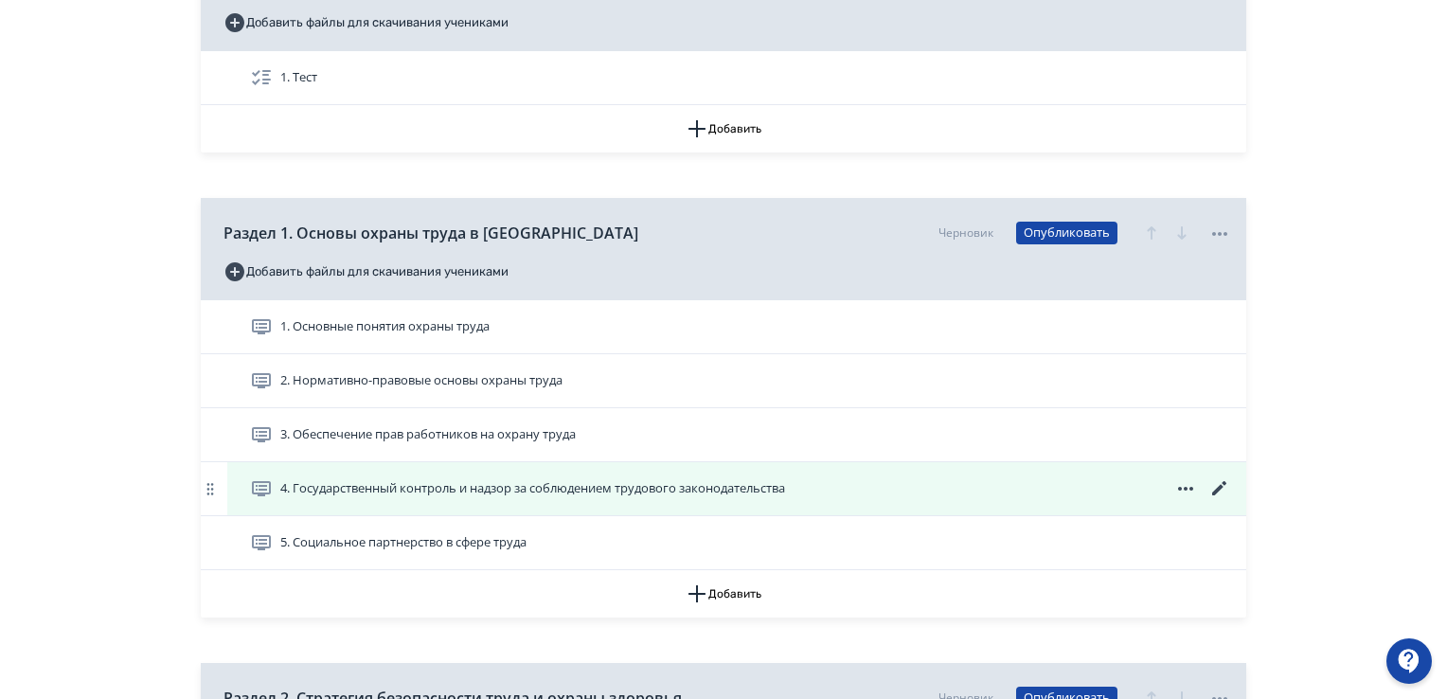
click at [521, 482] on span "4. Государственный контроль и надзор за соблюдением трудового законодательства" at bounding box center [532, 488] width 505 height 19
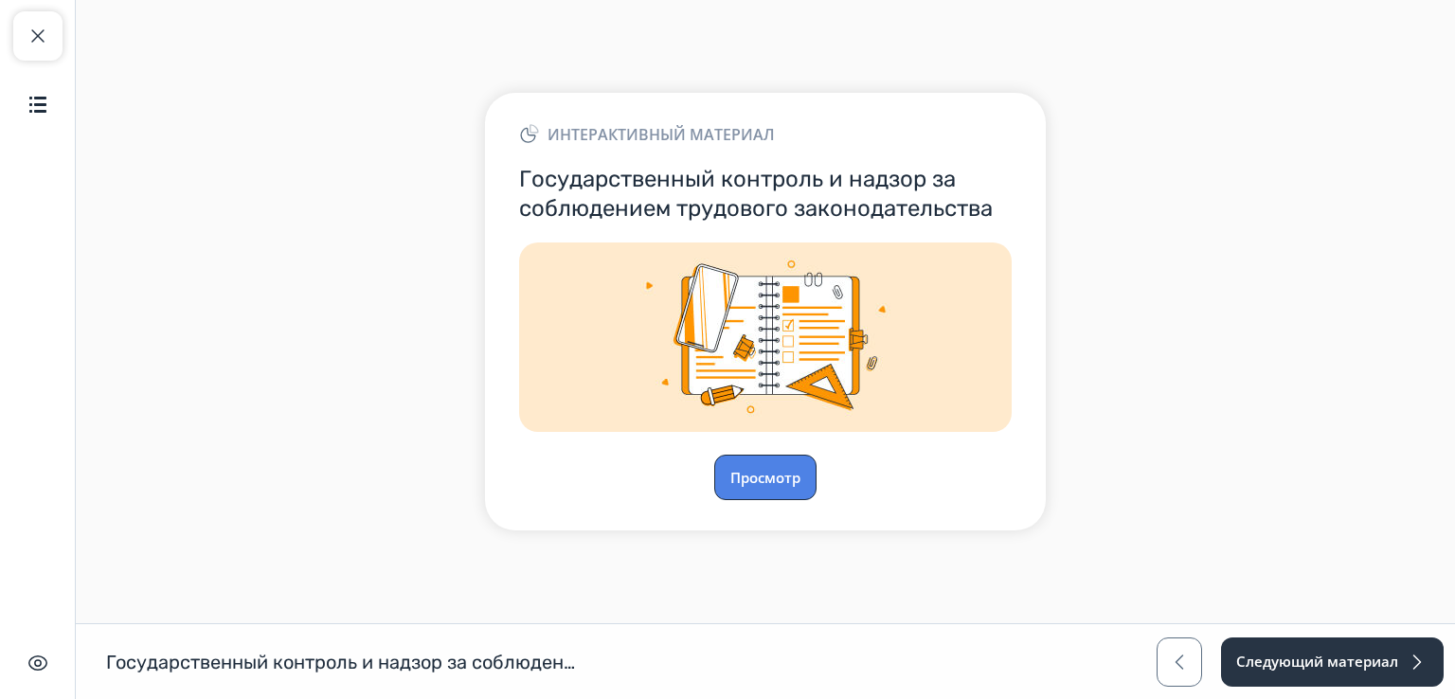
click at [759, 473] on button "Просмотр" at bounding box center [765, 477] width 102 height 45
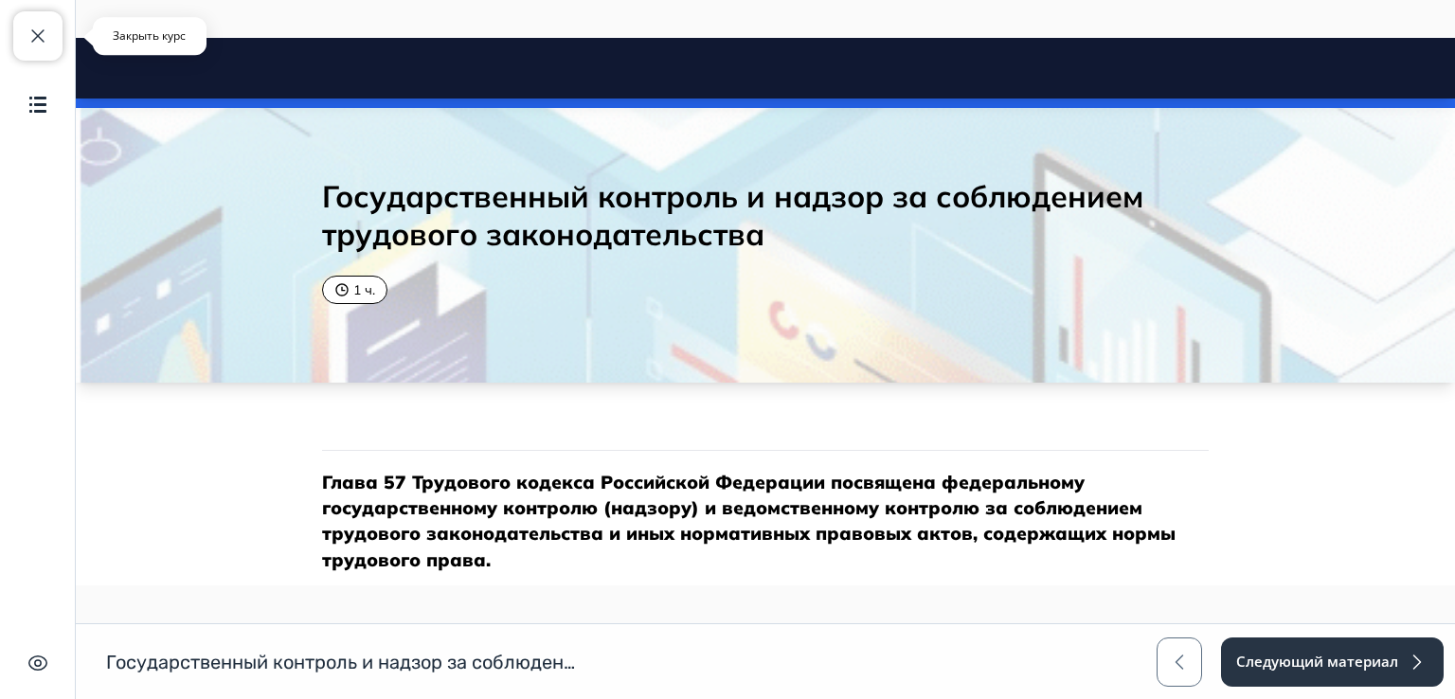
click at [36, 31] on span "button" at bounding box center [38, 36] width 23 height 23
